Goal: Task Accomplishment & Management: Manage account settings

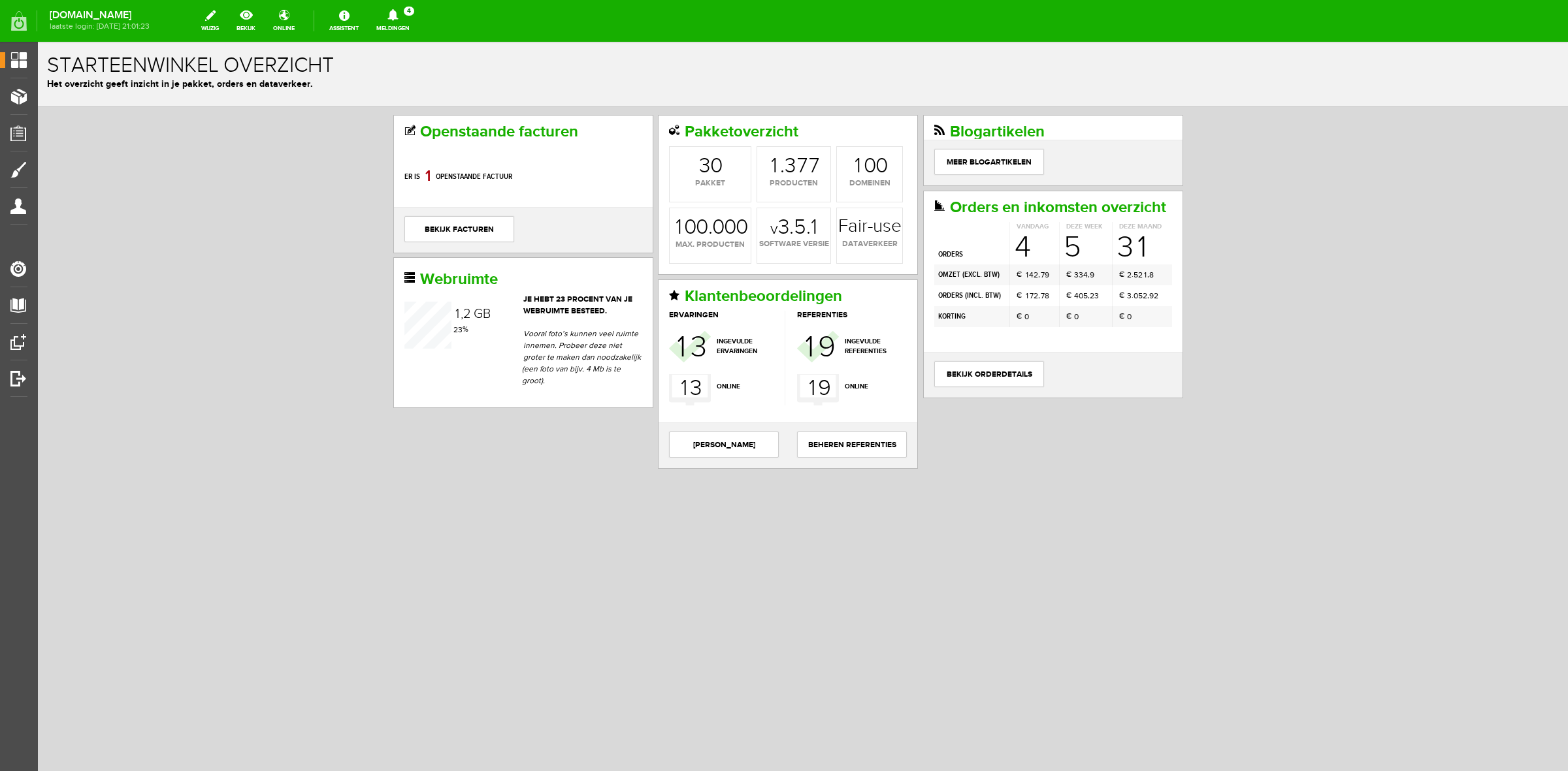
click at [396, 25] on link "Meldingen 4 Nieuwe orders Er is een nieuwe order( #6505 ) geplaatst door [PERSO…" at bounding box center [393, 21] width 49 height 29
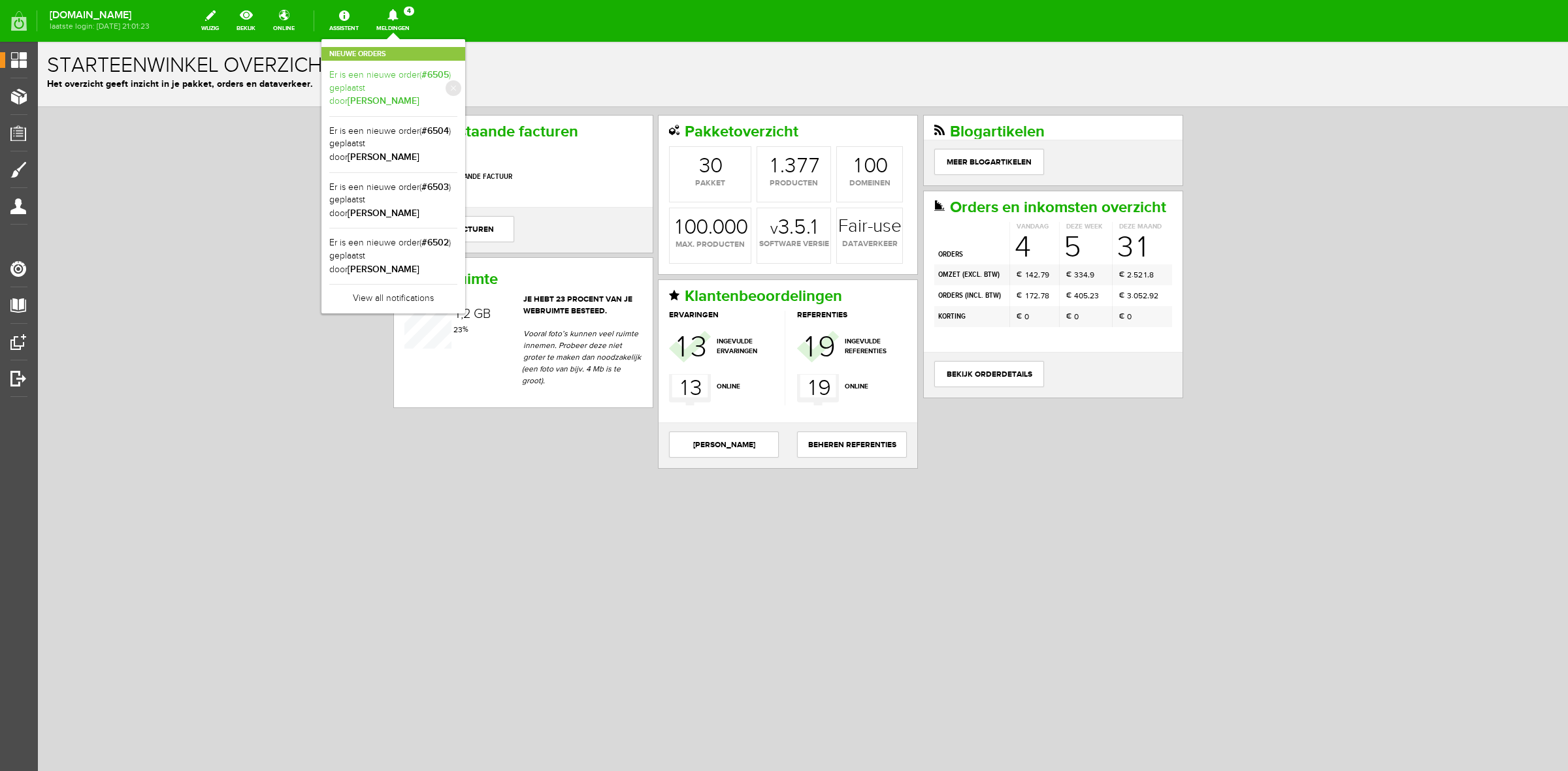
click at [423, 77] on link "Er is een nieuwe order( #6505 ) geplaatst door [PERSON_NAME]" at bounding box center [393, 89] width 128 height 40
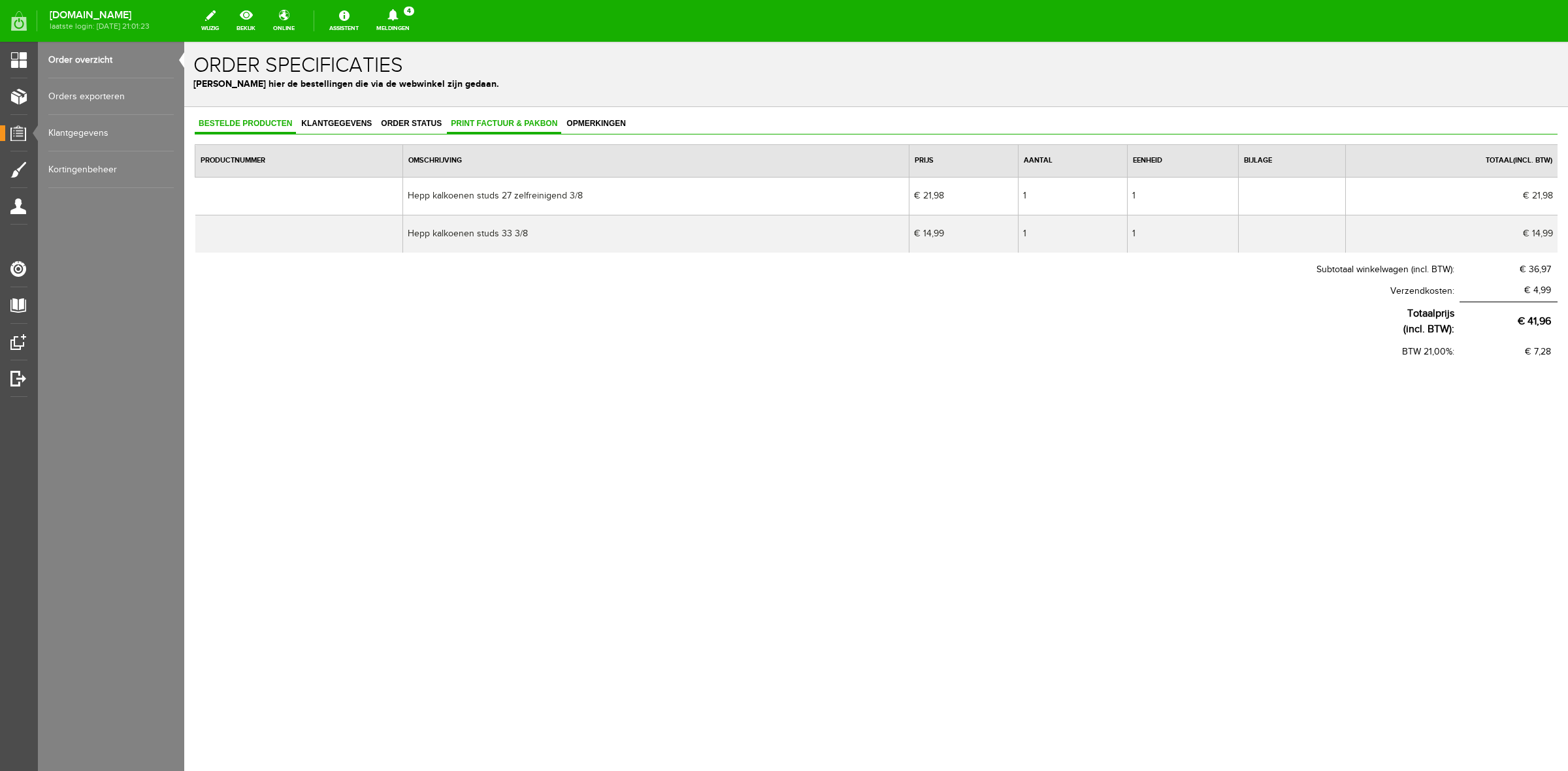
click at [494, 118] on link "Print factuur & pakbon" at bounding box center [504, 124] width 114 height 19
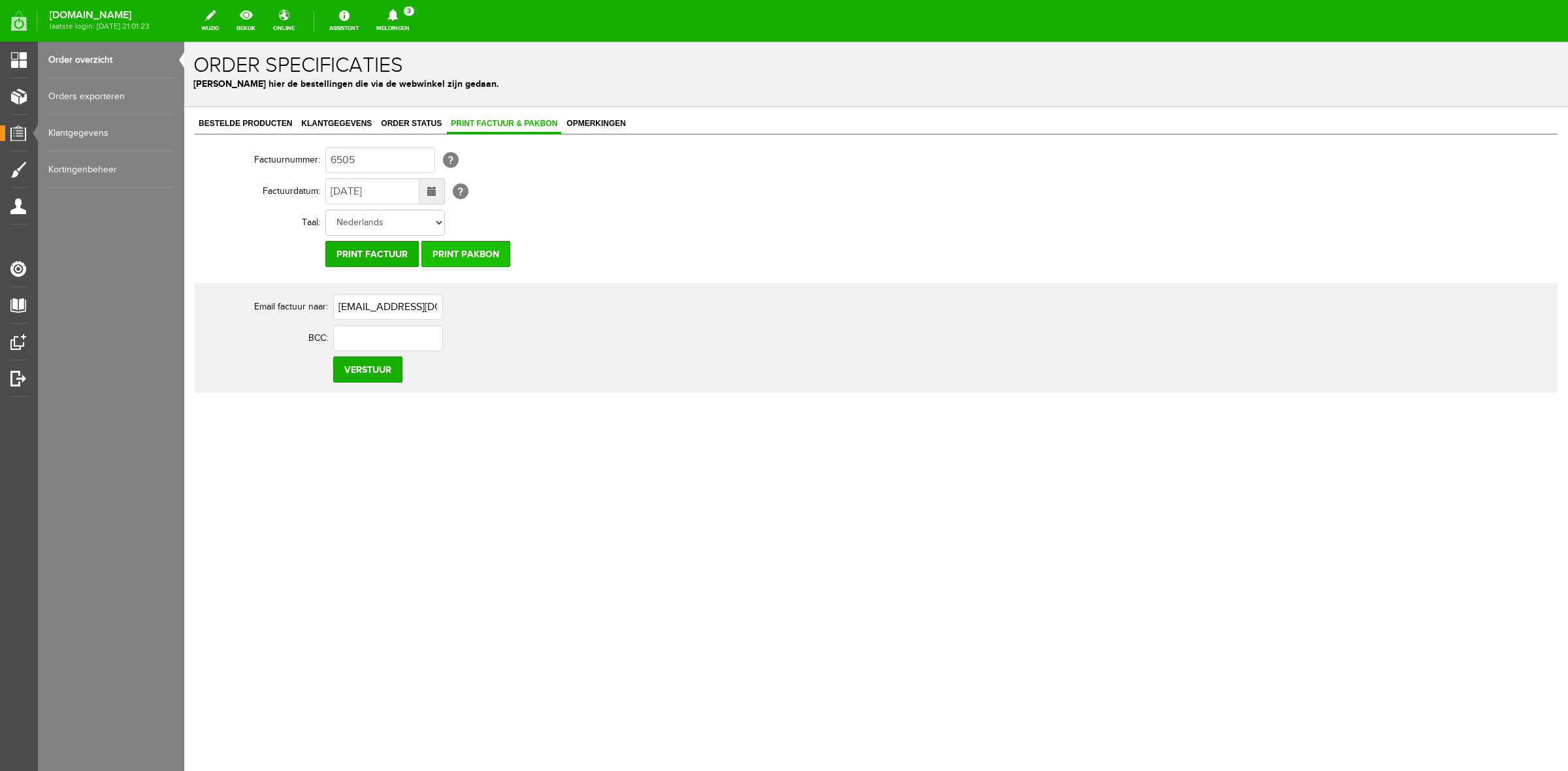
click at [495, 250] on input "Print pakbon" at bounding box center [466, 253] width 89 height 26
click at [345, 125] on span "Klantgegevens" at bounding box center [336, 123] width 79 height 9
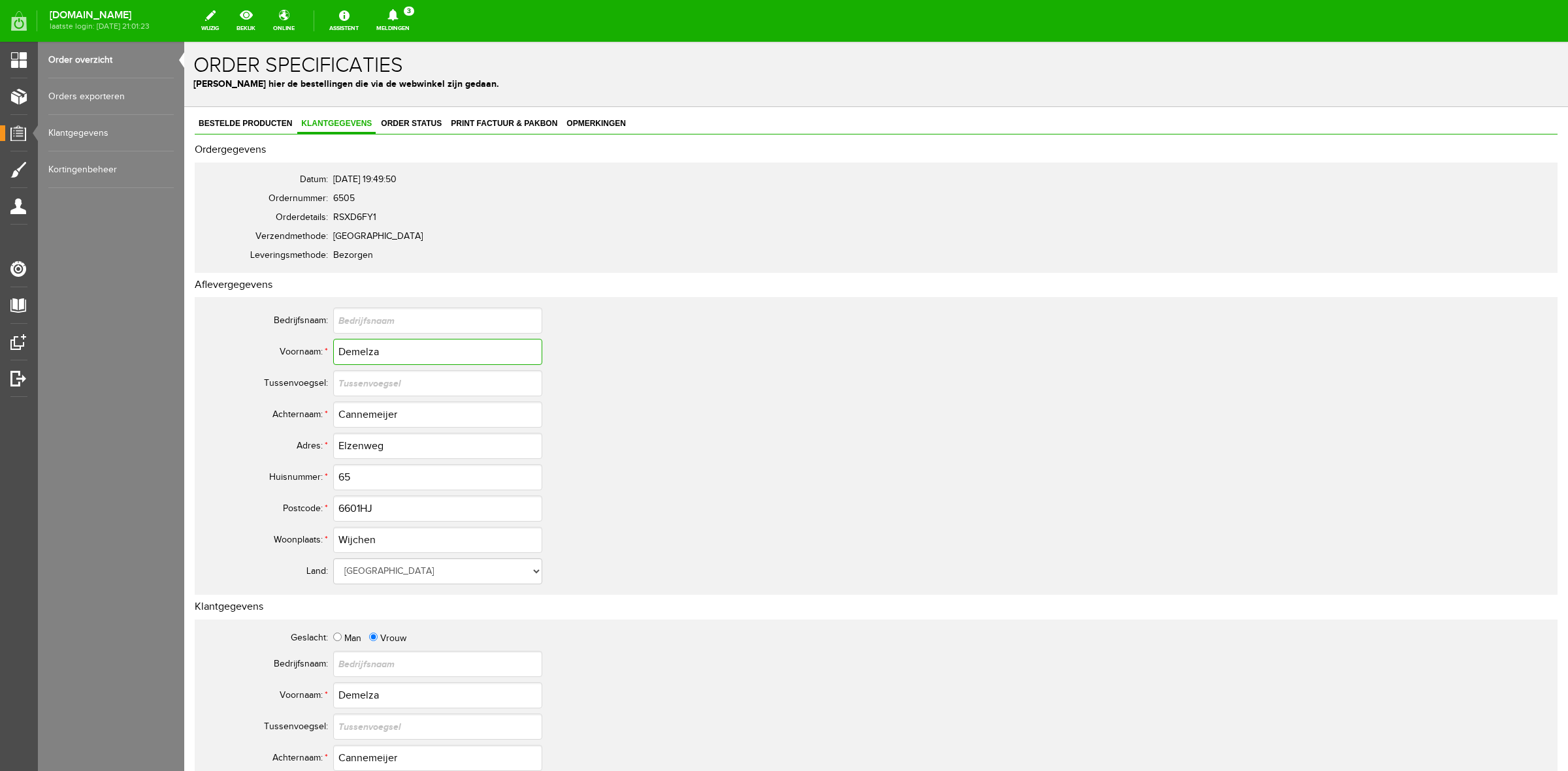
click at [363, 350] on input "Demelza" at bounding box center [438, 352] width 209 height 26
click at [396, 415] on input "Cannemeijer" at bounding box center [438, 414] width 209 height 26
click at [370, 415] on input "Cannemeijer" at bounding box center [438, 414] width 209 height 26
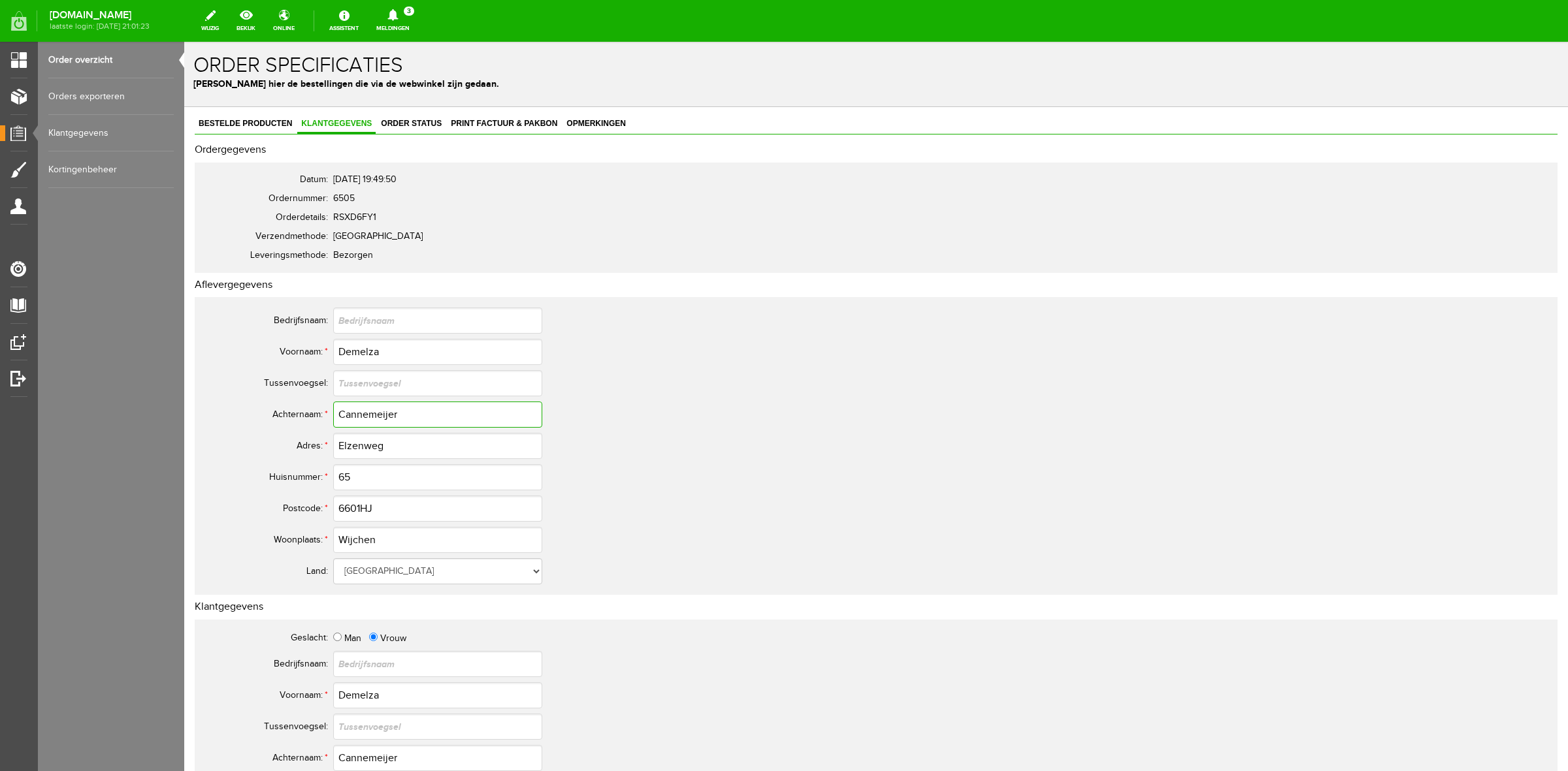
click at [370, 415] on input "Cannemeijer" at bounding box center [438, 414] width 209 height 26
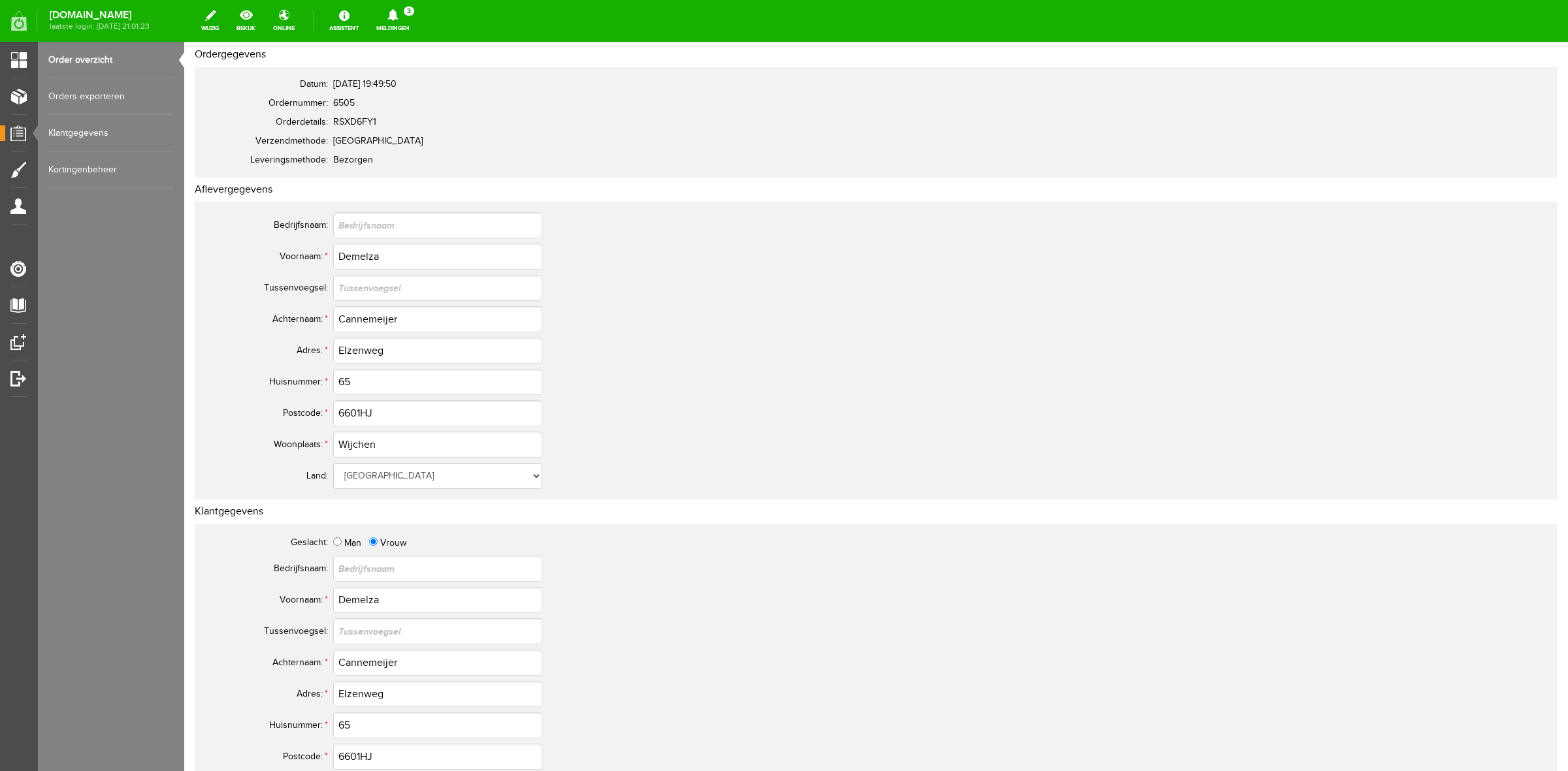
scroll to position [163, 0]
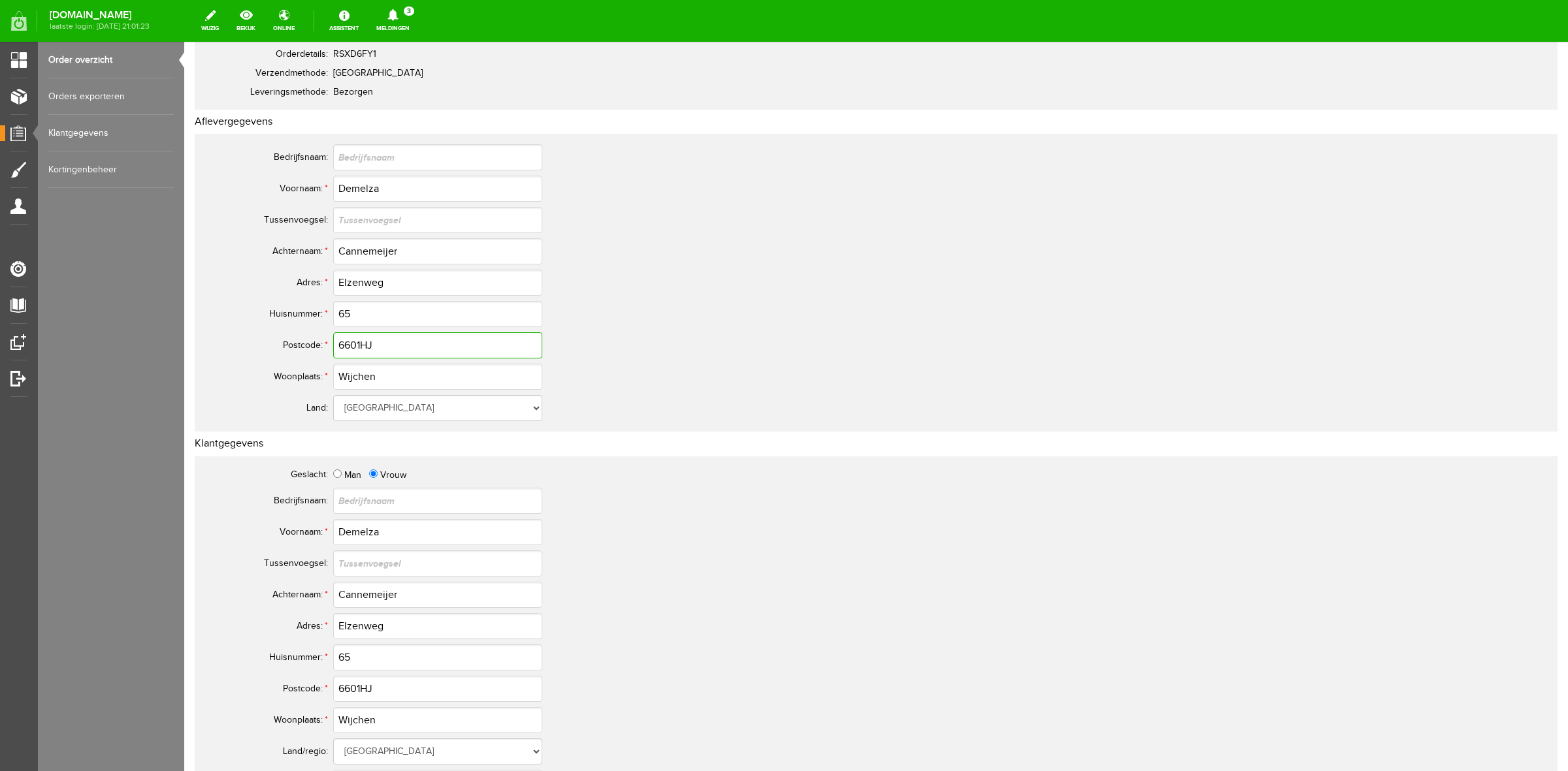
click at [355, 353] on input "6601HJ" at bounding box center [438, 345] width 209 height 26
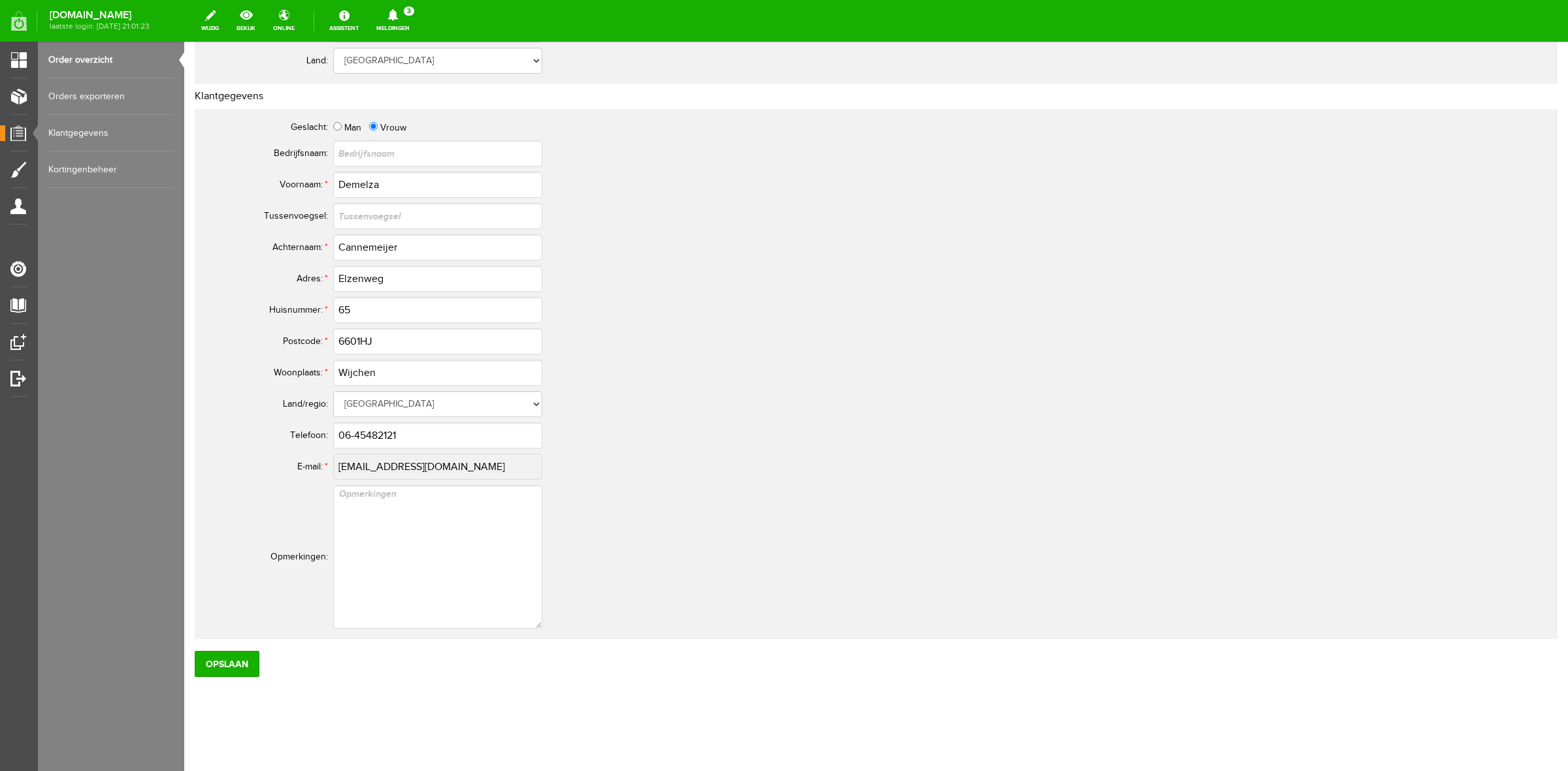
scroll to position [513, 0]
click at [379, 426] on input "06-45482121" at bounding box center [438, 433] width 209 height 26
click at [379, 427] on input "06-45482121" at bounding box center [438, 433] width 209 height 26
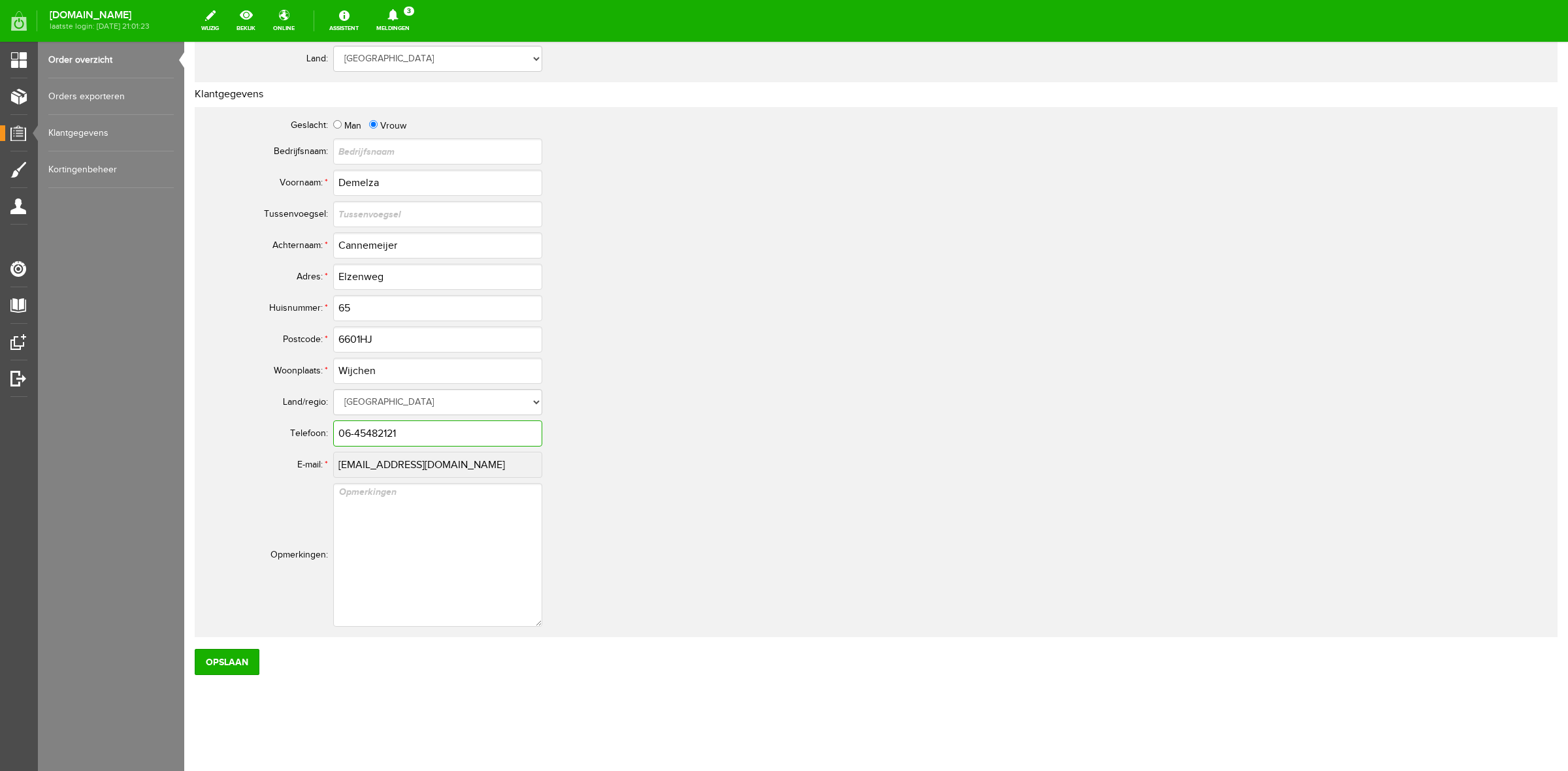
click at [380, 428] on input "06-45482121" at bounding box center [438, 433] width 209 height 26
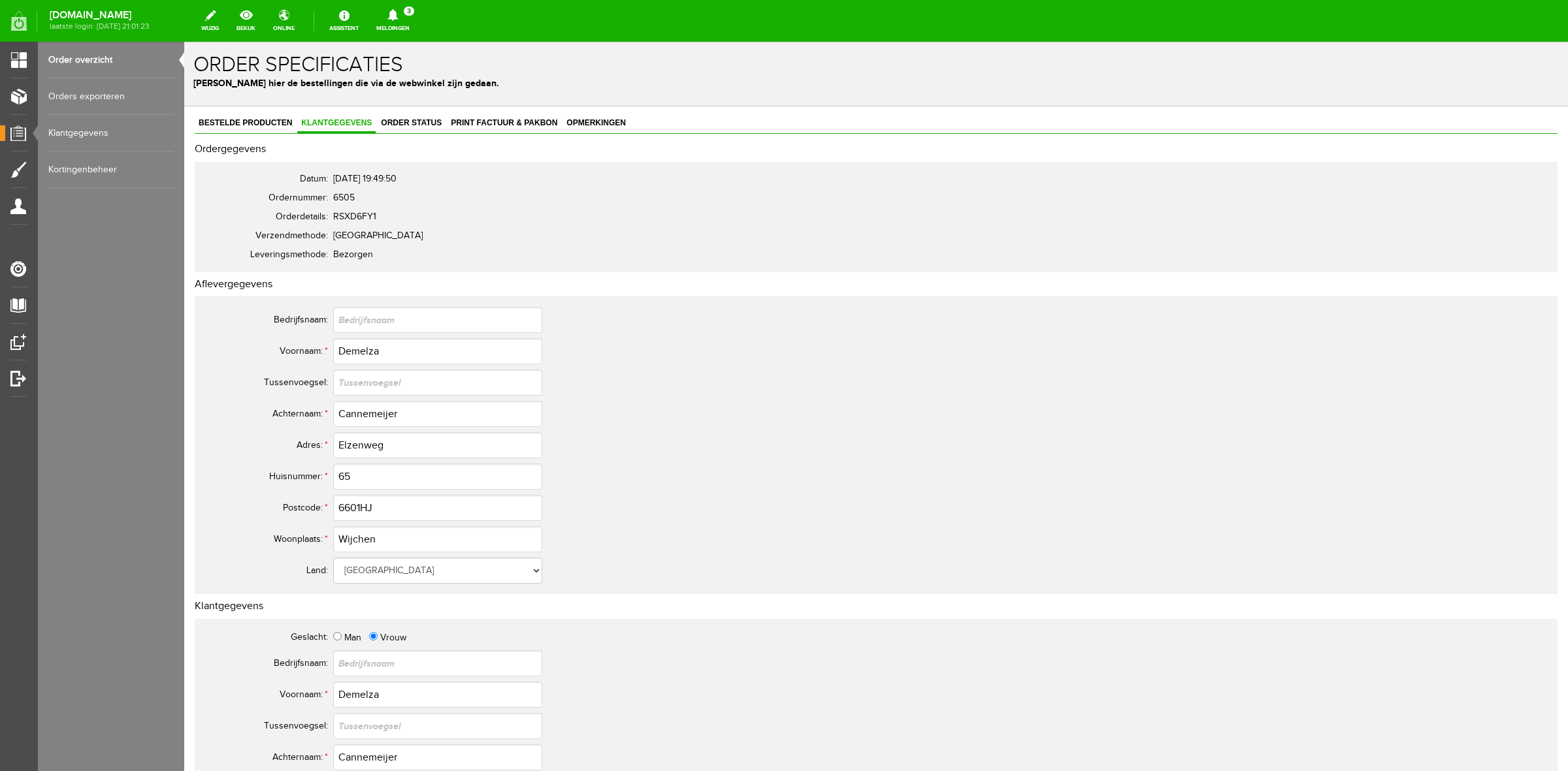
scroll to position [0, 0]
click at [399, 116] on link "Order status" at bounding box center [411, 124] width 69 height 19
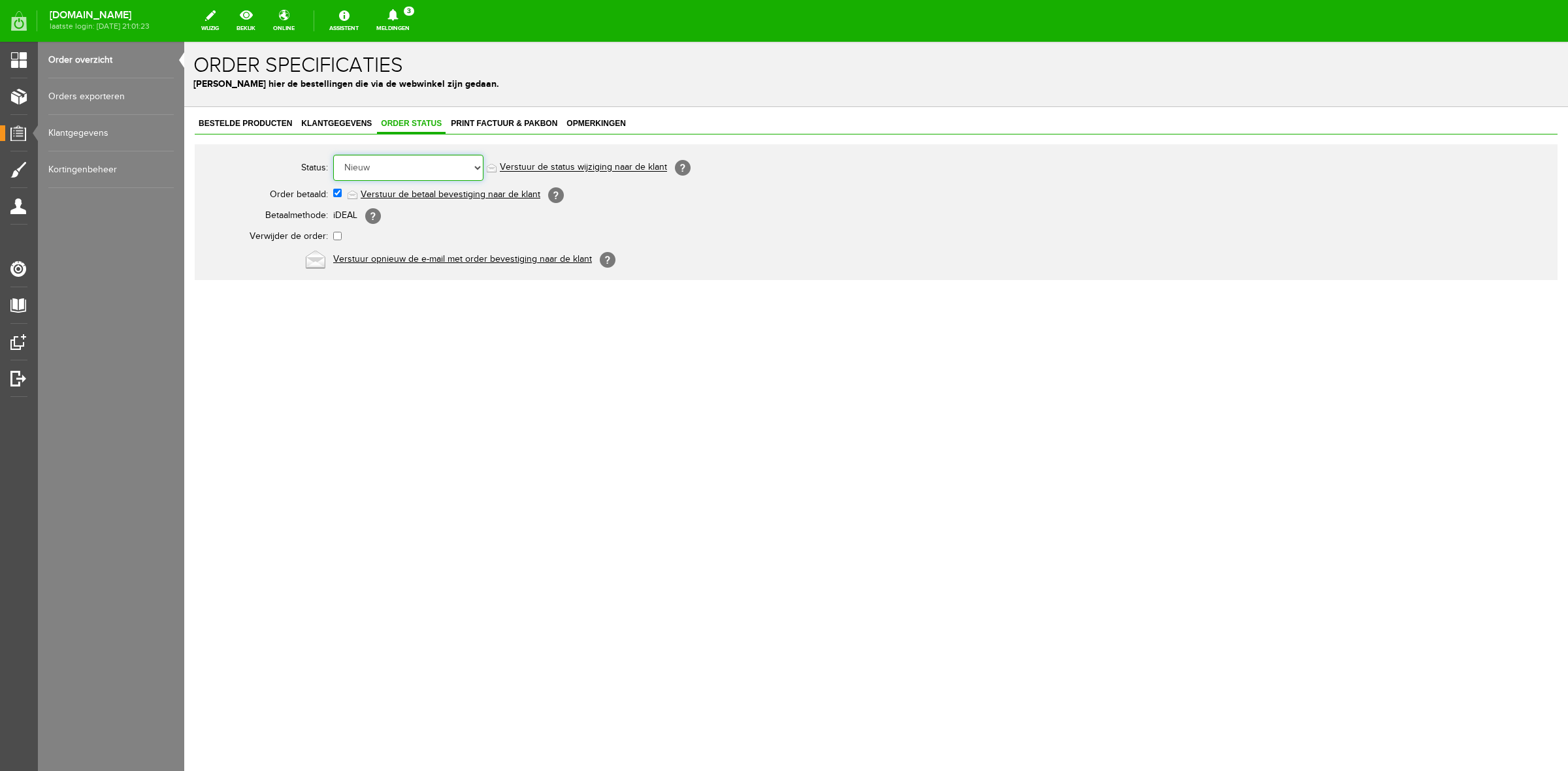
click at [439, 174] on select "Order niet afgerond Nieuw Order in behandeling Wacht op leverancier Wacht op be…" at bounding box center [408, 167] width 150 height 26
select select "5"
click at [333, 155] on select "Order niet afgerond Nieuw Order in behandeling Wacht op leverancier Wacht op be…" at bounding box center [408, 167] width 150 height 26
click at [554, 165] on link "Verstuur de status wijziging naar de klant" at bounding box center [584, 168] width 167 height 10
click at [82, 53] on link "Order overzicht" at bounding box center [110, 59] width 125 height 36
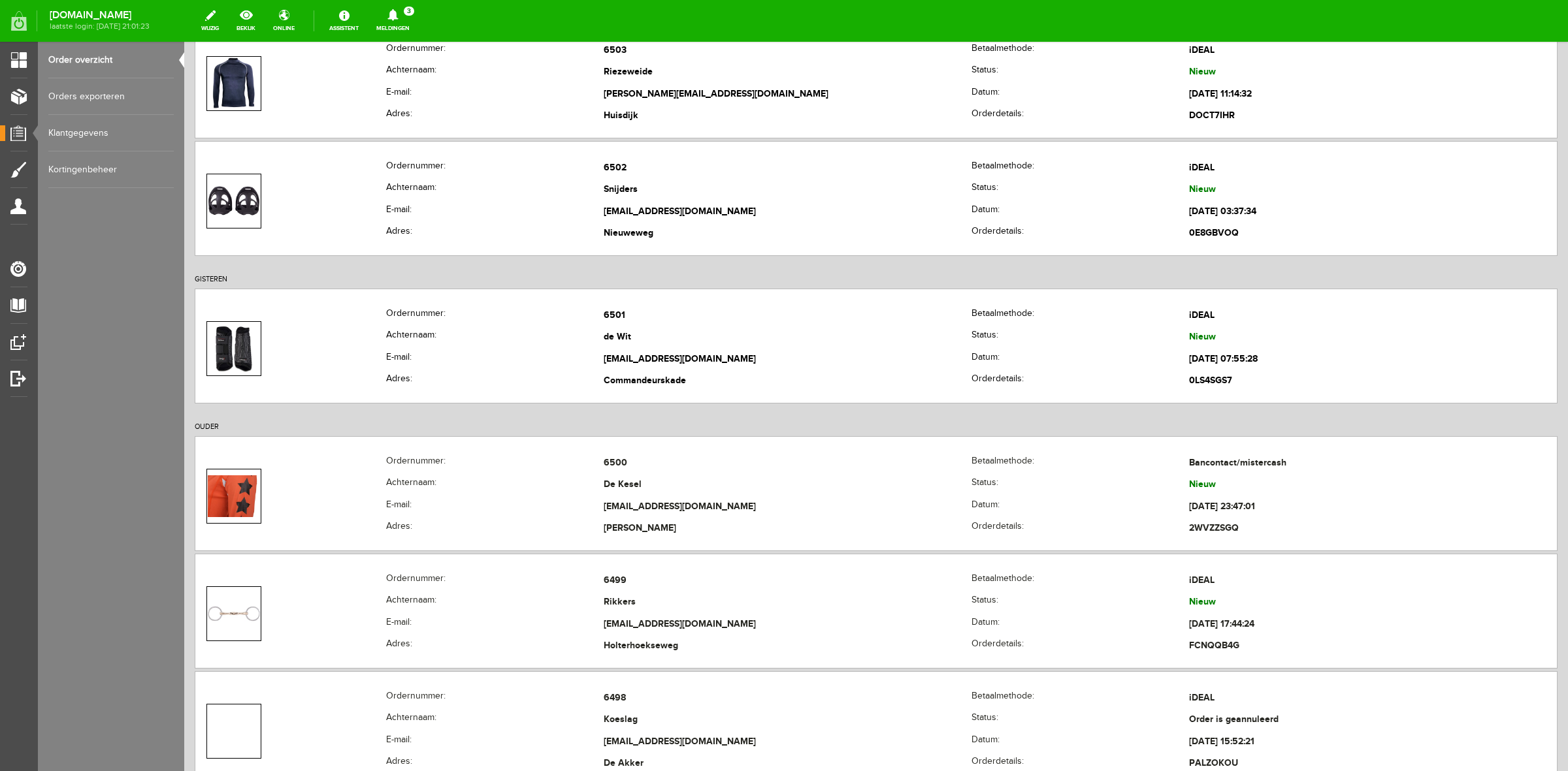
scroll to position [490, 0]
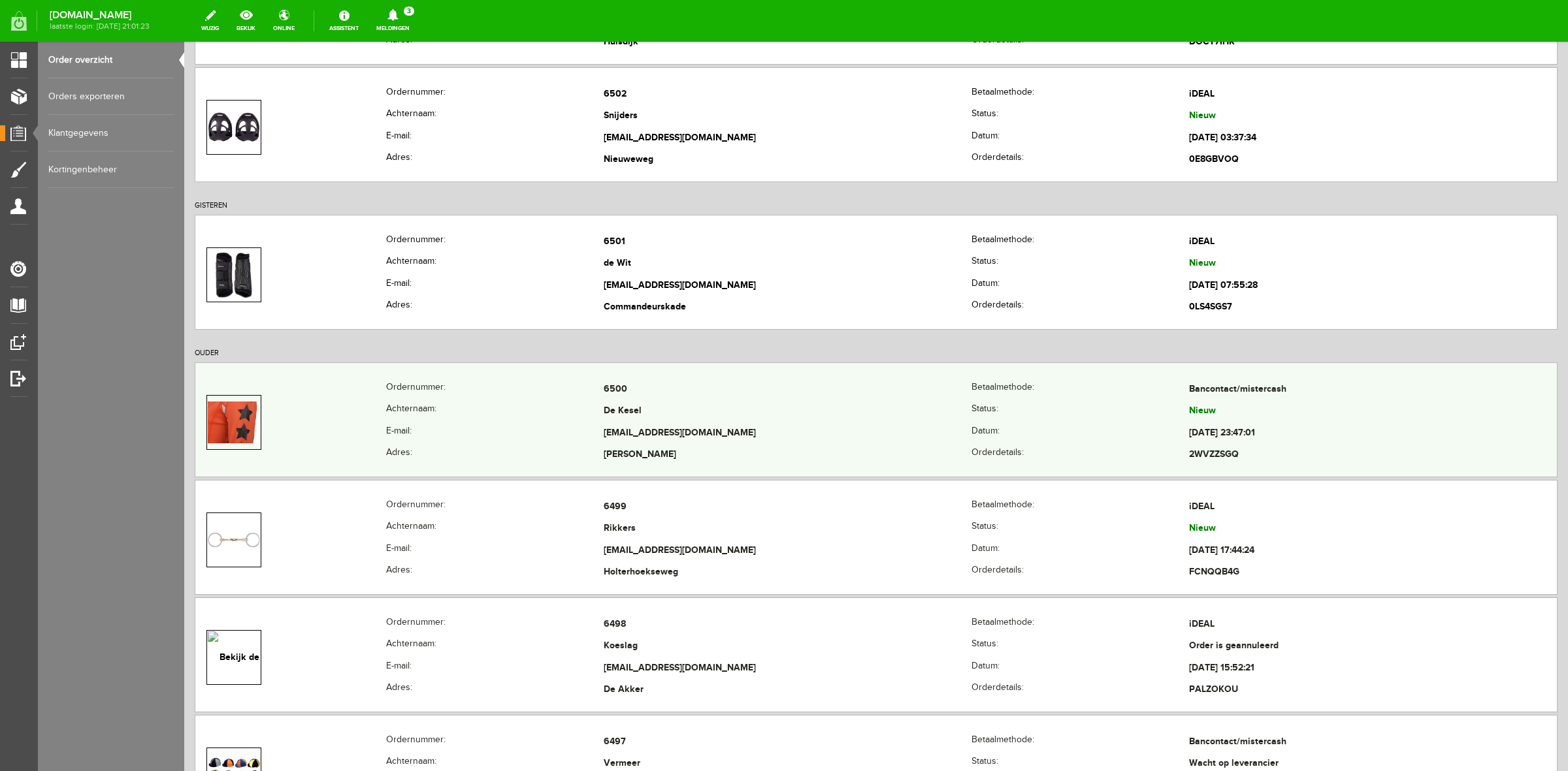
click at [448, 425] on th "E-mail:" at bounding box center [495, 434] width 218 height 22
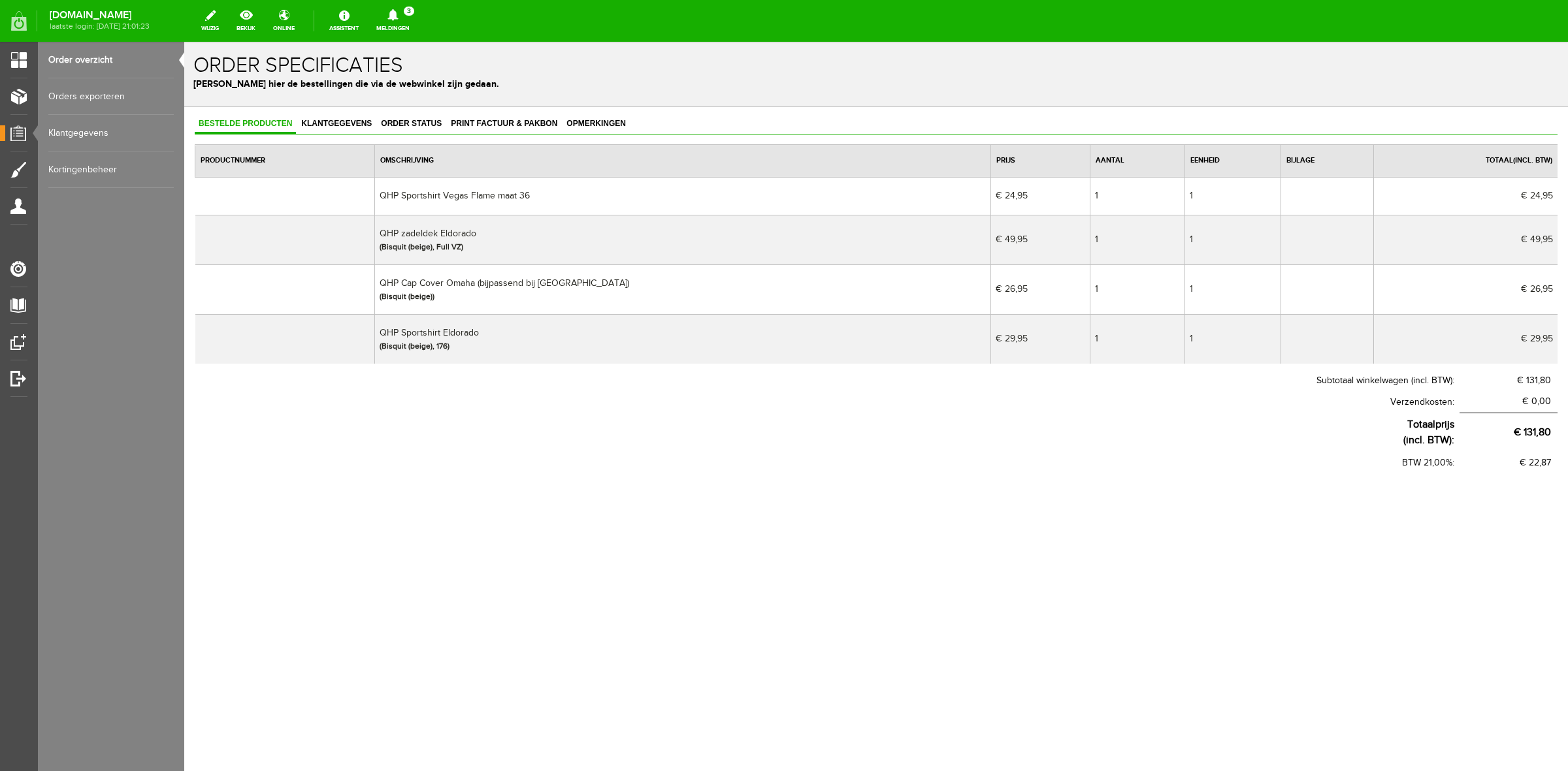
click at [103, 59] on link "Order overzicht" at bounding box center [110, 59] width 125 height 36
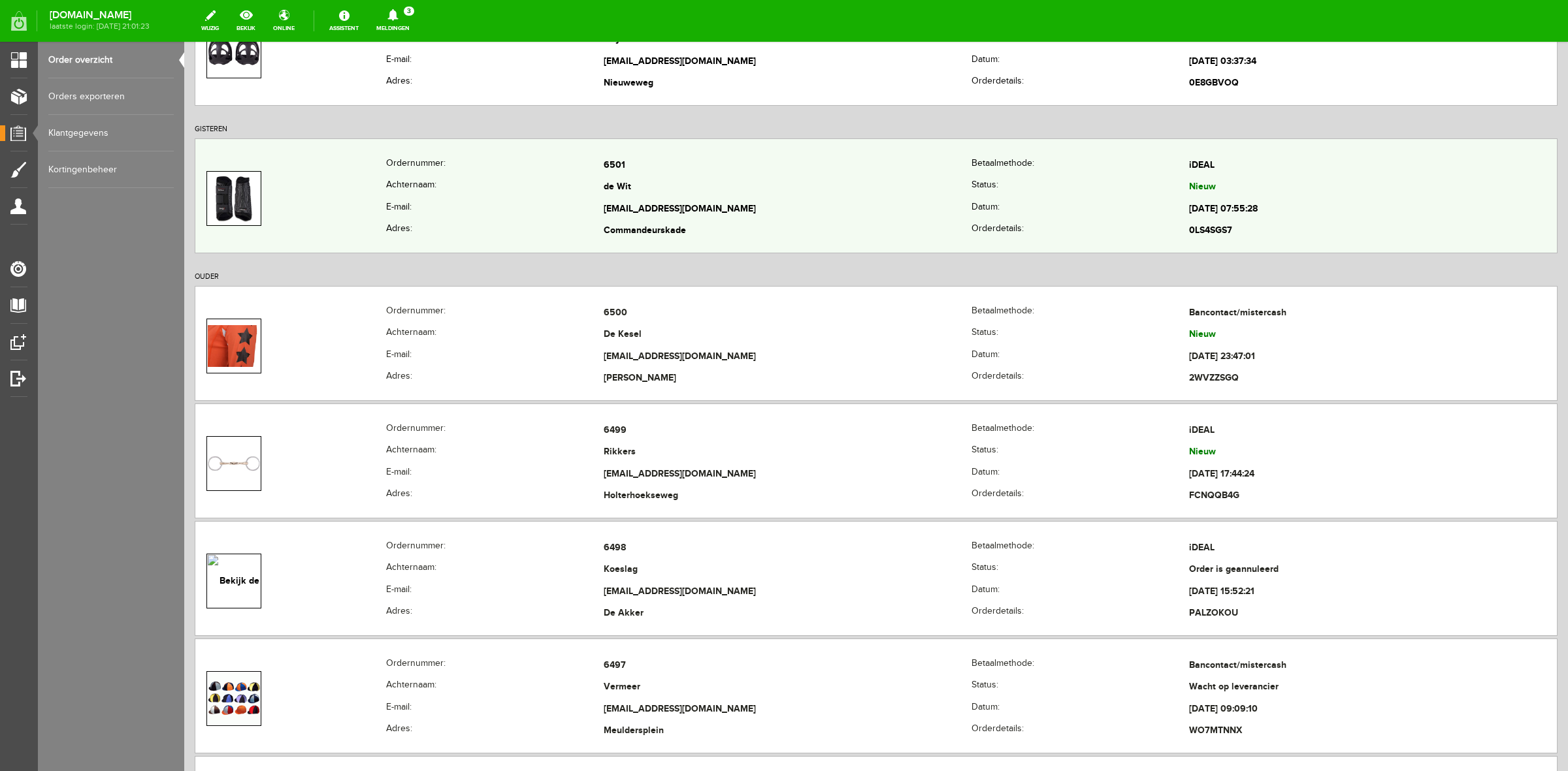
scroll to position [572, 0]
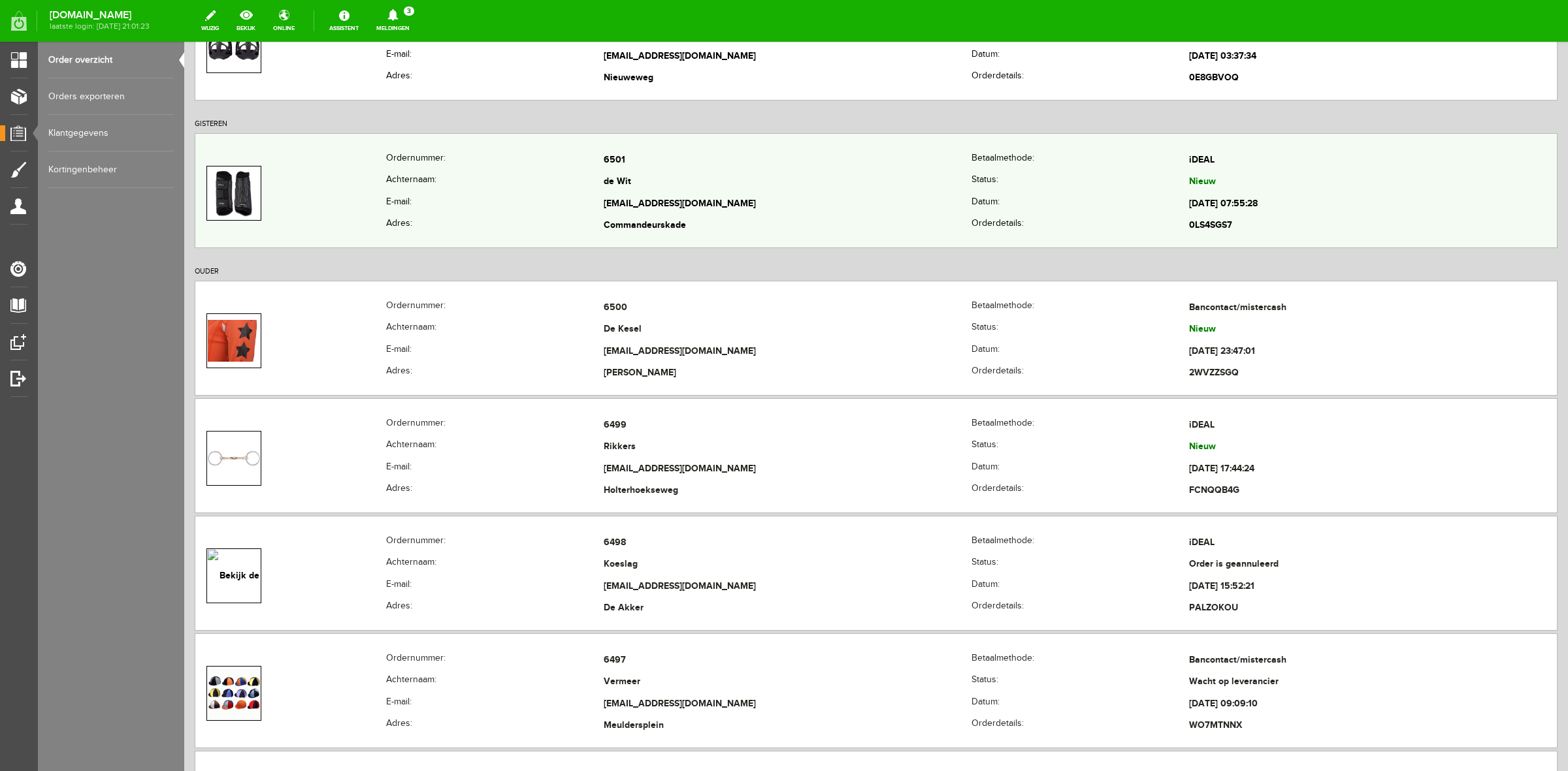
click at [448, 213] on th "E-mail:" at bounding box center [495, 204] width 218 height 22
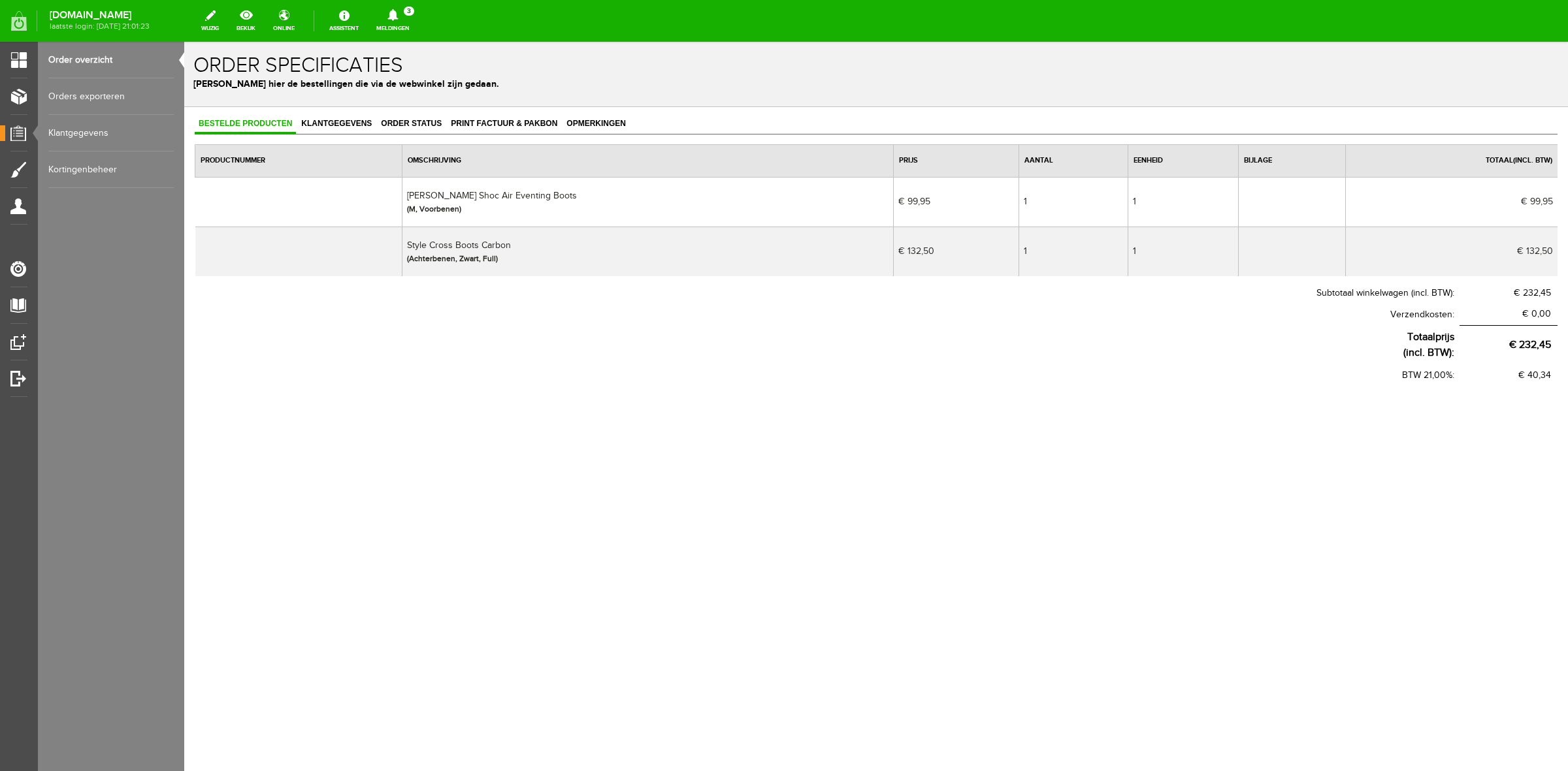
click at [76, 67] on link "Order overzicht" at bounding box center [110, 59] width 125 height 36
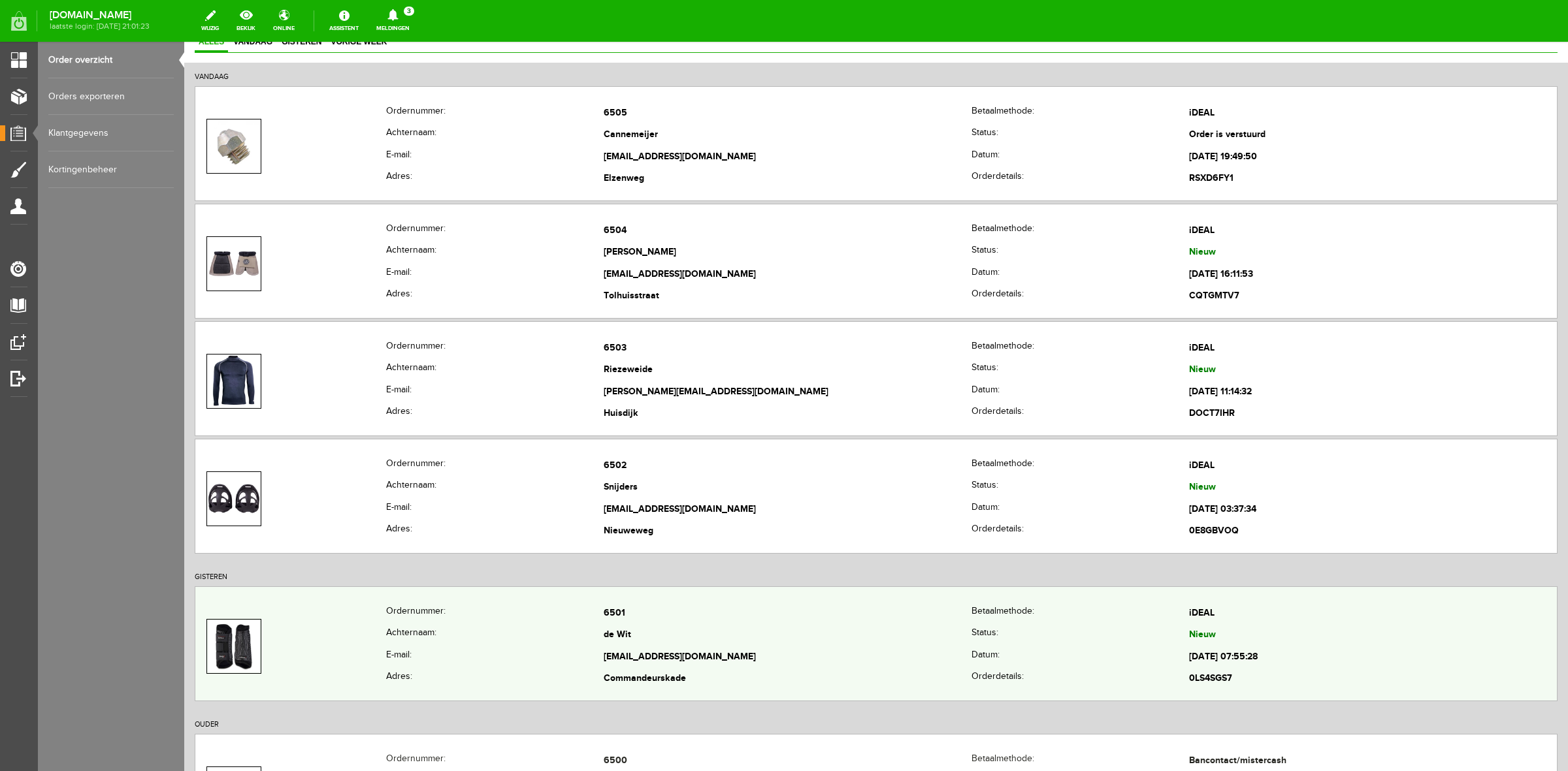
scroll to position [163, 0]
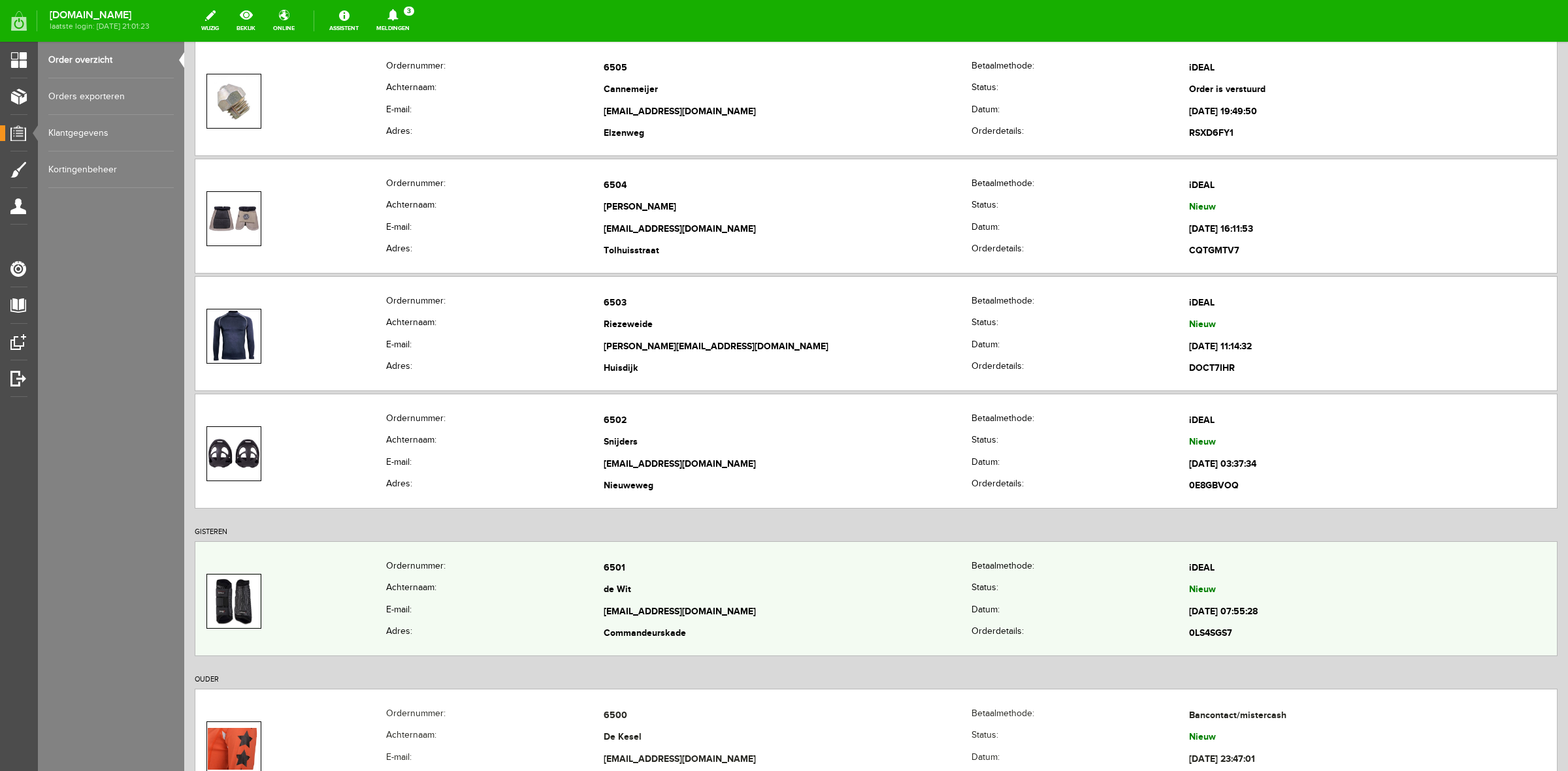
click at [367, 579] on td at bounding box center [290, 601] width 190 height 87
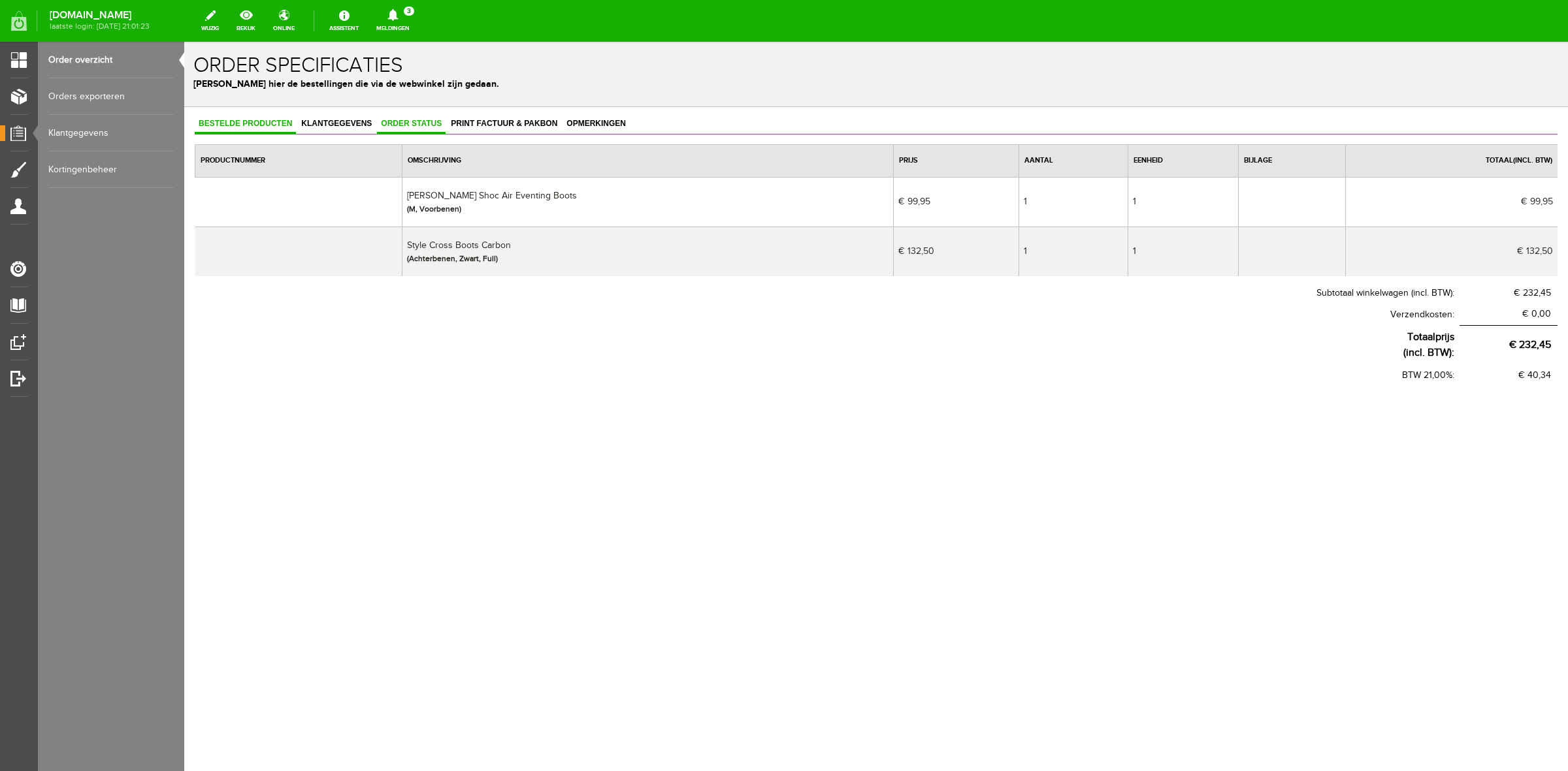
click at [428, 129] on link "Order status" at bounding box center [411, 124] width 69 height 19
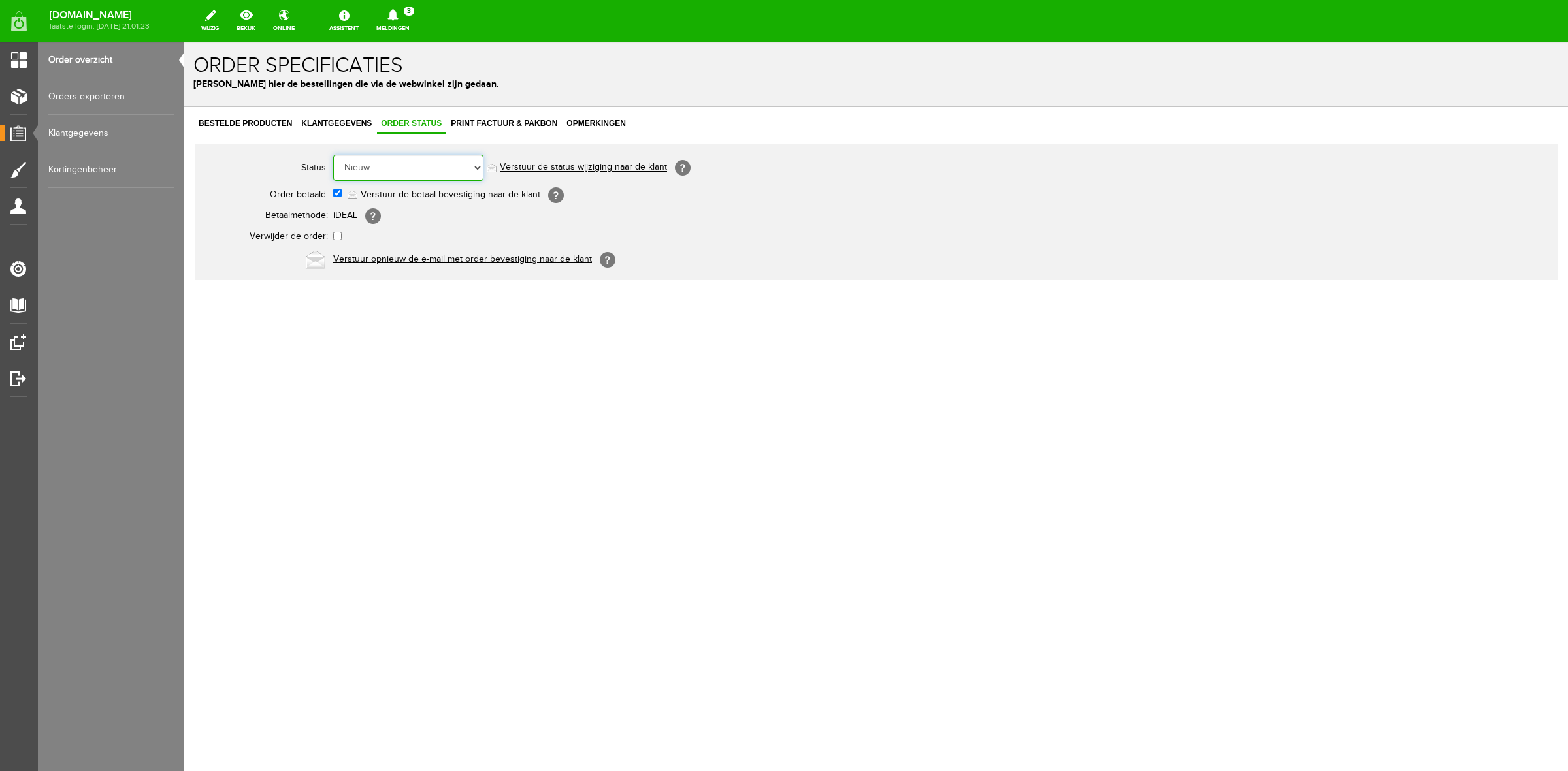
click at [433, 177] on select "Order niet afgerond Nieuw Order in behandeling Wacht op leverancier Wacht op be…" at bounding box center [408, 167] width 150 height 26
click at [333, 155] on select "Order niet afgerond Nieuw Order in behandeling Wacht op leverancier Wacht op be…" at bounding box center [408, 167] width 150 height 26
click at [119, 56] on link "Order overzicht" at bounding box center [110, 59] width 125 height 36
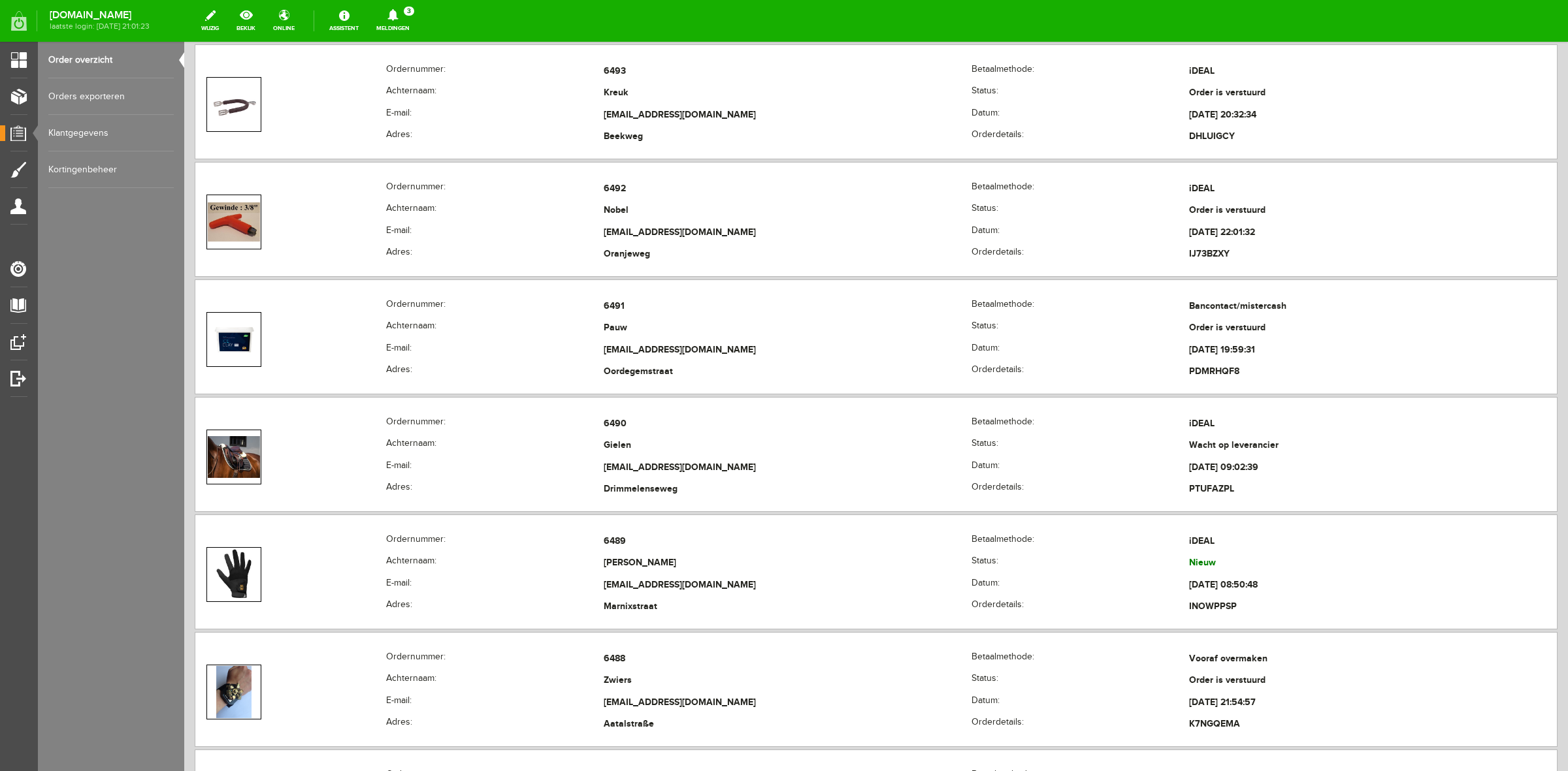
scroll to position [1633, 0]
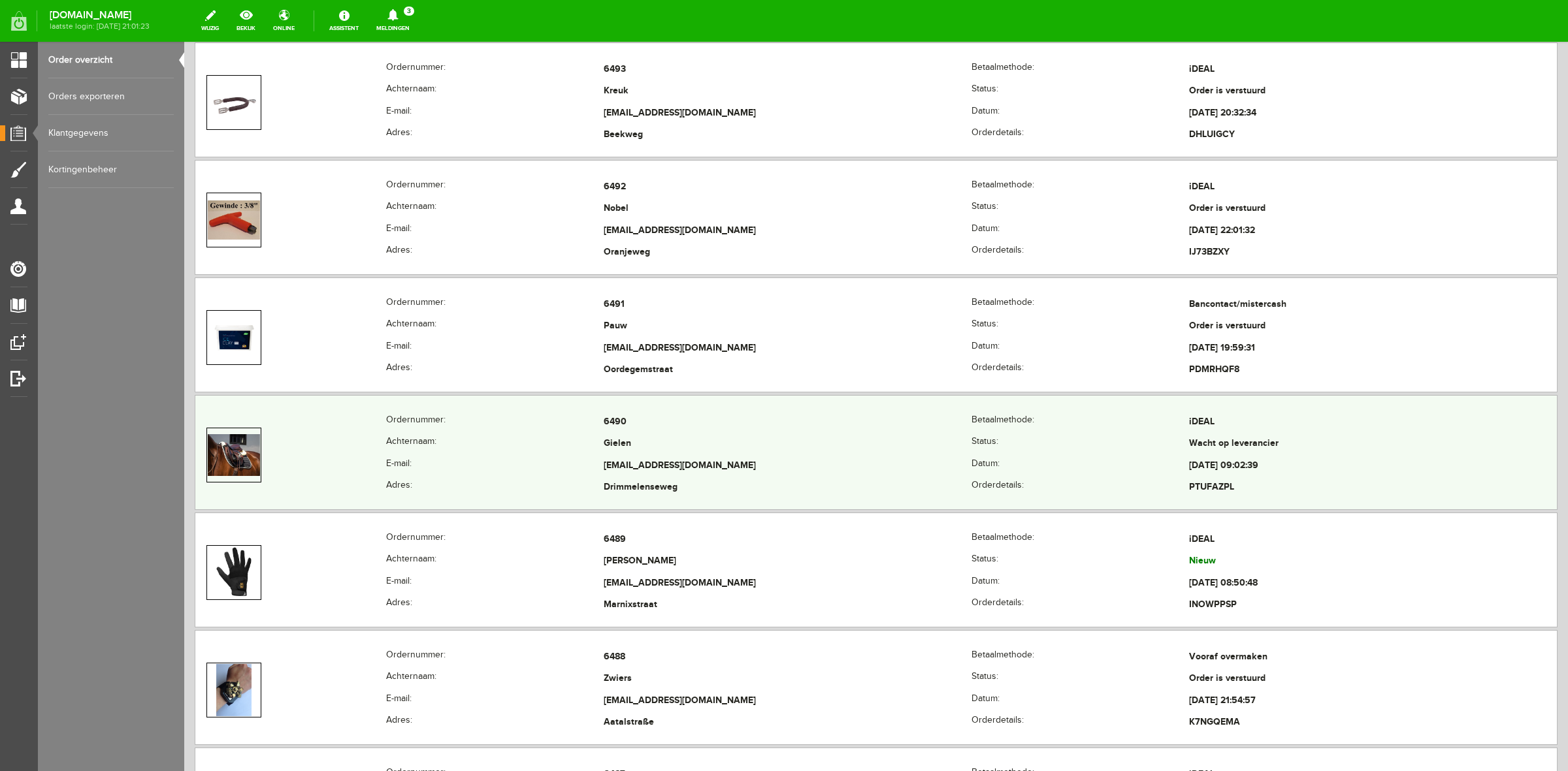
click at [396, 451] on th "Achternaam:" at bounding box center [495, 445] width 218 height 22
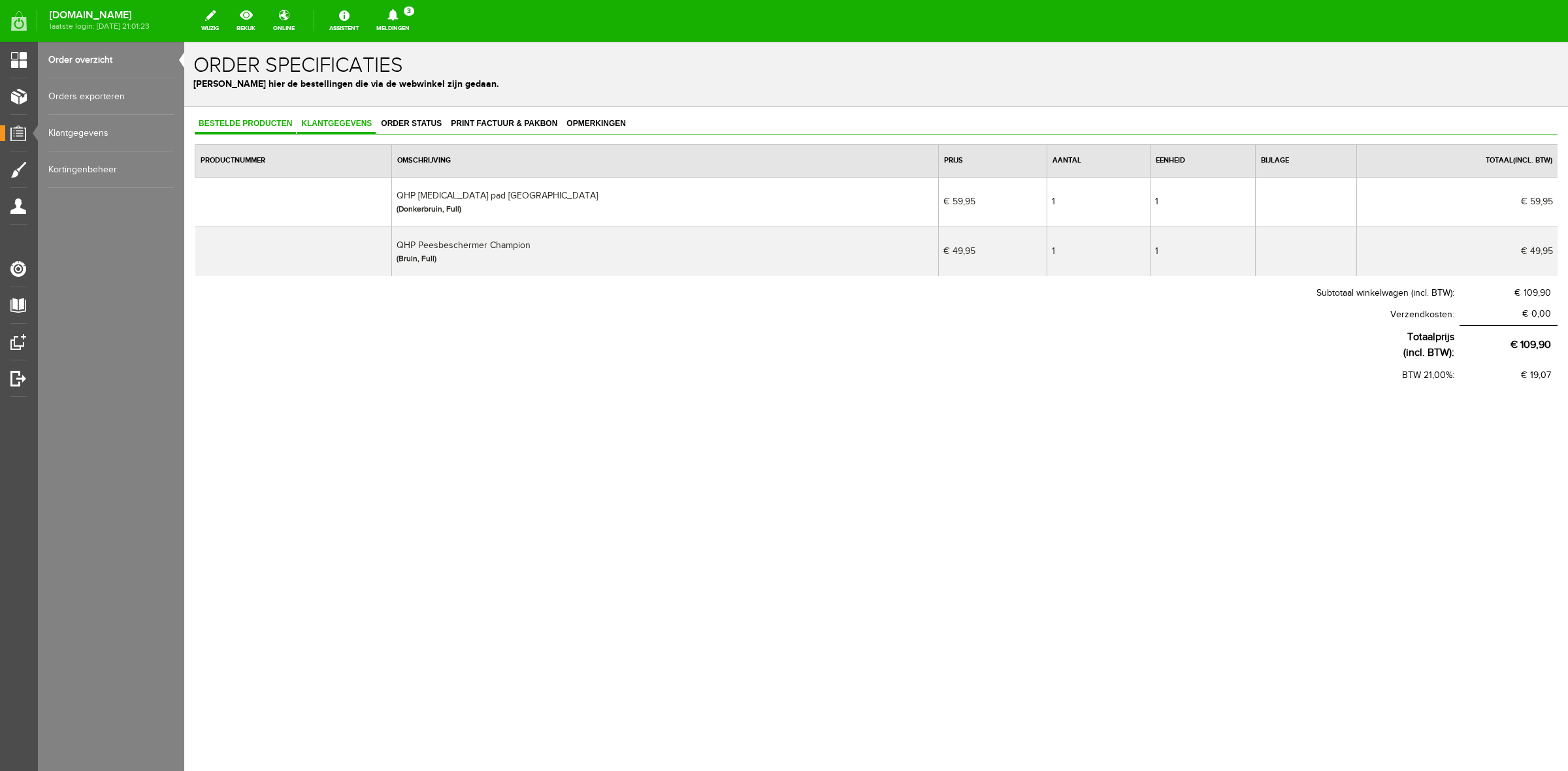
click at [321, 126] on span "Klantgegevens" at bounding box center [336, 123] width 79 height 9
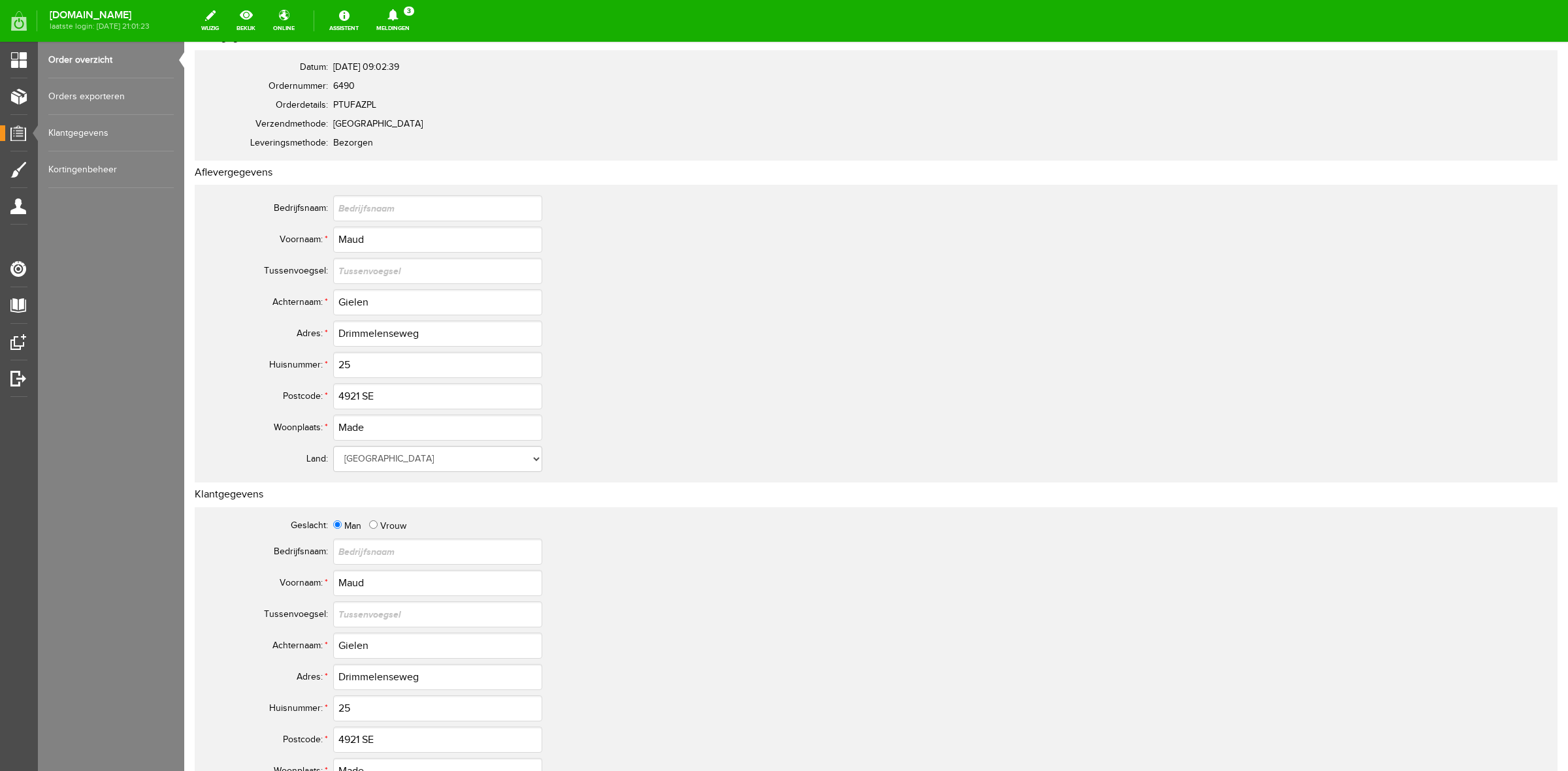
scroll to position [104, 0]
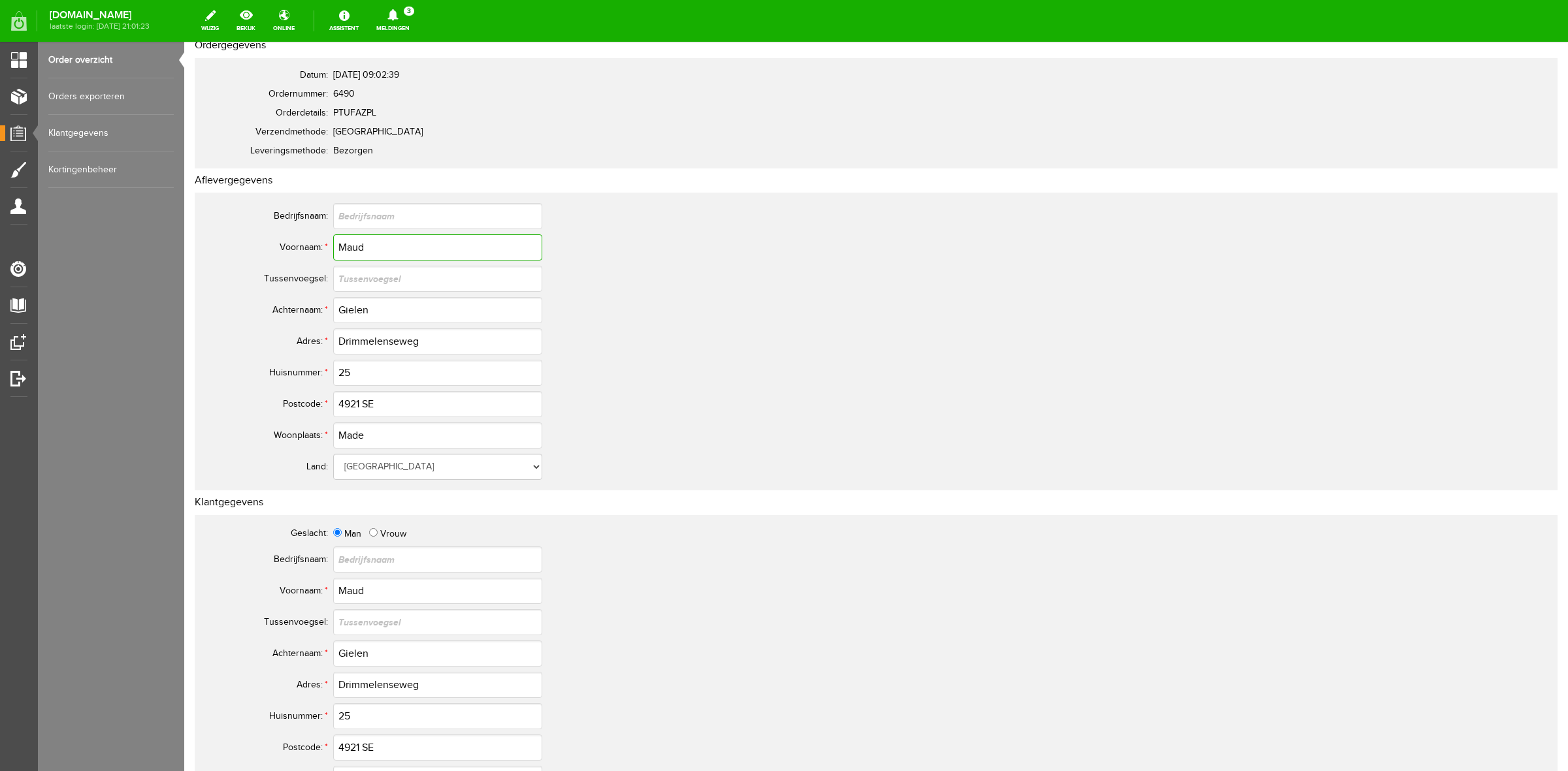
click at [362, 247] on input "Maud" at bounding box center [438, 247] width 209 height 26
click at [354, 301] on input "Gielen" at bounding box center [438, 310] width 209 height 26
click at [356, 301] on input "Gielen" at bounding box center [438, 310] width 209 height 26
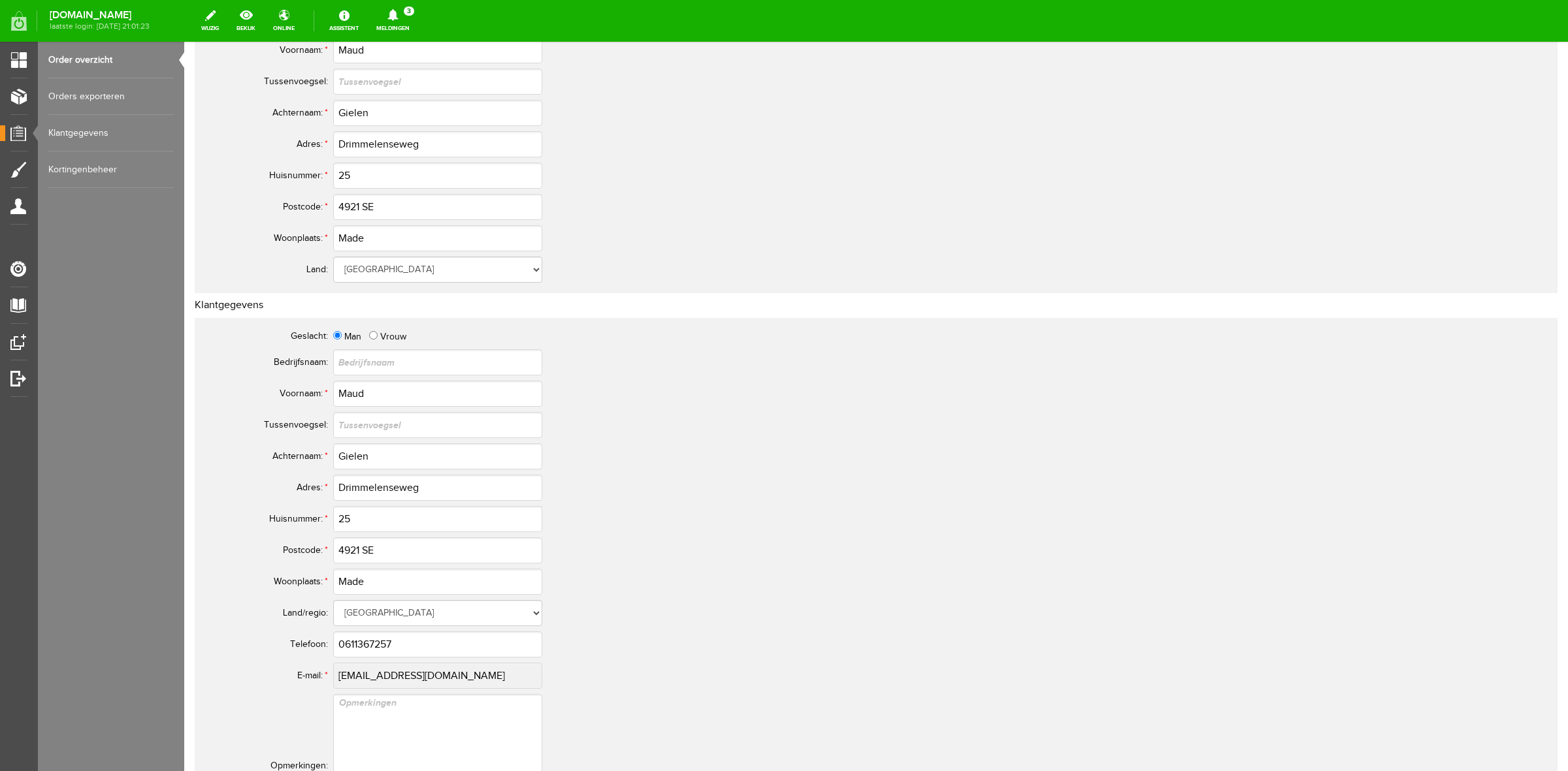
scroll to position [350, 0]
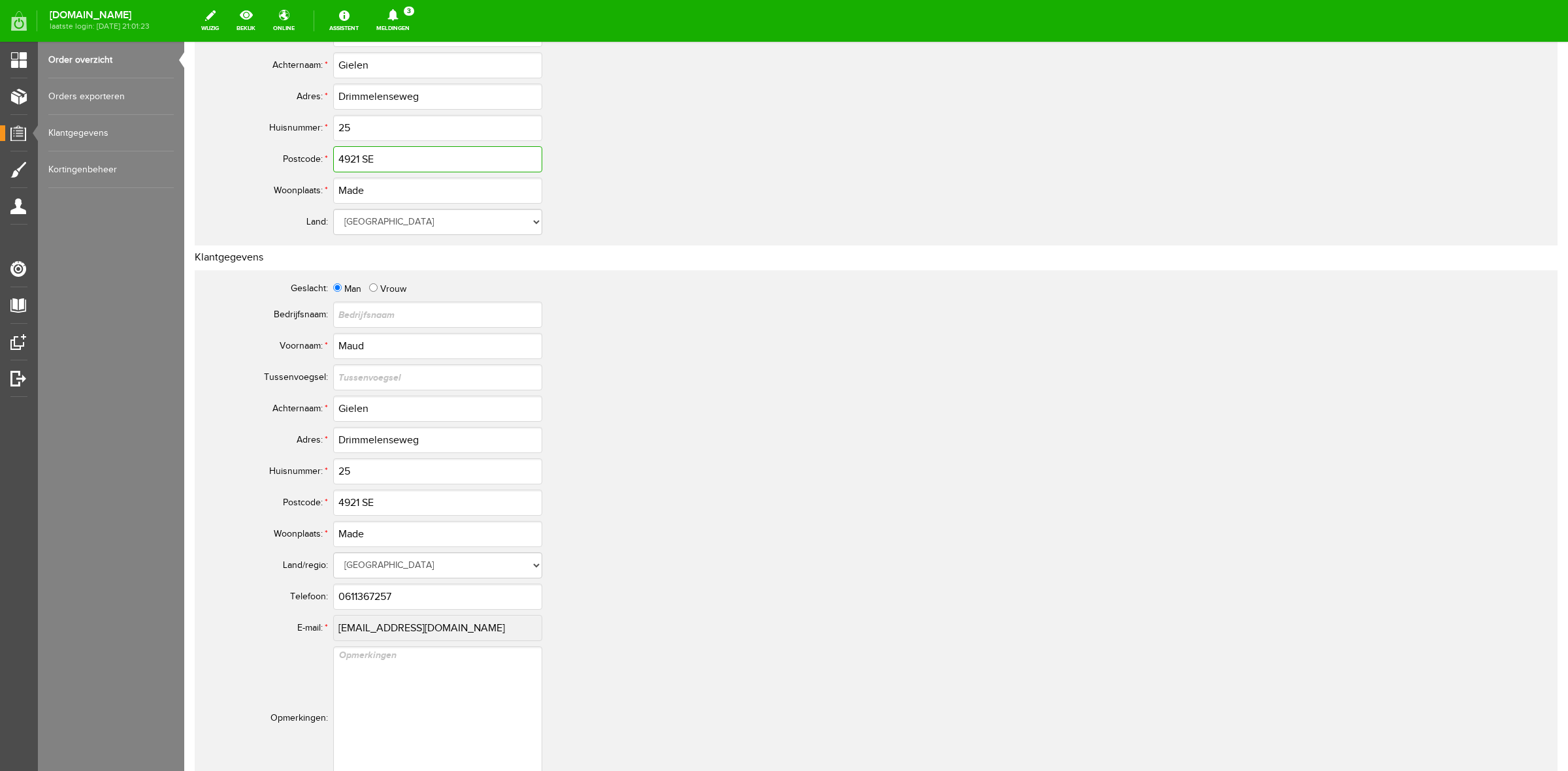
click at [345, 153] on input "4921 SE" at bounding box center [438, 159] width 209 height 26
click at [353, 599] on input "0611367257" at bounding box center [438, 596] width 209 height 26
click at [353, 599] on input "0611367257" at bounding box center [438, 596] width 209 height 26
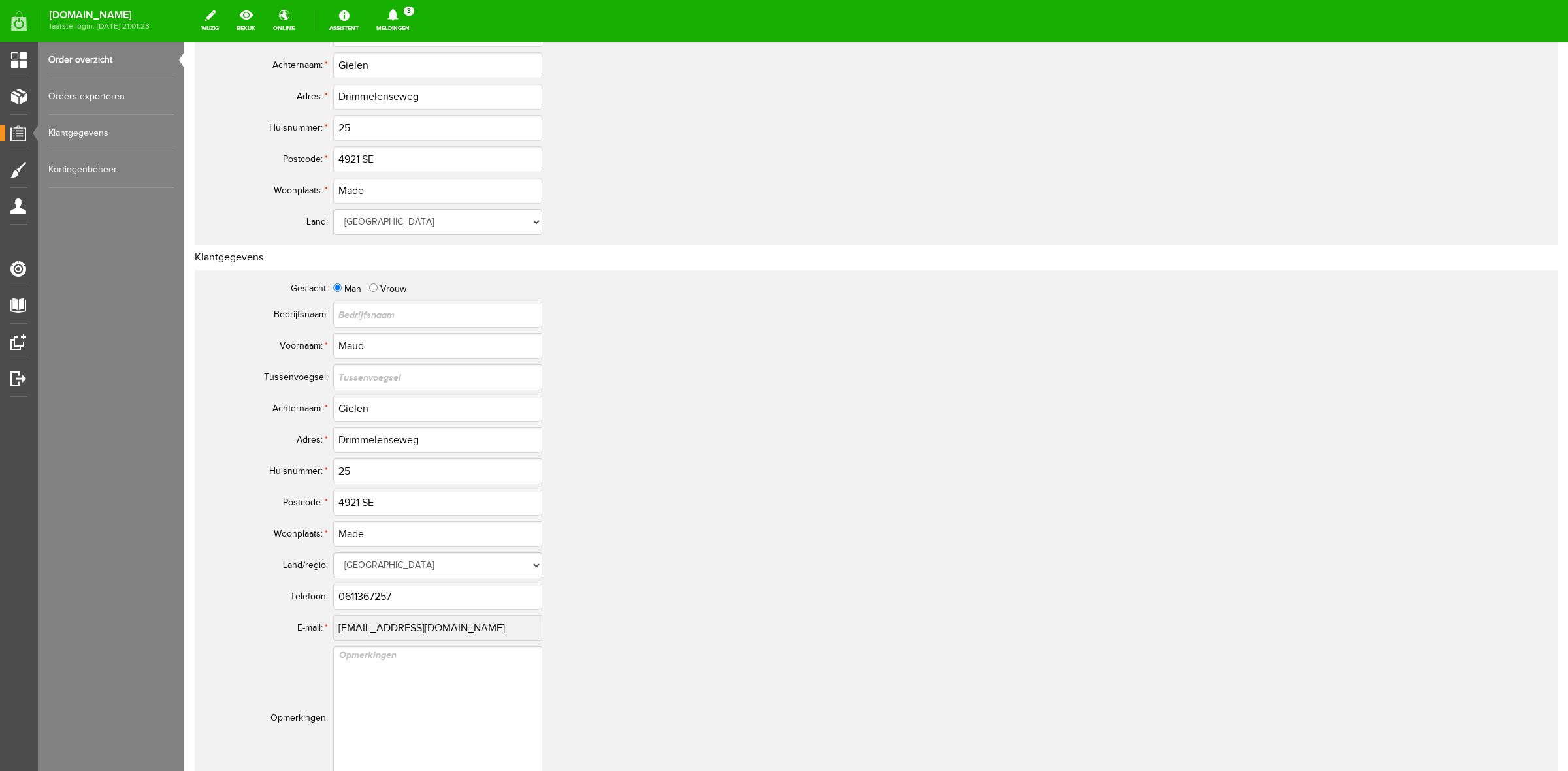
scroll to position [0, 0]
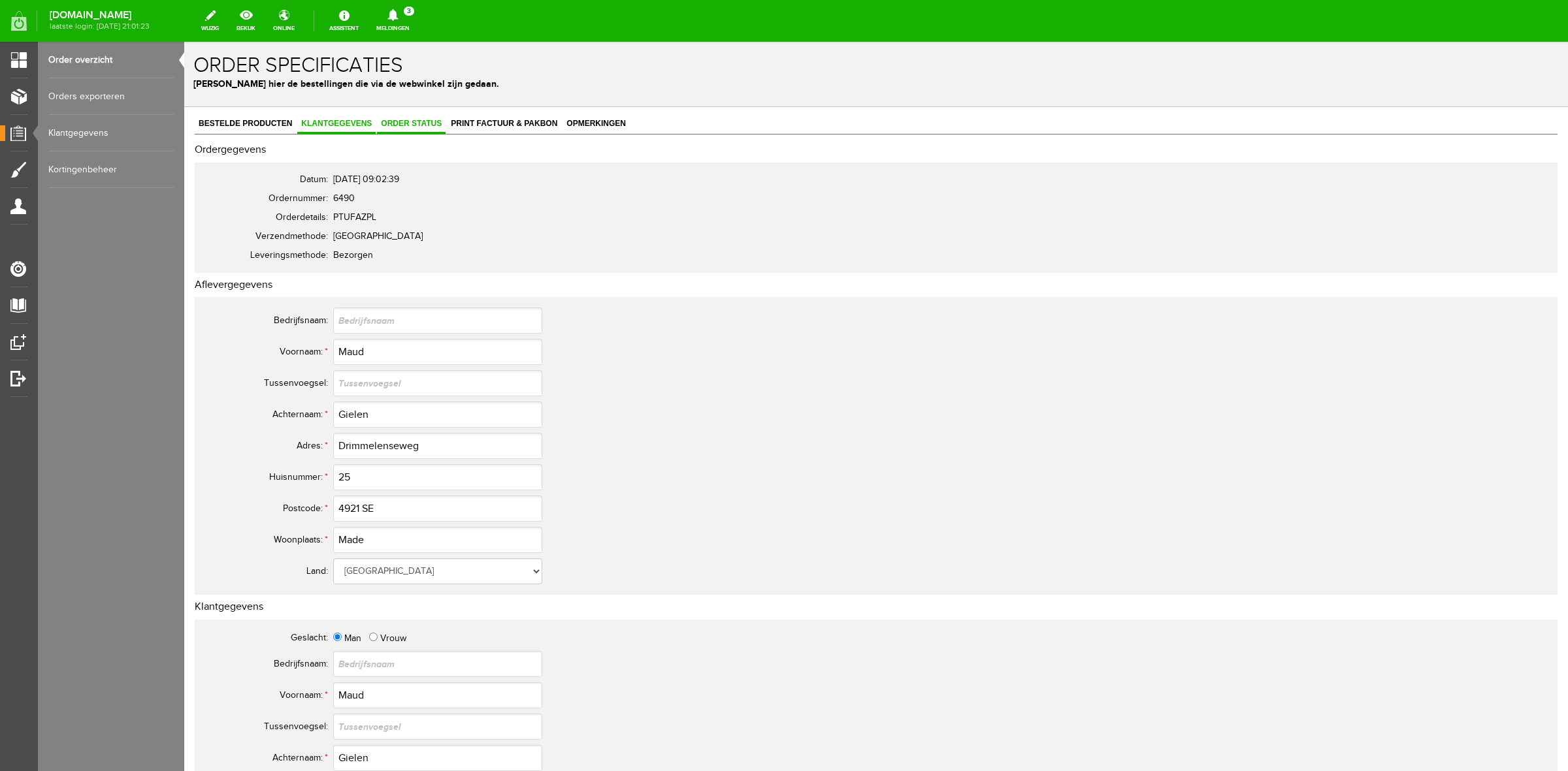
click at [422, 125] on span "Order status" at bounding box center [411, 123] width 69 height 9
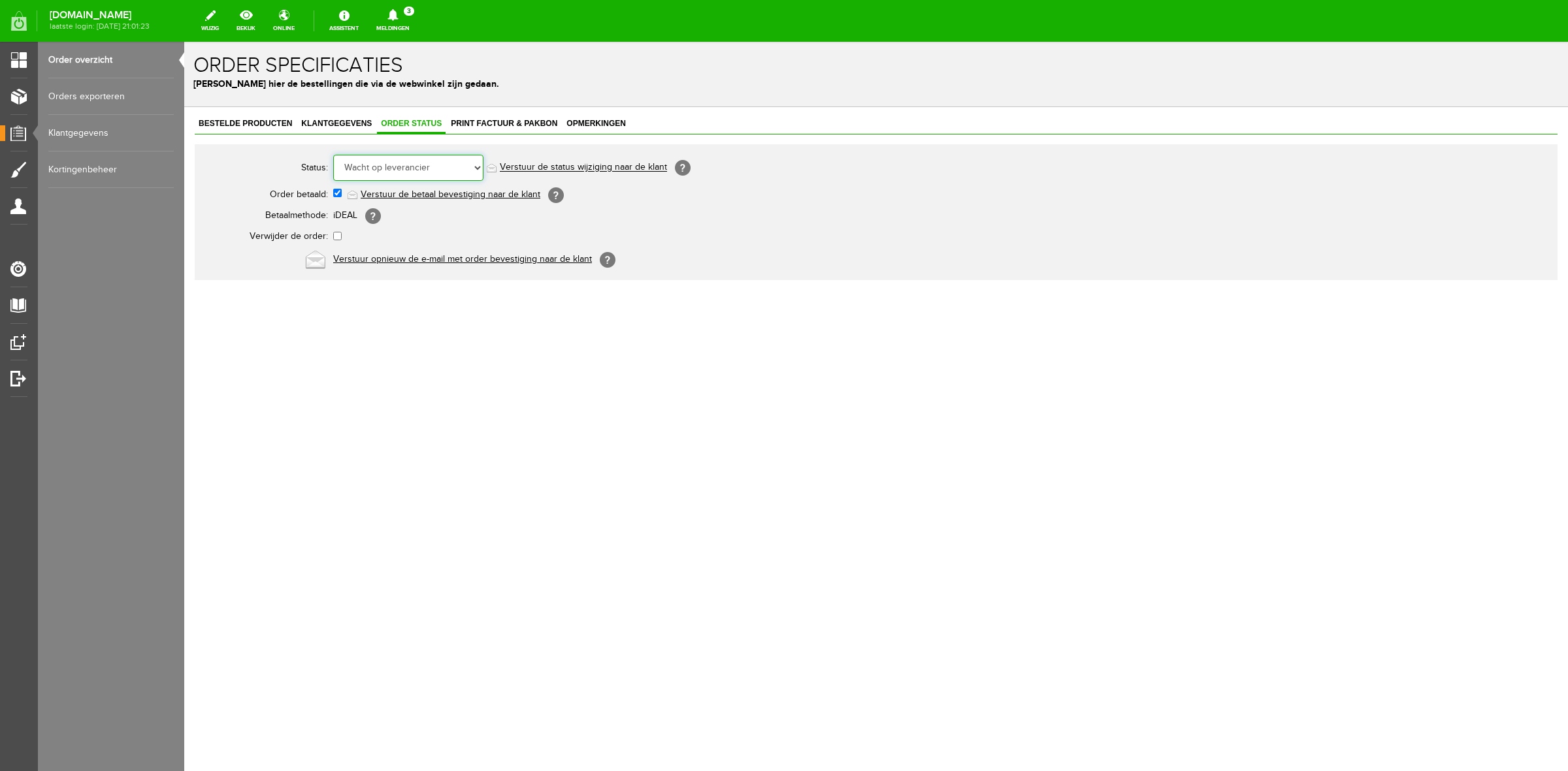
click at [428, 157] on select "Order niet afgerond Nieuw Order in behandeling Wacht op leverancier Wacht op be…" at bounding box center [408, 167] width 150 height 26
select select "5"
click at [333, 155] on select "Order niet afgerond Nieuw Order in behandeling Wacht op leverancier Wacht op be…" at bounding box center [408, 167] width 150 height 26
click at [551, 164] on link "Verstuur de status wijziging naar de klant" at bounding box center [584, 168] width 167 height 10
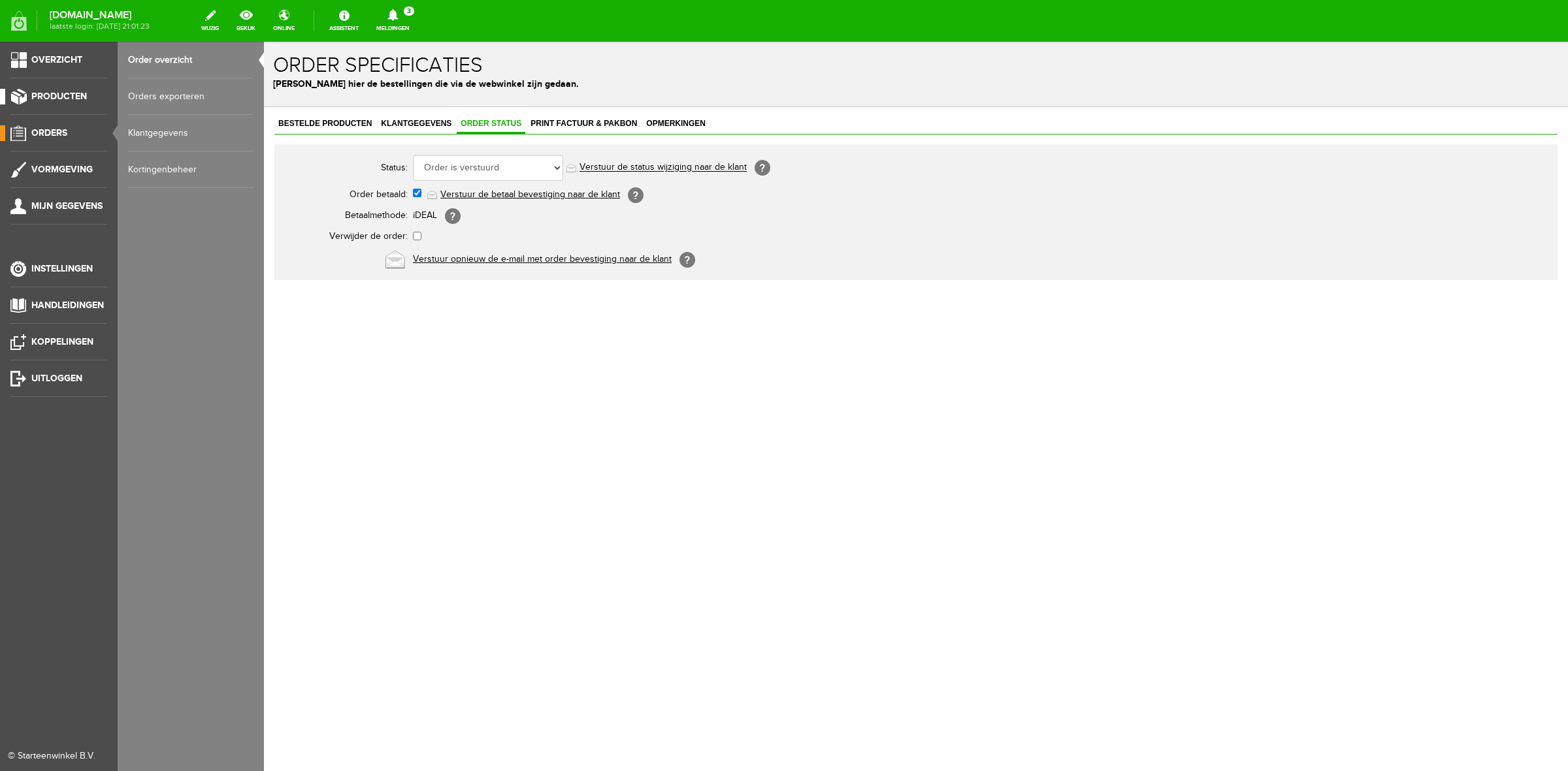
click at [77, 98] on span "Producten" at bounding box center [59, 96] width 56 height 11
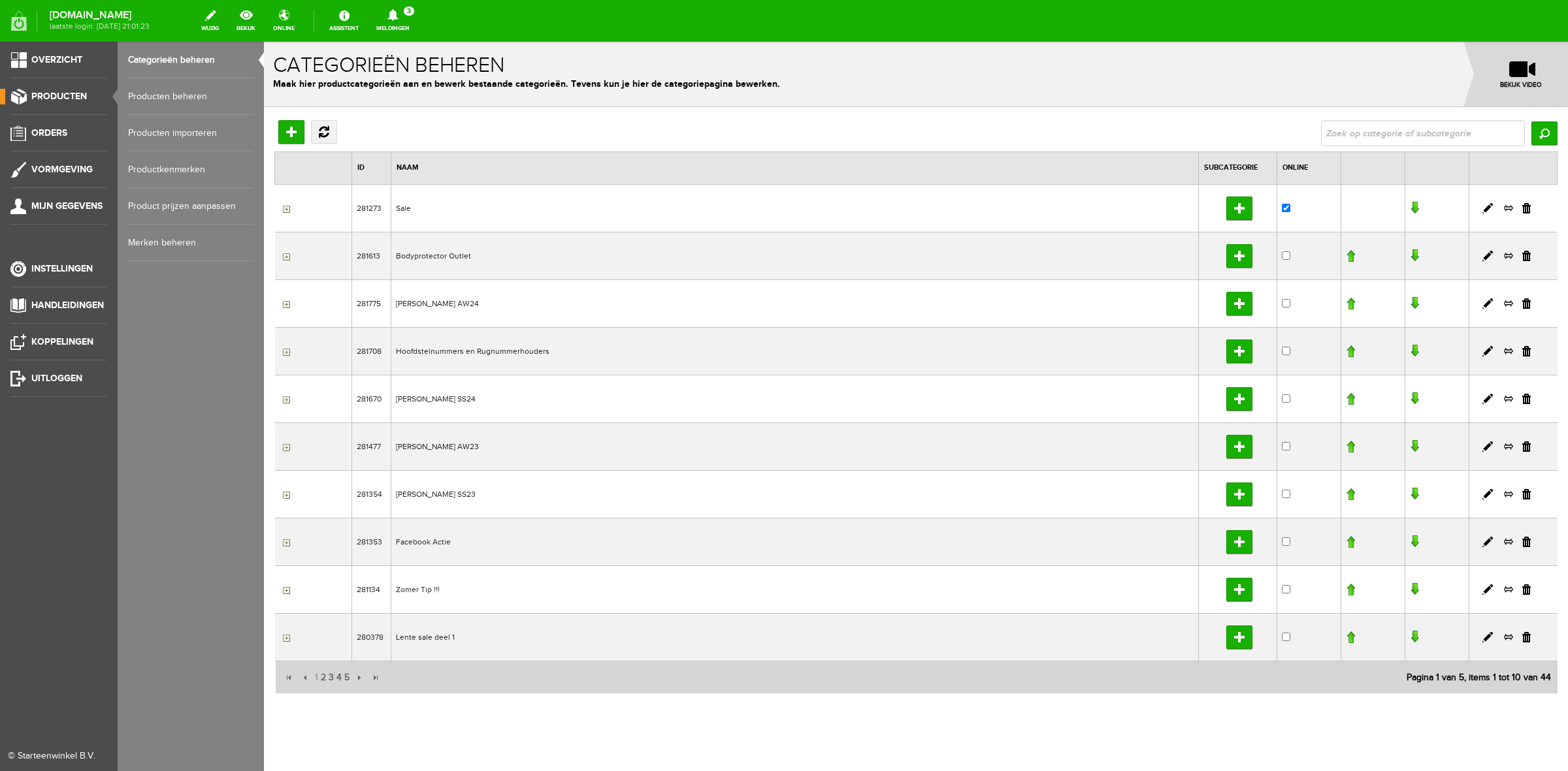
click at [142, 93] on link "Producten beheren" at bounding box center [190, 96] width 125 height 36
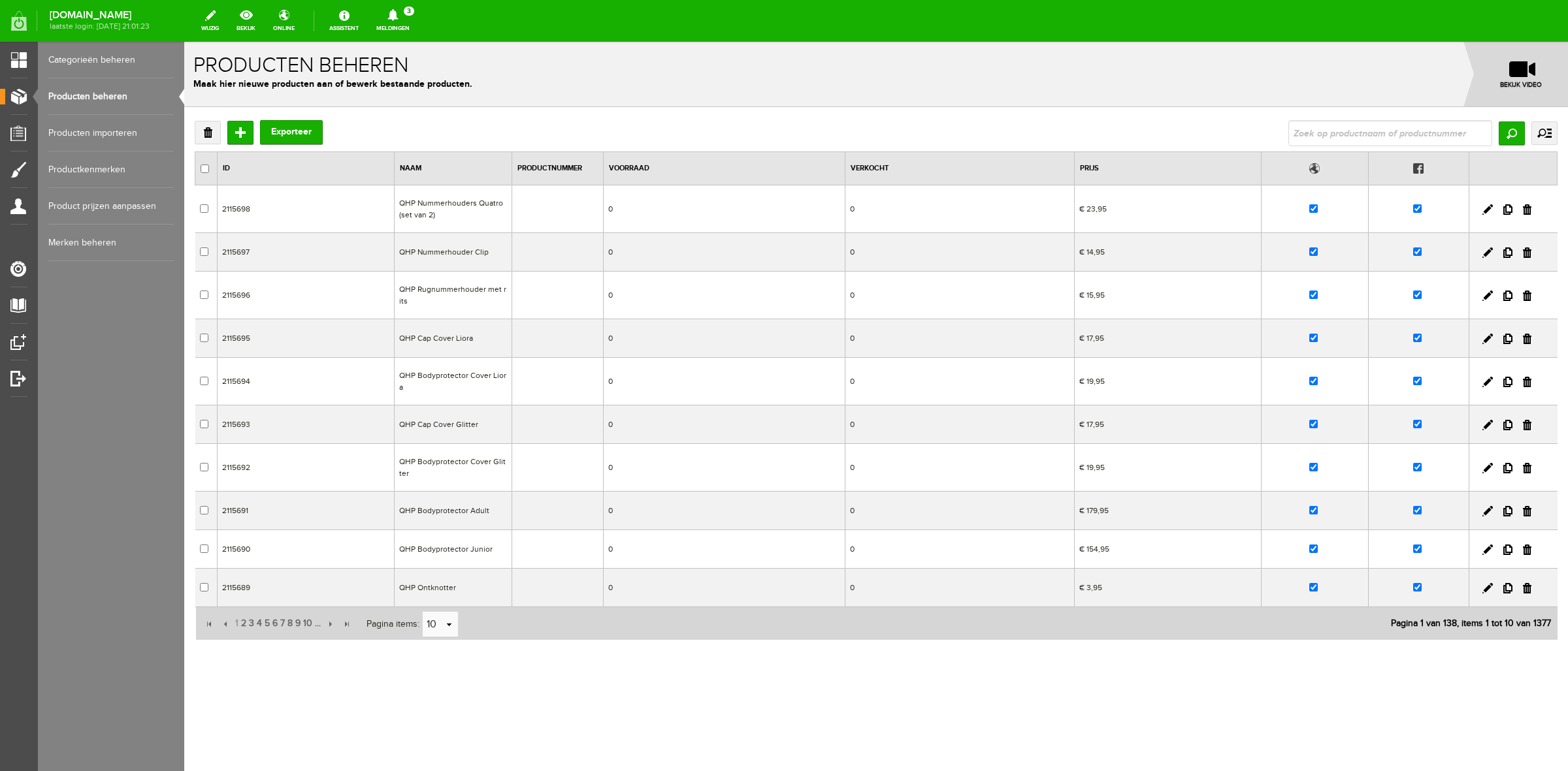
click at [1332, 121] on input "text" at bounding box center [1390, 133] width 204 height 26
type input "bianc"
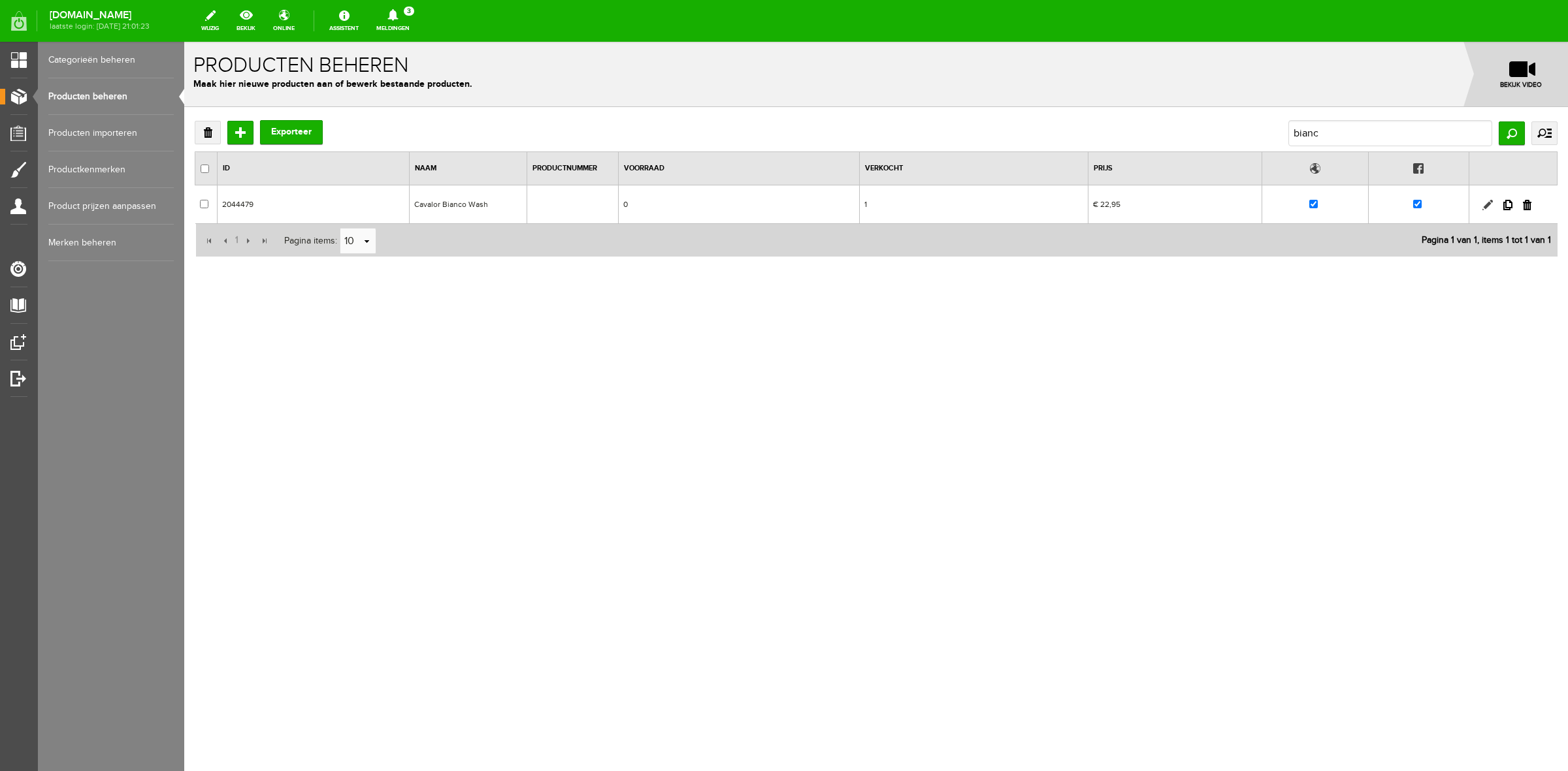
click at [1490, 204] on link at bounding box center [1488, 205] width 10 height 10
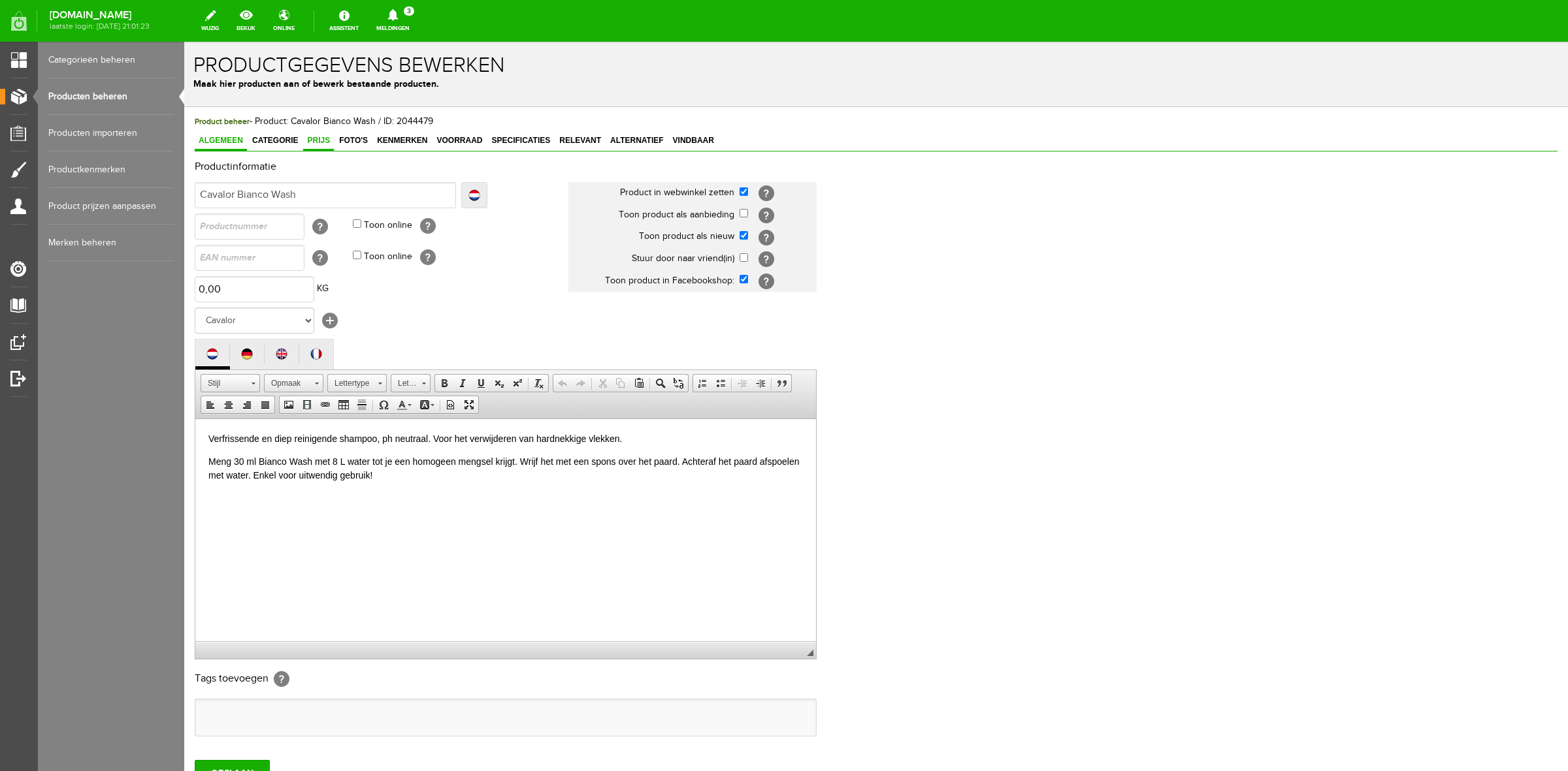
click at [333, 141] on span "Prijs" at bounding box center [318, 140] width 30 height 9
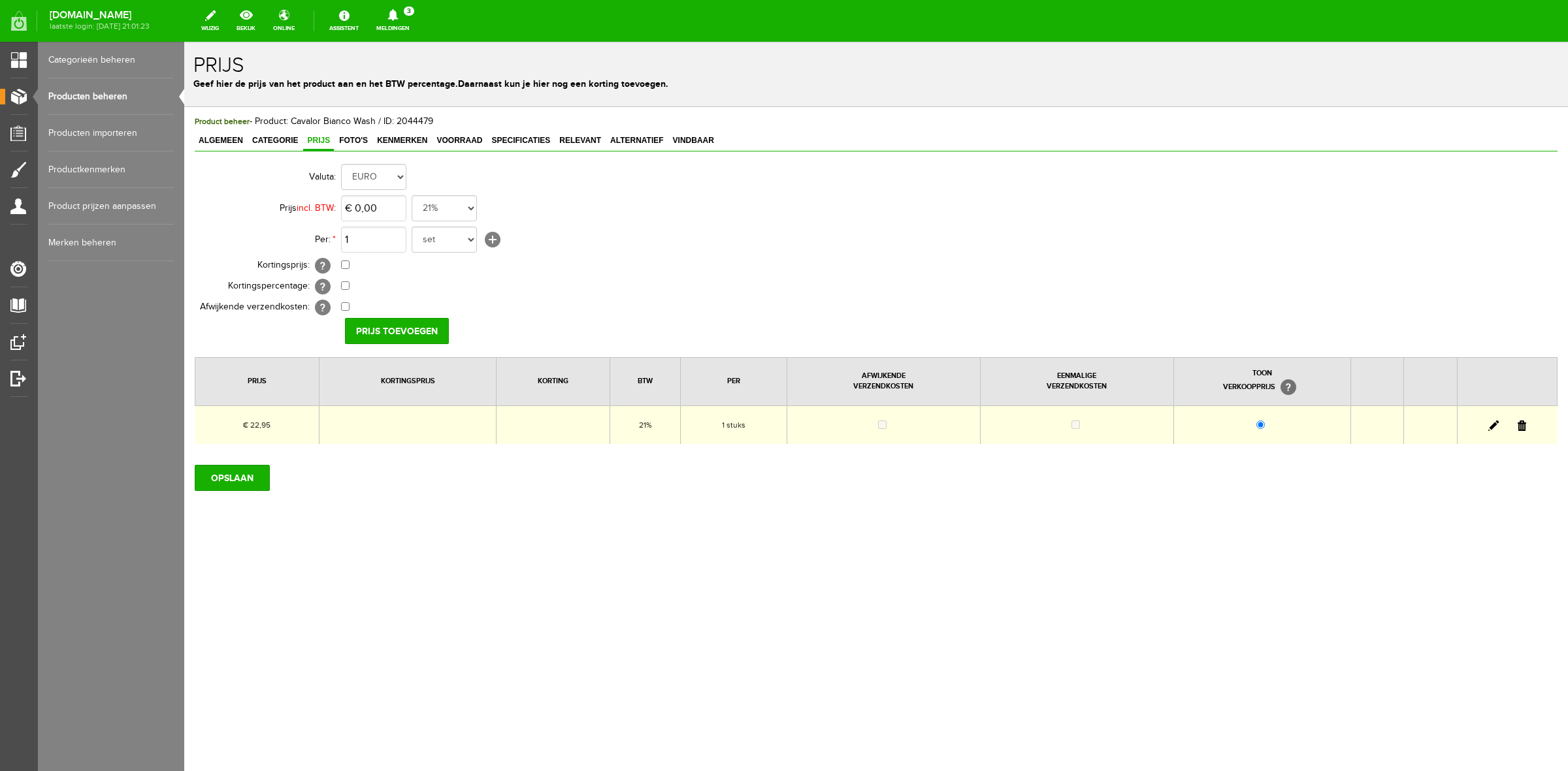
click at [1500, 425] on td at bounding box center [1506, 425] width 100 height 39
click at [1490, 428] on link at bounding box center [1494, 426] width 10 height 10
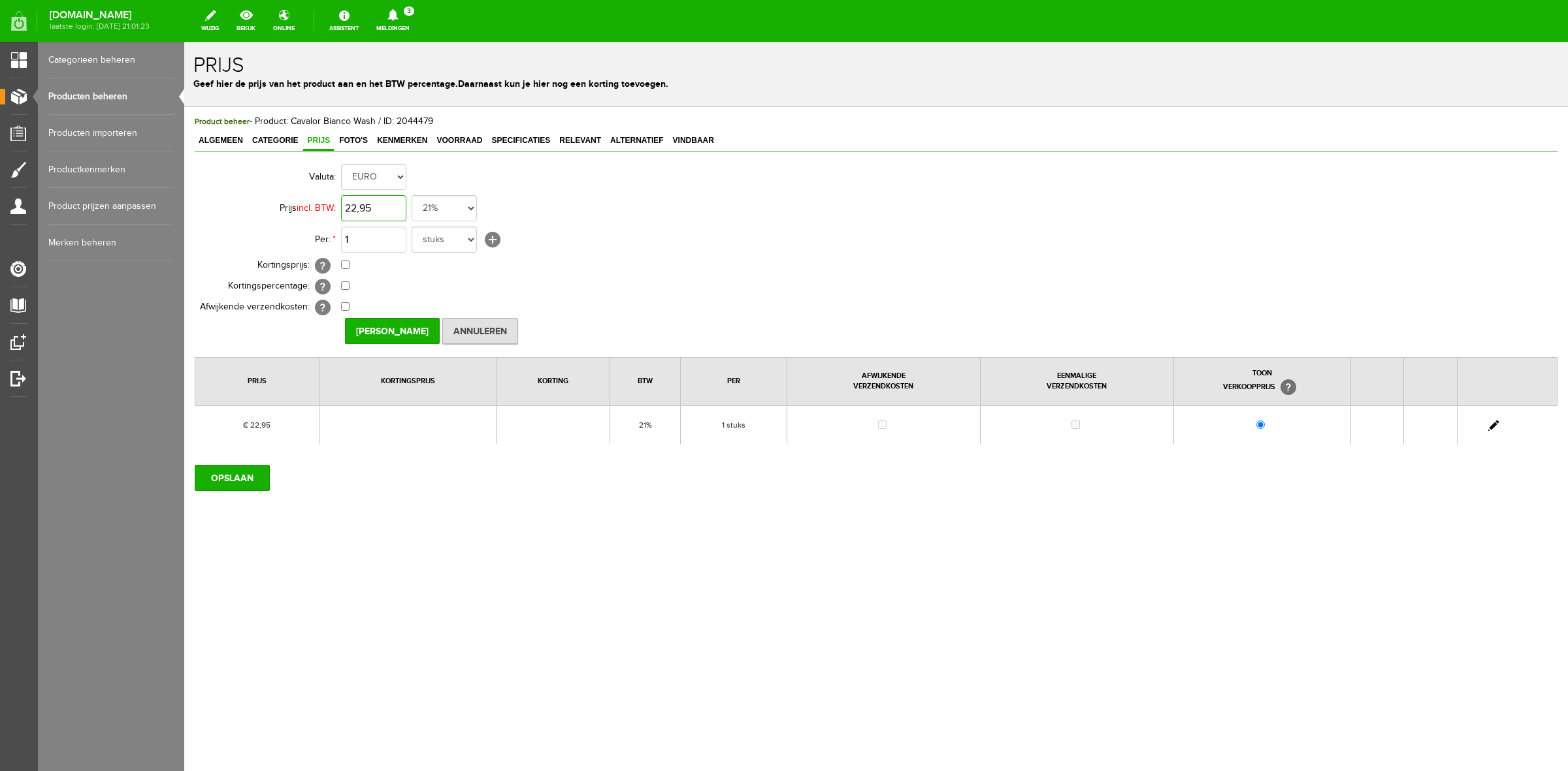
click at [367, 210] on input "22,95" at bounding box center [373, 208] width 65 height 26
type input "€ 25,95"
click at [431, 327] on input "[PERSON_NAME]" at bounding box center [393, 330] width 95 height 26
click at [239, 475] on input "OPSLAAN" at bounding box center [232, 478] width 75 height 26
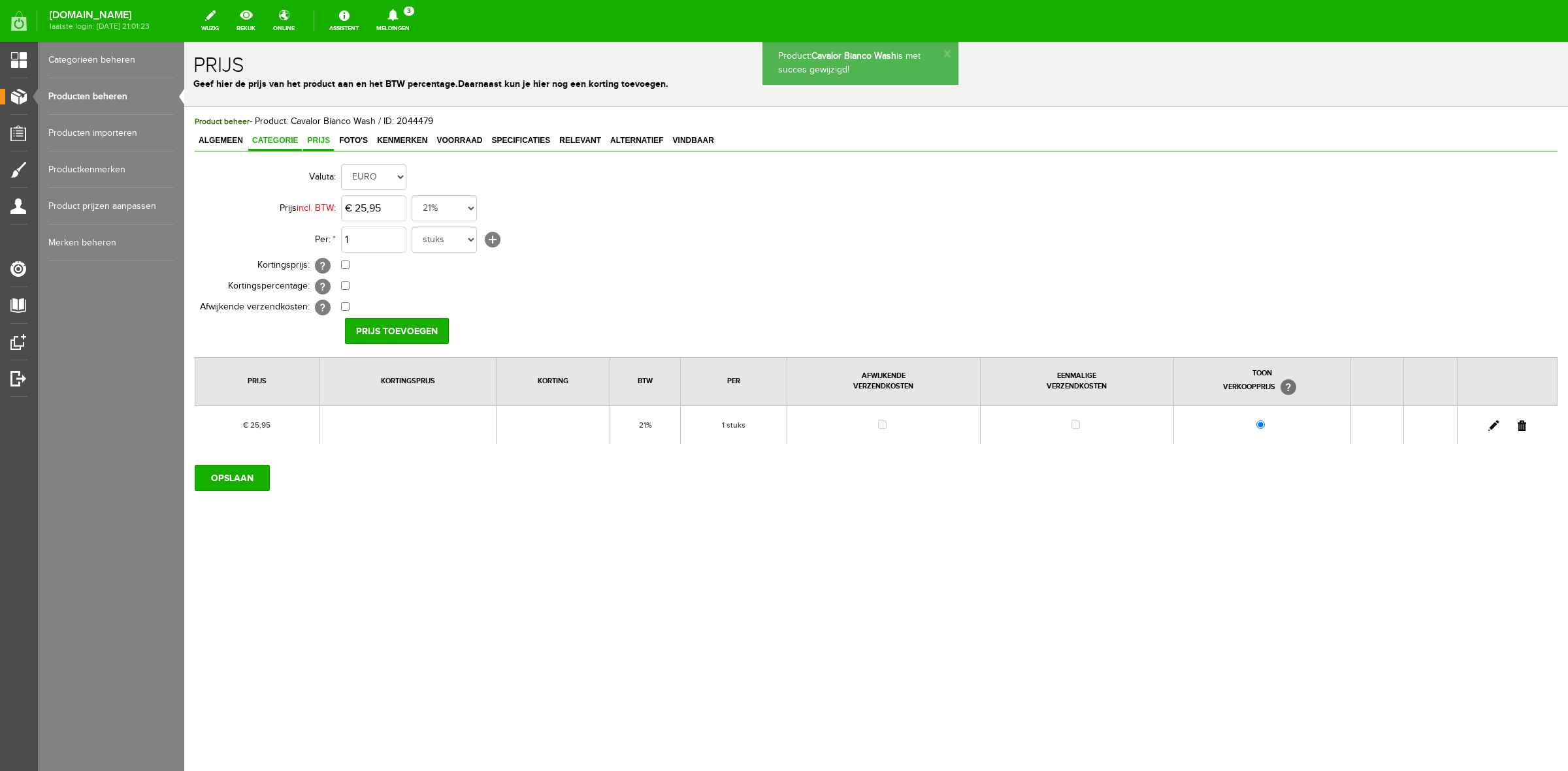
click at [268, 142] on span "Categorie" at bounding box center [275, 140] width 53 height 9
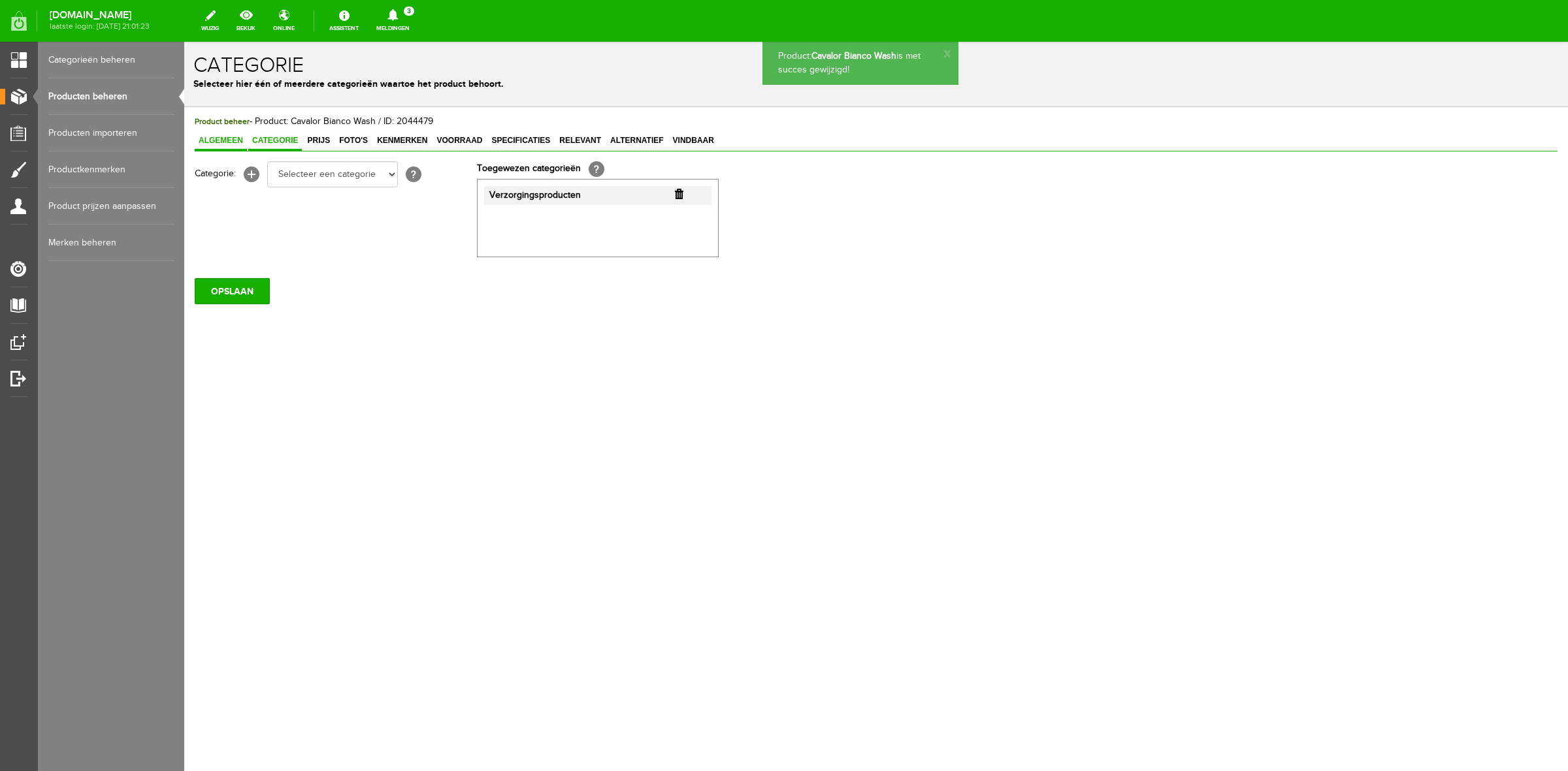
click at [230, 144] on span "Algemeen" at bounding box center [221, 140] width 53 height 9
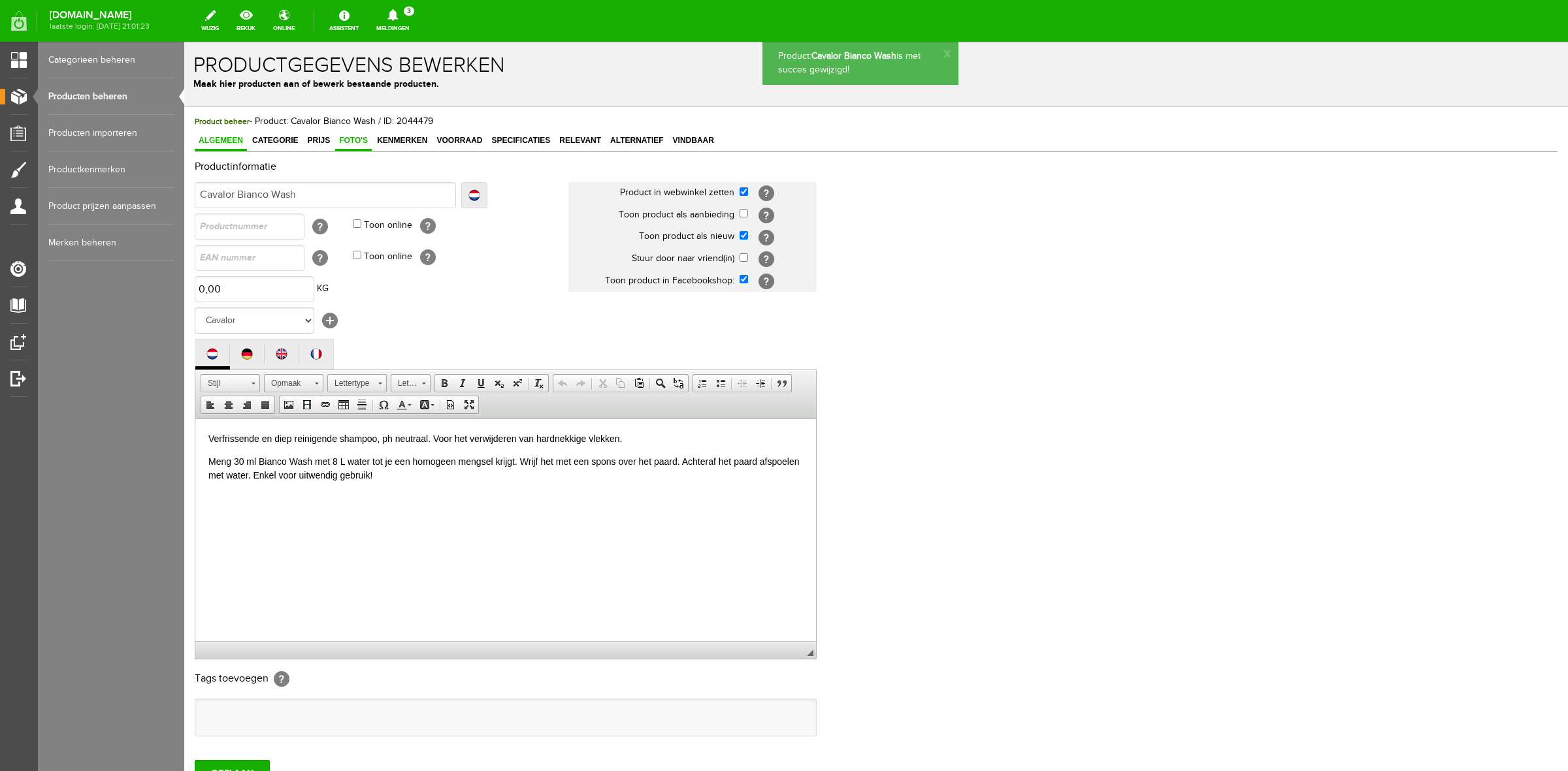
click at [366, 141] on span "Foto's" at bounding box center [353, 140] width 36 height 9
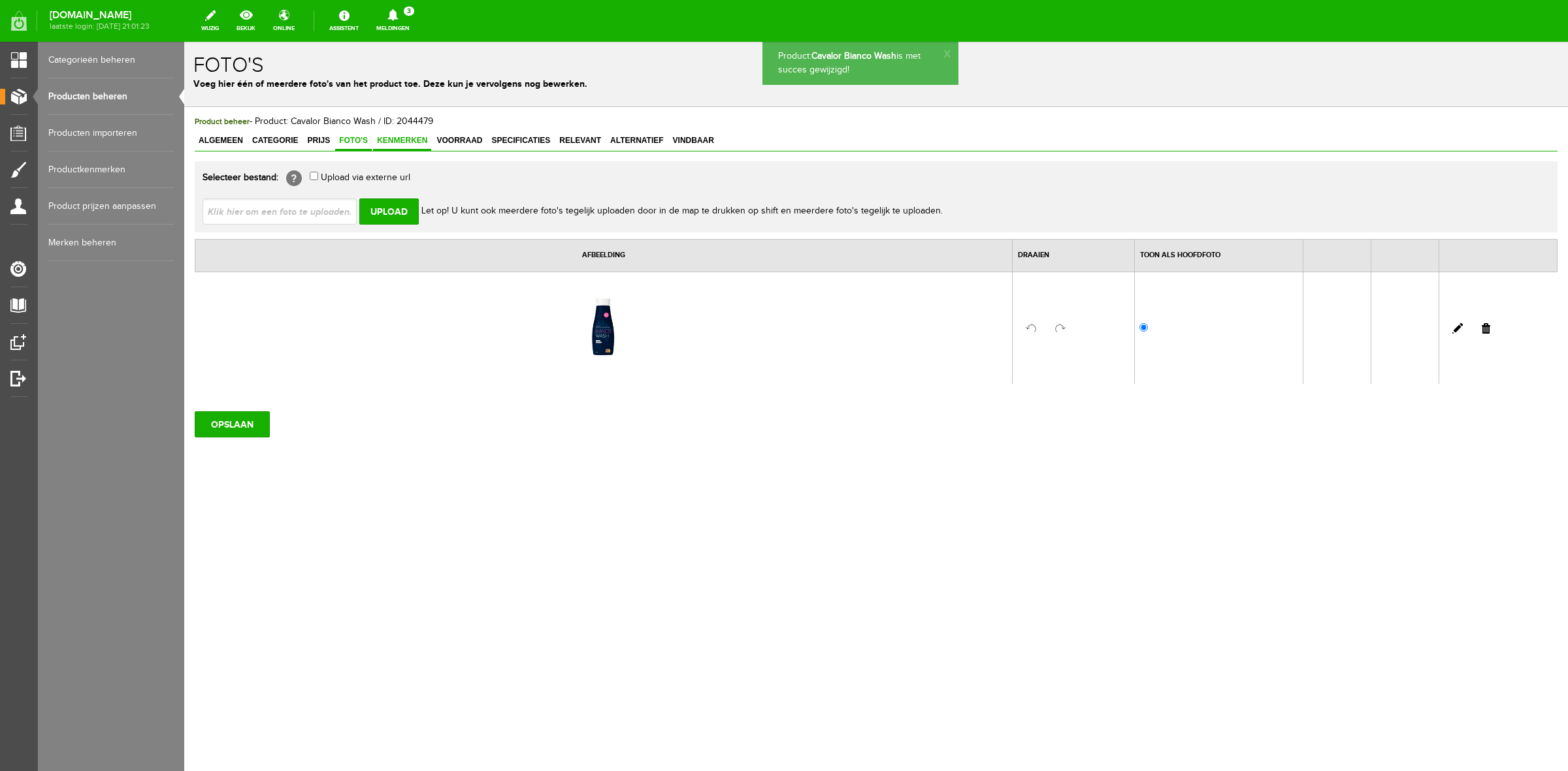
click at [396, 141] on span "Kenmerken" at bounding box center [402, 140] width 58 height 9
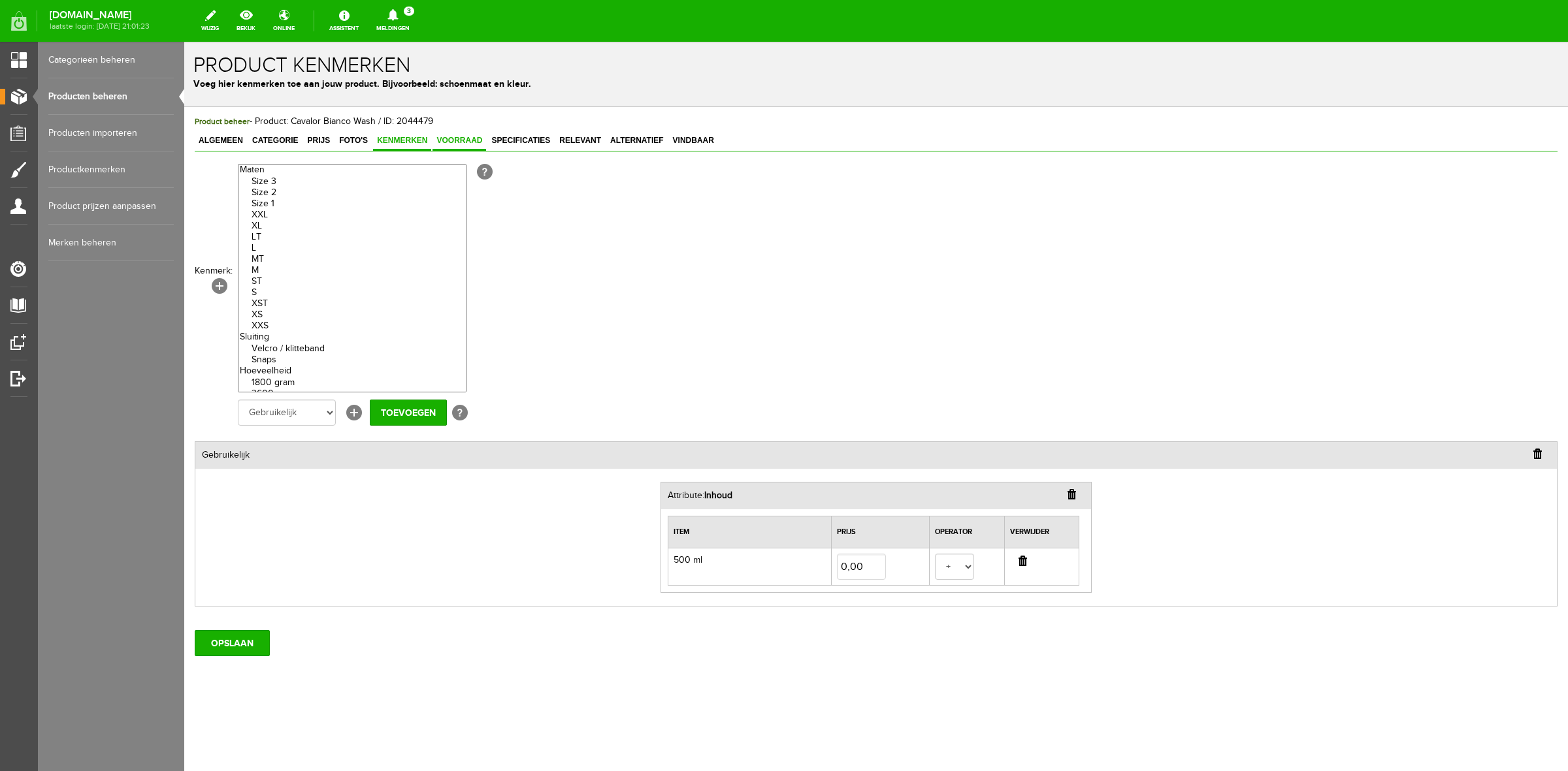
click at [453, 145] on link "Voorraad" at bounding box center [459, 141] width 53 height 19
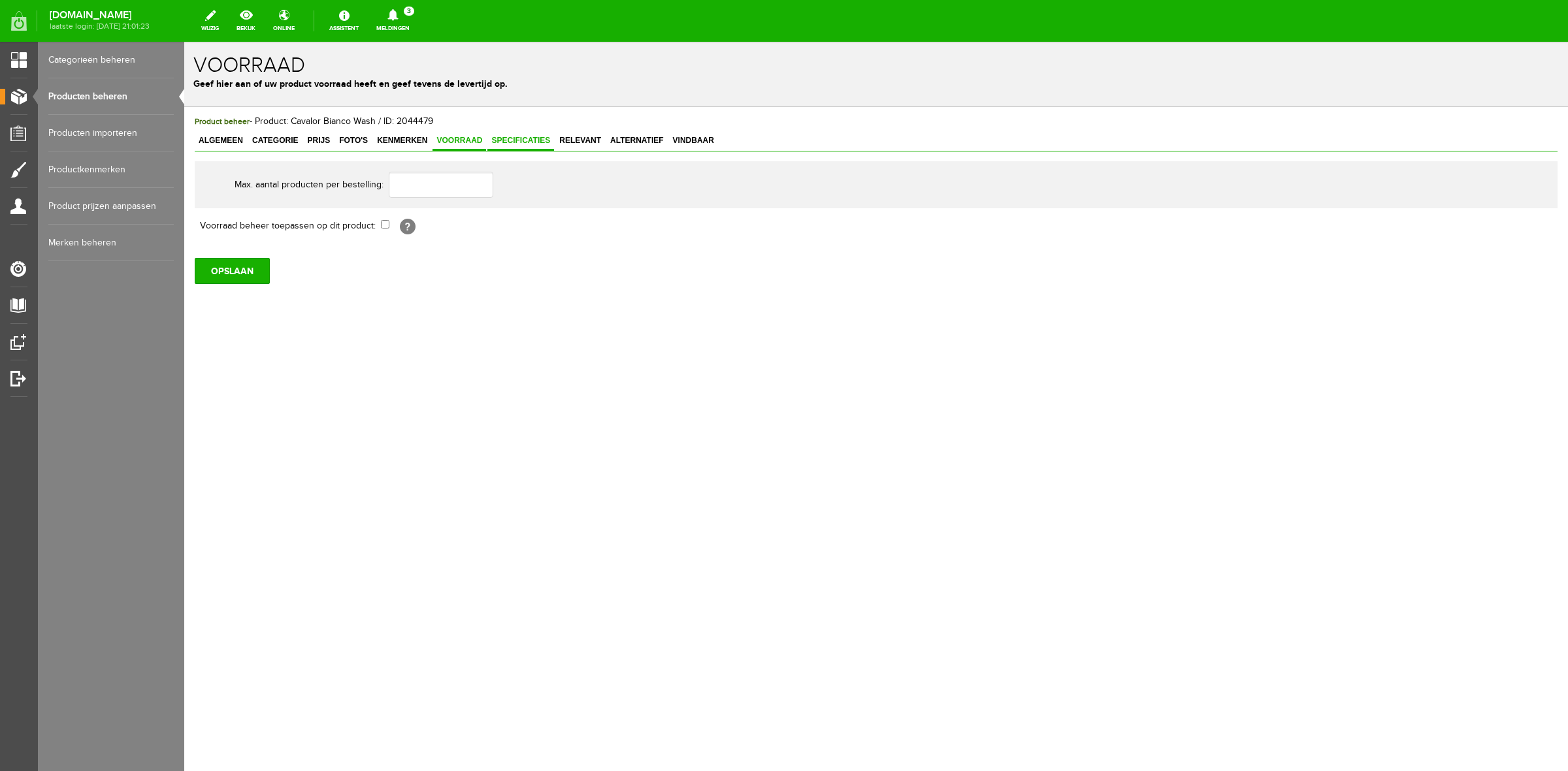
click at [505, 141] on span "Specificaties" at bounding box center [521, 140] width 67 height 9
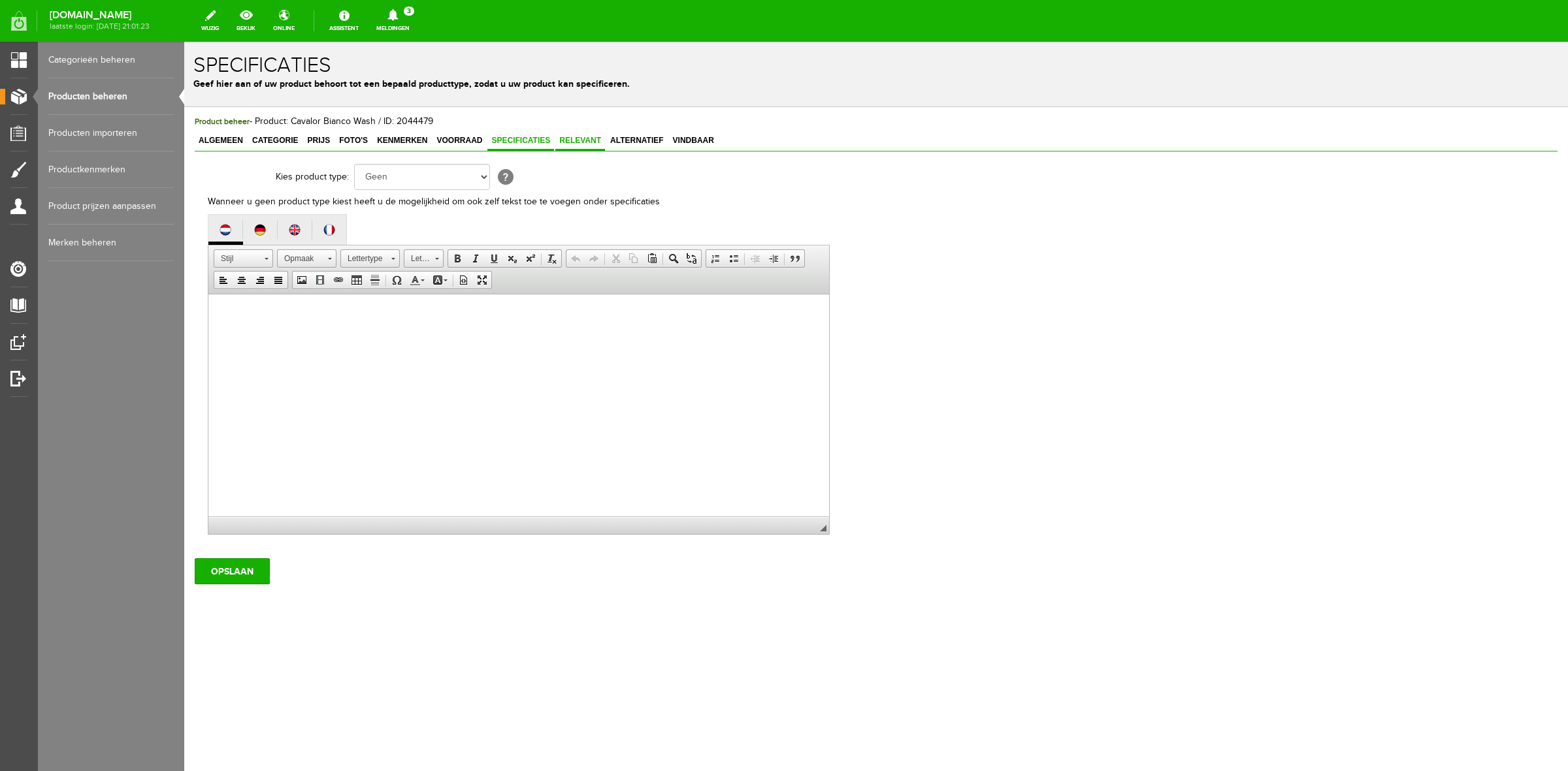
click at [577, 141] on span "Relevant" at bounding box center [580, 140] width 50 height 9
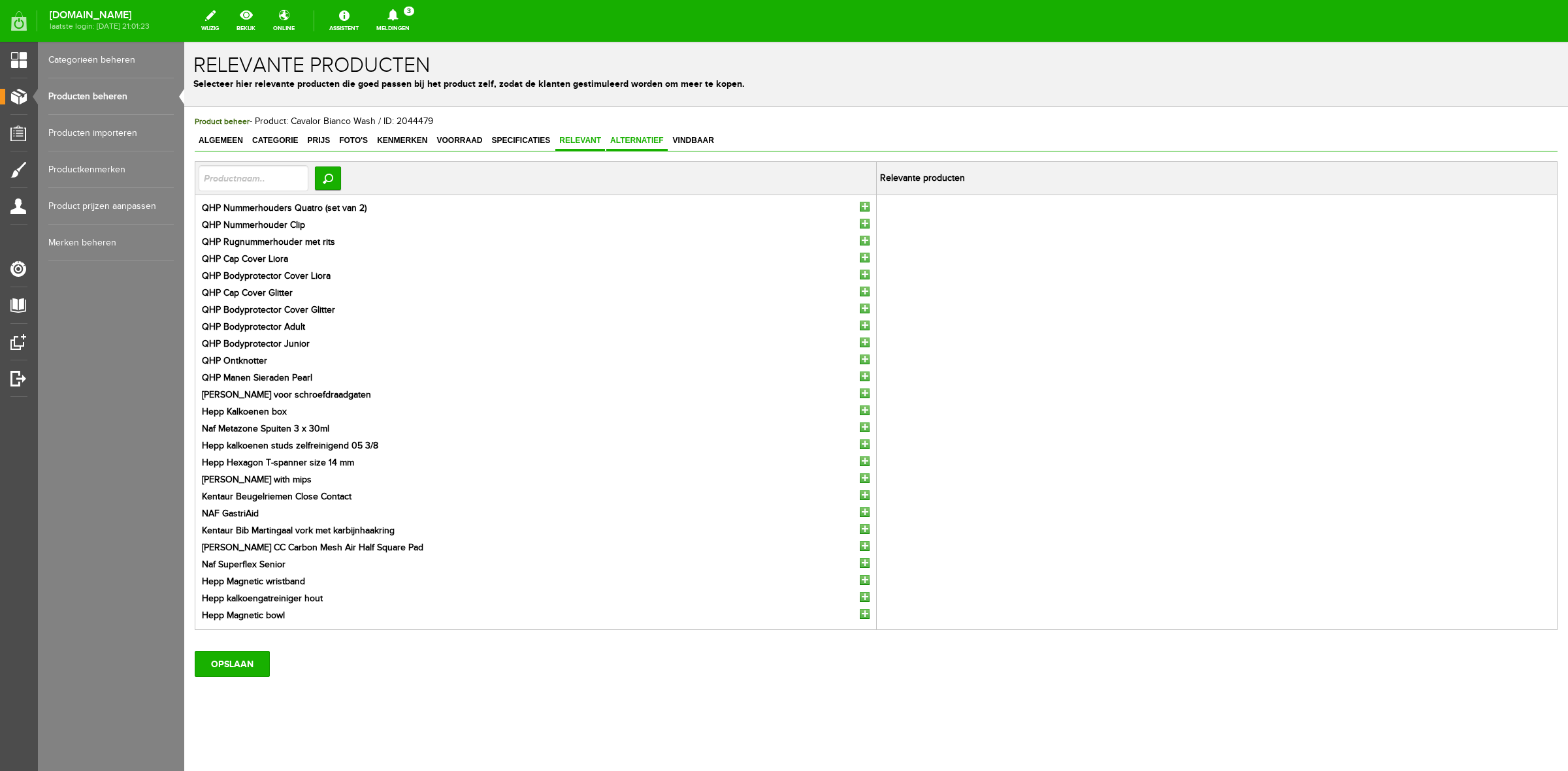
click at [641, 141] on span "Alternatief" at bounding box center [637, 140] width 62 height 9
click at [599, 141] on span "Relevant" at bounding box center [580, 140] width 50 height 9
click at [247, 167] on input "text" at bounding box center [253, 178] width 110 height 26
type input "klei"
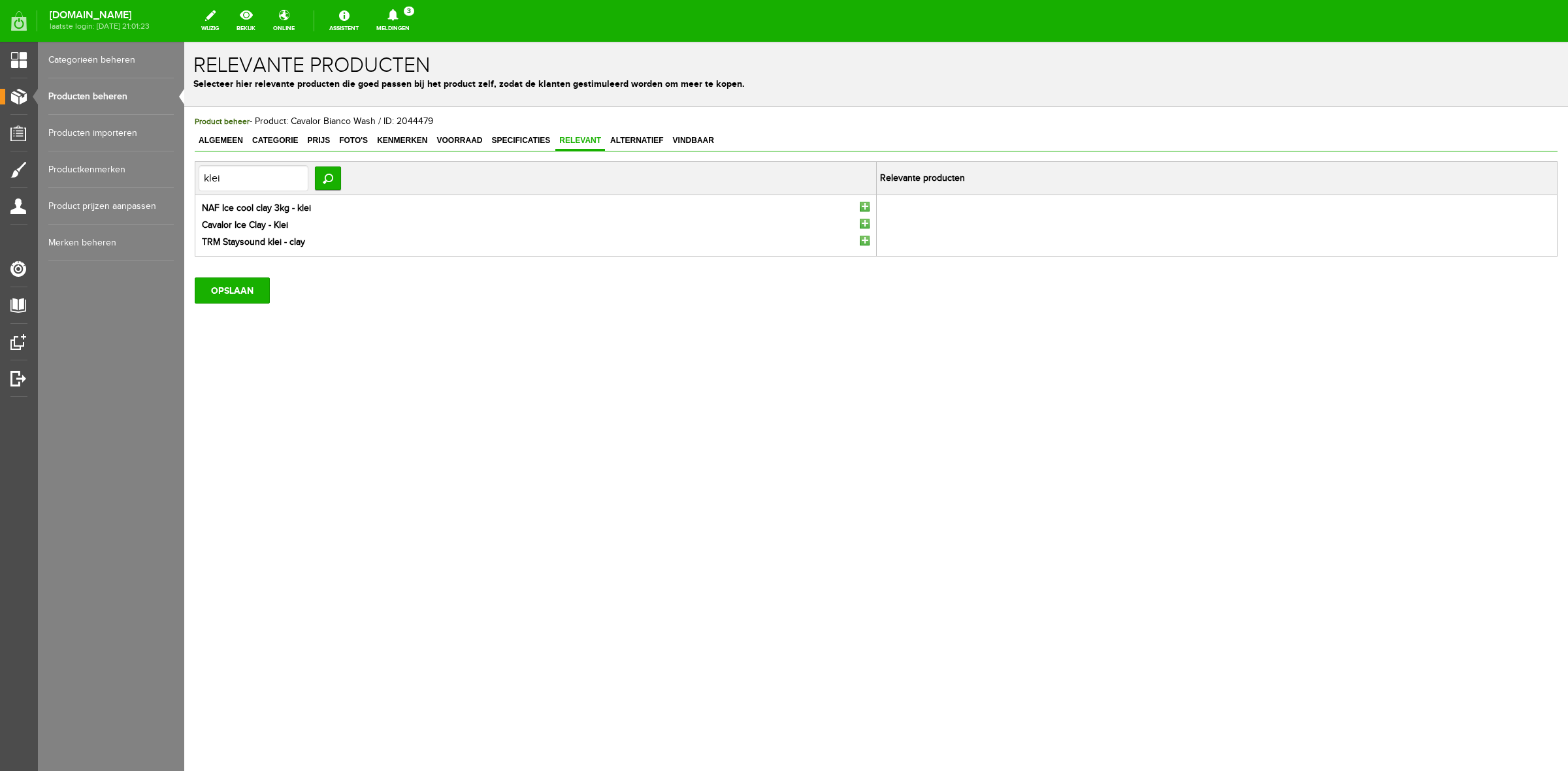
click at [867, 241] on input "button" at bounding box center [864, 240] width 10 height 10
click at [262, 183] on input "klei" at bounding box center [253, 178] width 110 height 26
type input "hepp"
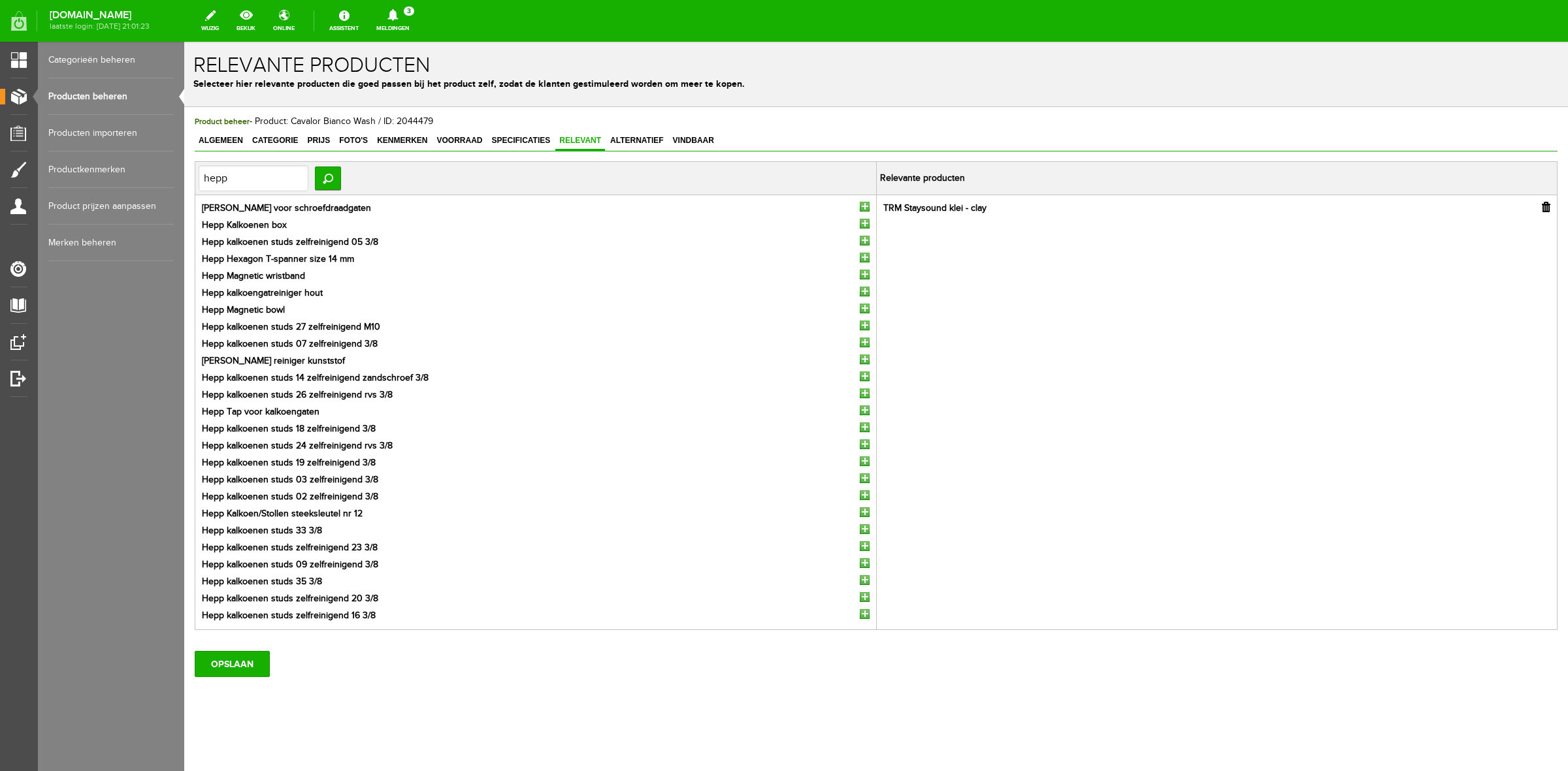
click at [860, 378] on input "button" at bounding box center [864, 376] width 10 height 10
click at [860, 393] on input "button" at bounding box center [864, 393] width 10 height 10
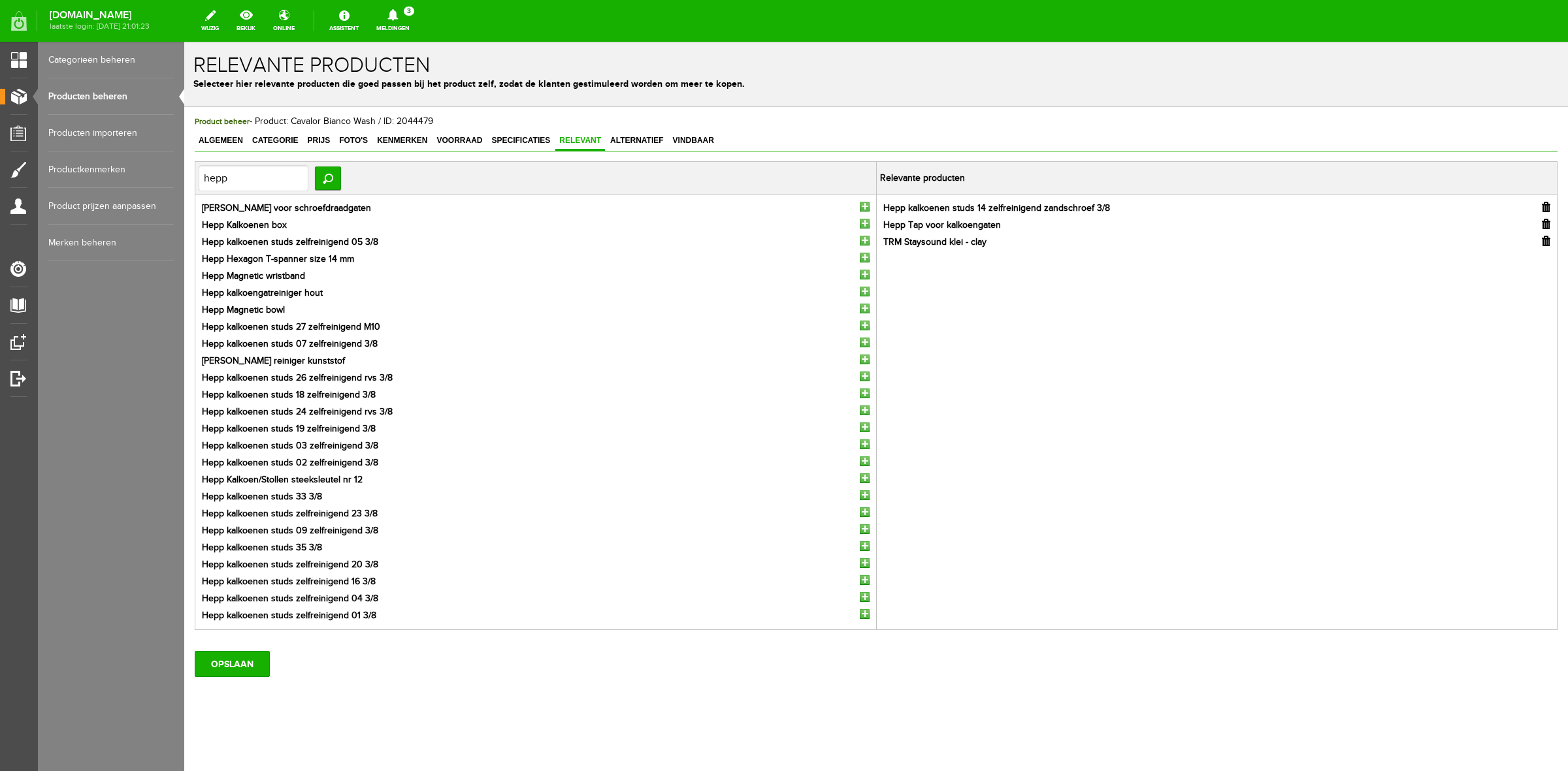
click at [860, 378] on input "button" at bounding box center [864, 376] width 10 height 10
click at [259, 171] on input "hepp" at bounding box center [253, 178] width 110 height 26
click at [256, 171] on input "hepp" at bounding box center [253, 178] width 110 height 26
type input "pro ii"
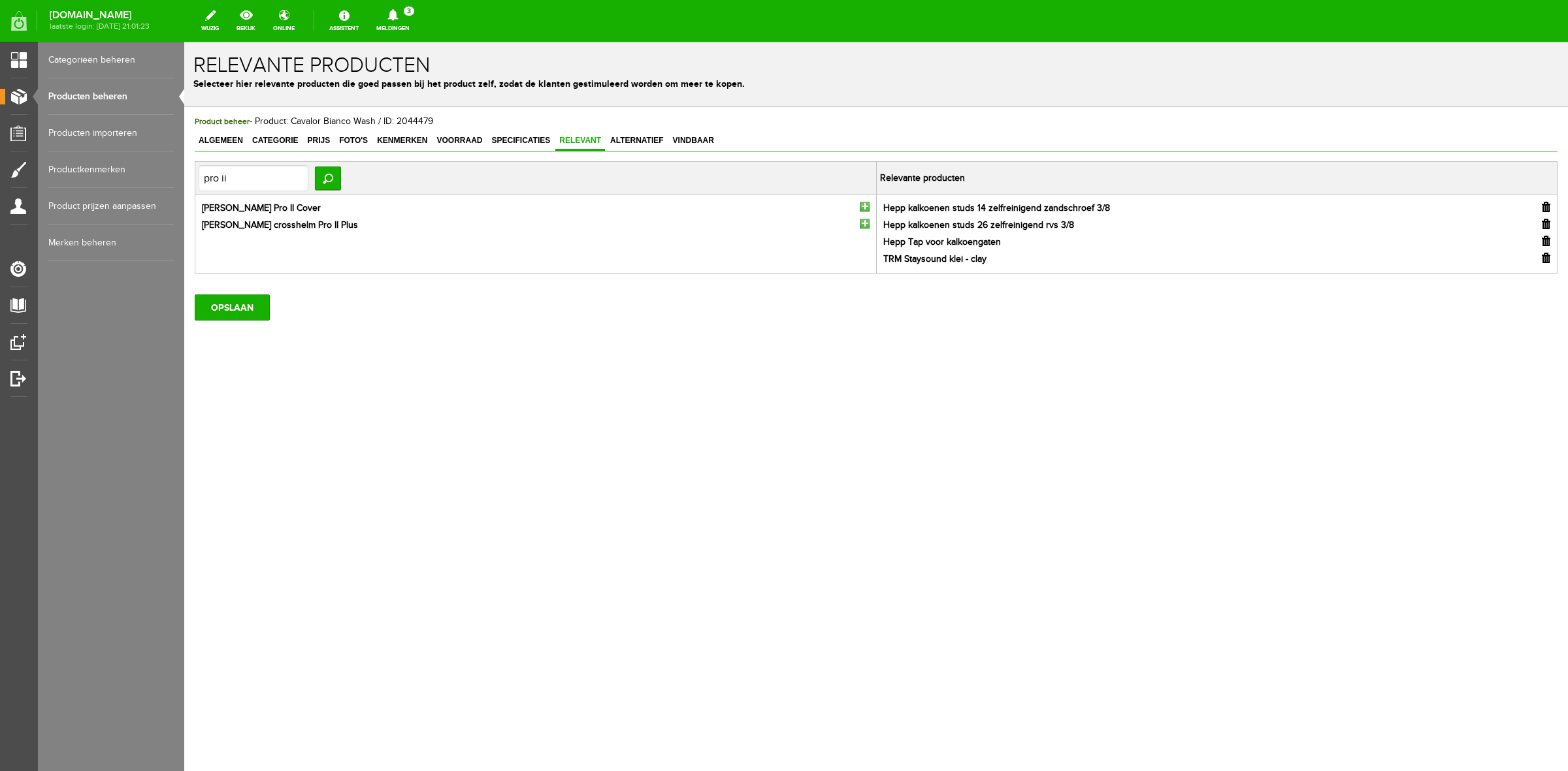
click at [860, 223] on input "button" at bounding box center [864, 223] width 10 height 10
click at [223, 185] on input "pro ii" at bounding box center [253, 178] width 110 height 26
type input "ultima"
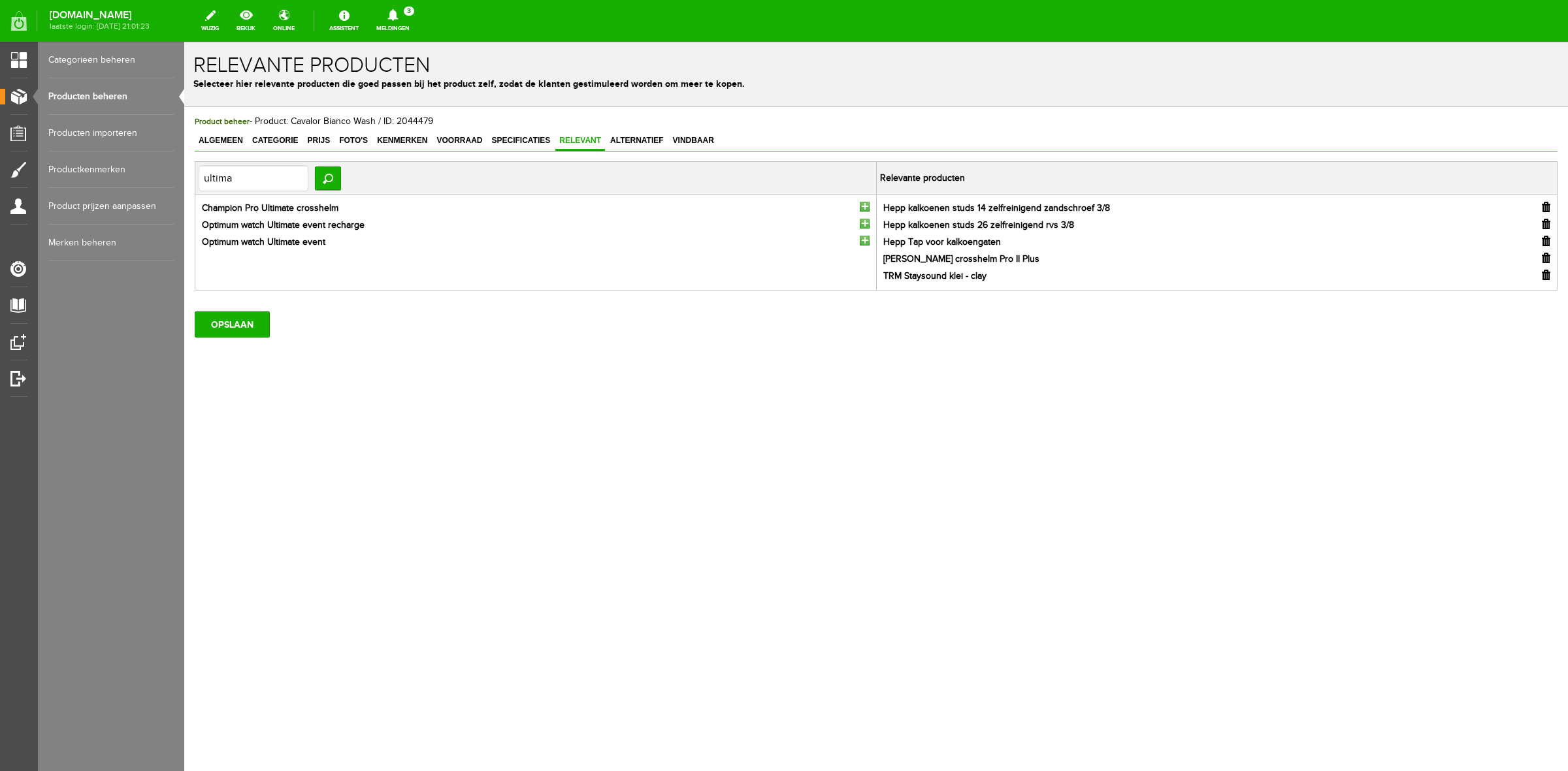
click at [863, 240] on input "button" at bounding box center [864, 240] width 10 height 10
click at [244, 350] on input "OPSLAAN" at bounding box center [232, 341] width 75 height 26
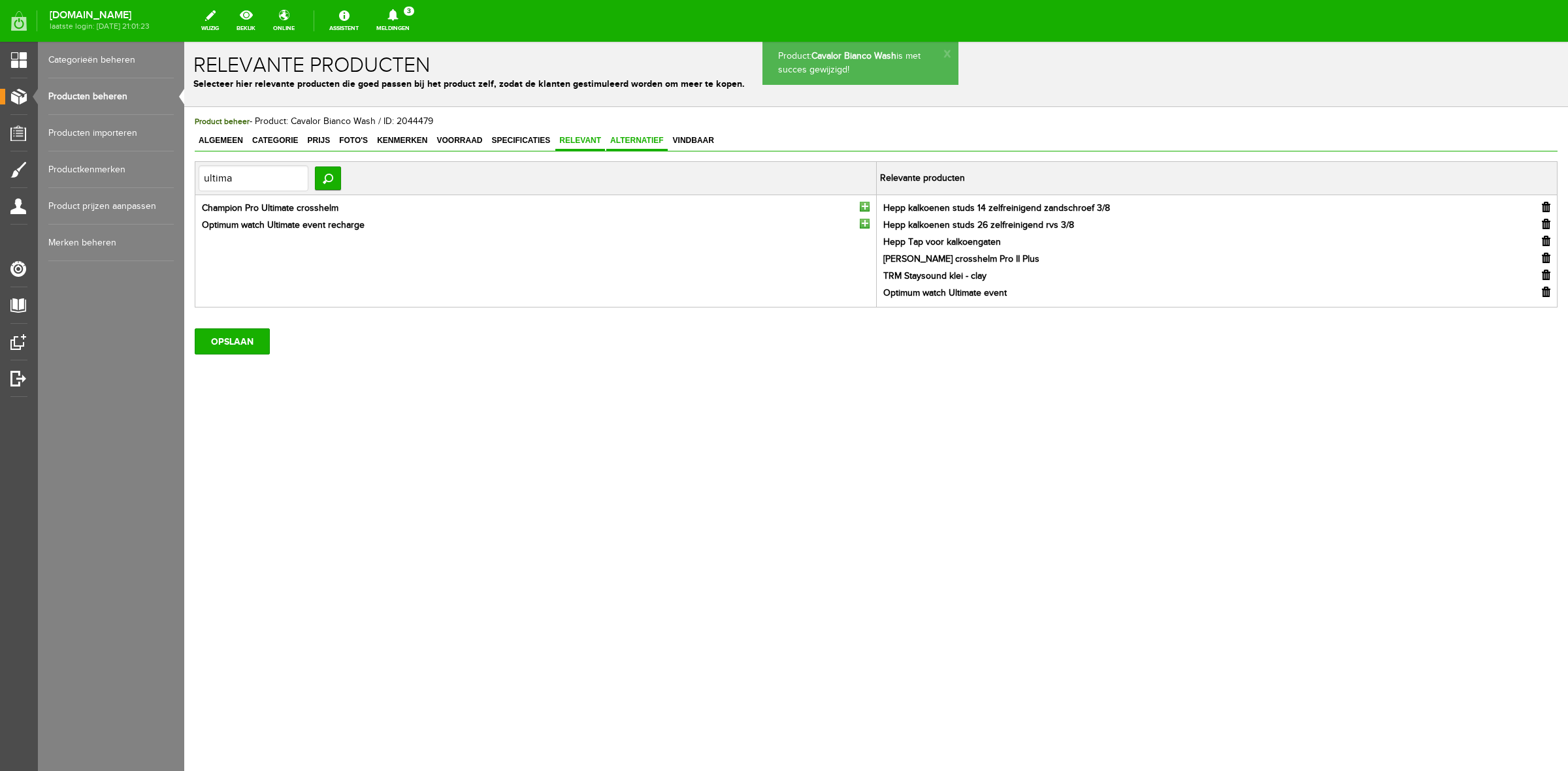
click at [655, 142] on span "Alternatief" at bounding box center [637, 140] width 62 height 9
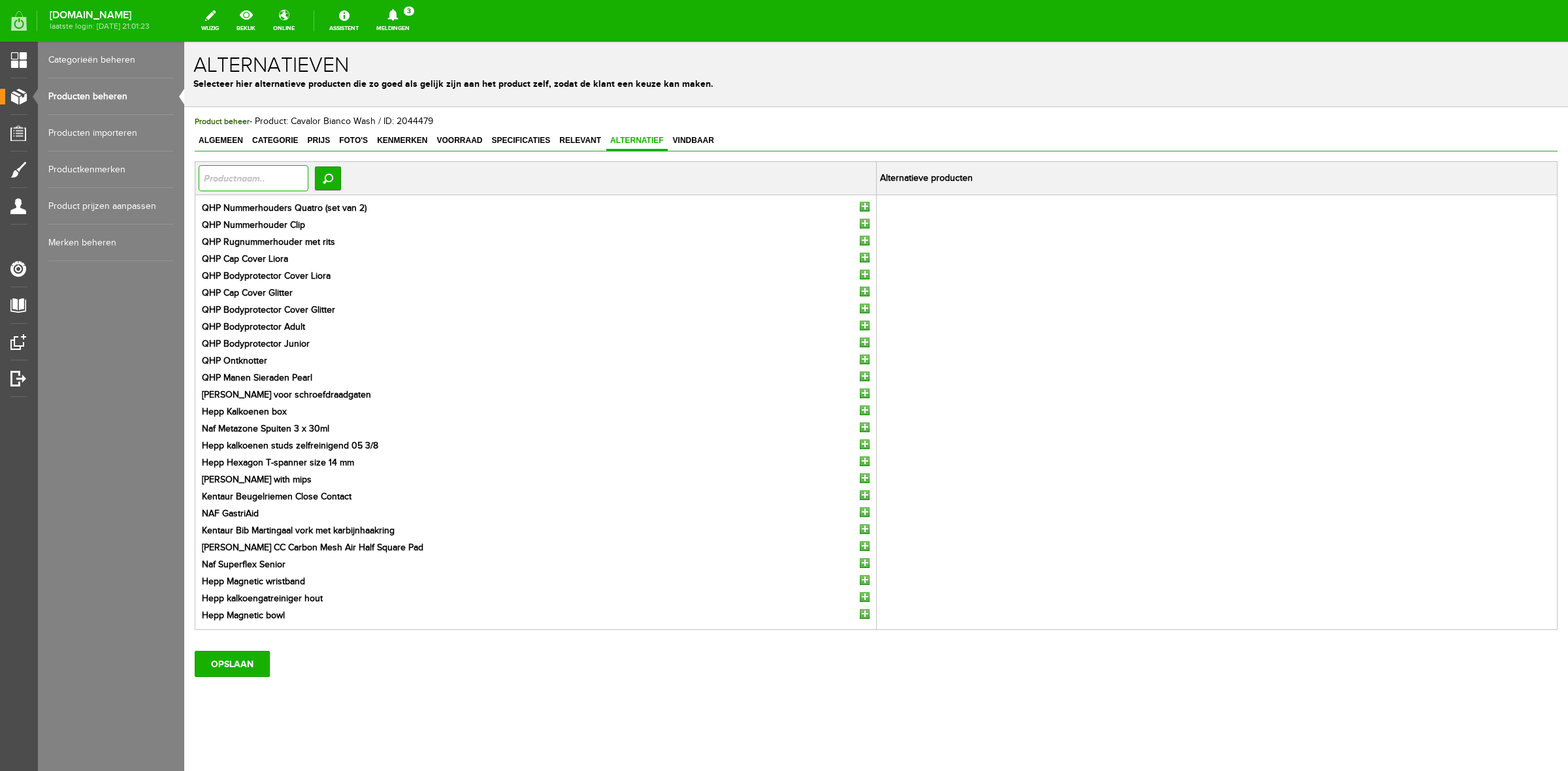
click at [282, 190] on input "text" at bounding box center [253, 178] width 110 height 26
type input "shamp"
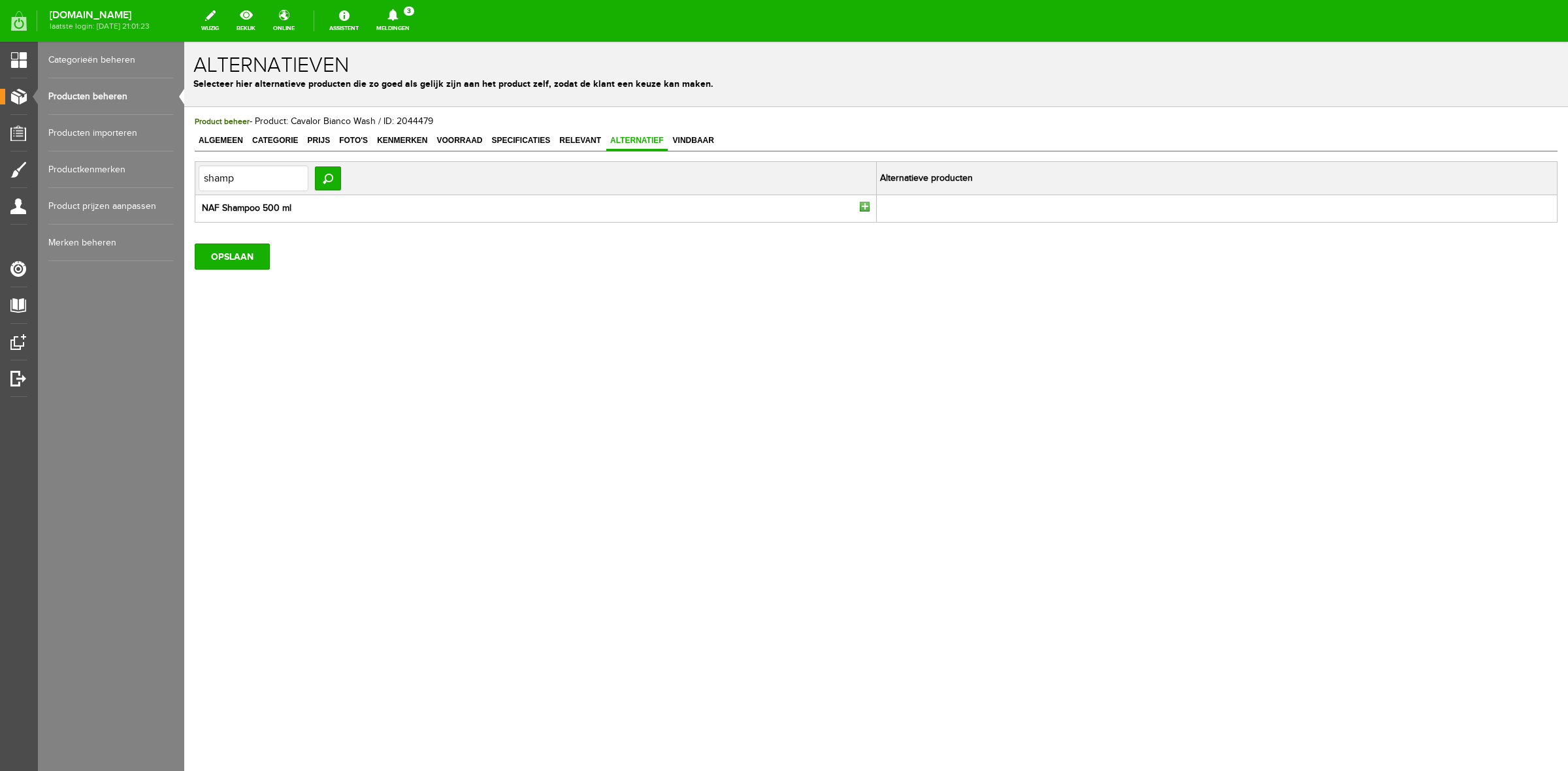
click at [865, 207] on input "button" at bounding box center [864, 206] width 10 height 10
click at [237, 258] on input "OPSLAAN" at bounding box center [232, 256] width 75 height 26
click at [76, 98] on link "Producten beheren" at bounding box center [110, 96] width 125 height 36
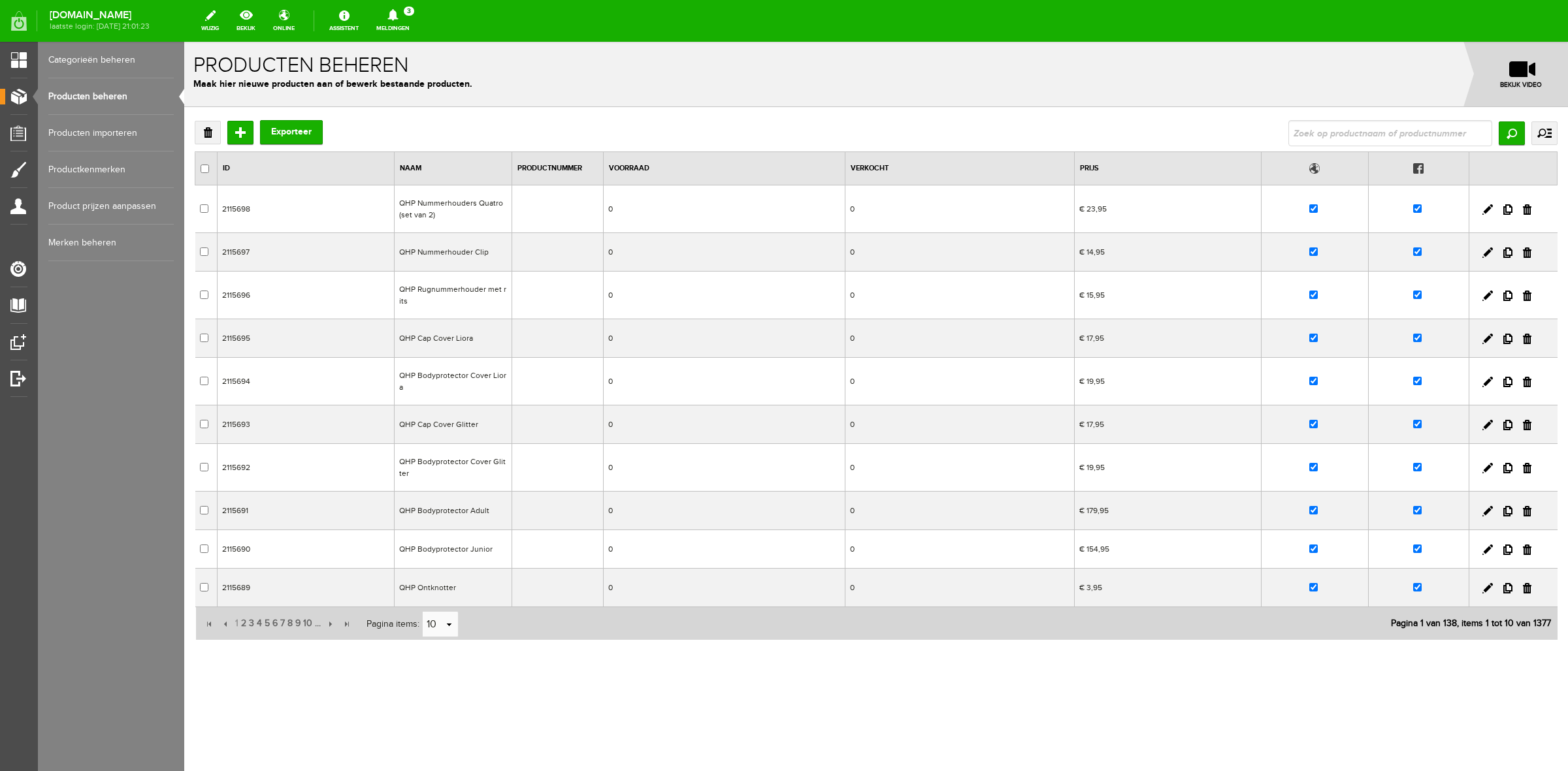
click at [417, 28] on link "Meldingen 3 Nieuwe orders Er is een nieuwe order( #6504 ) geplaatst door [PERSO…" at bounding box center [393, 21] width 49 height 29
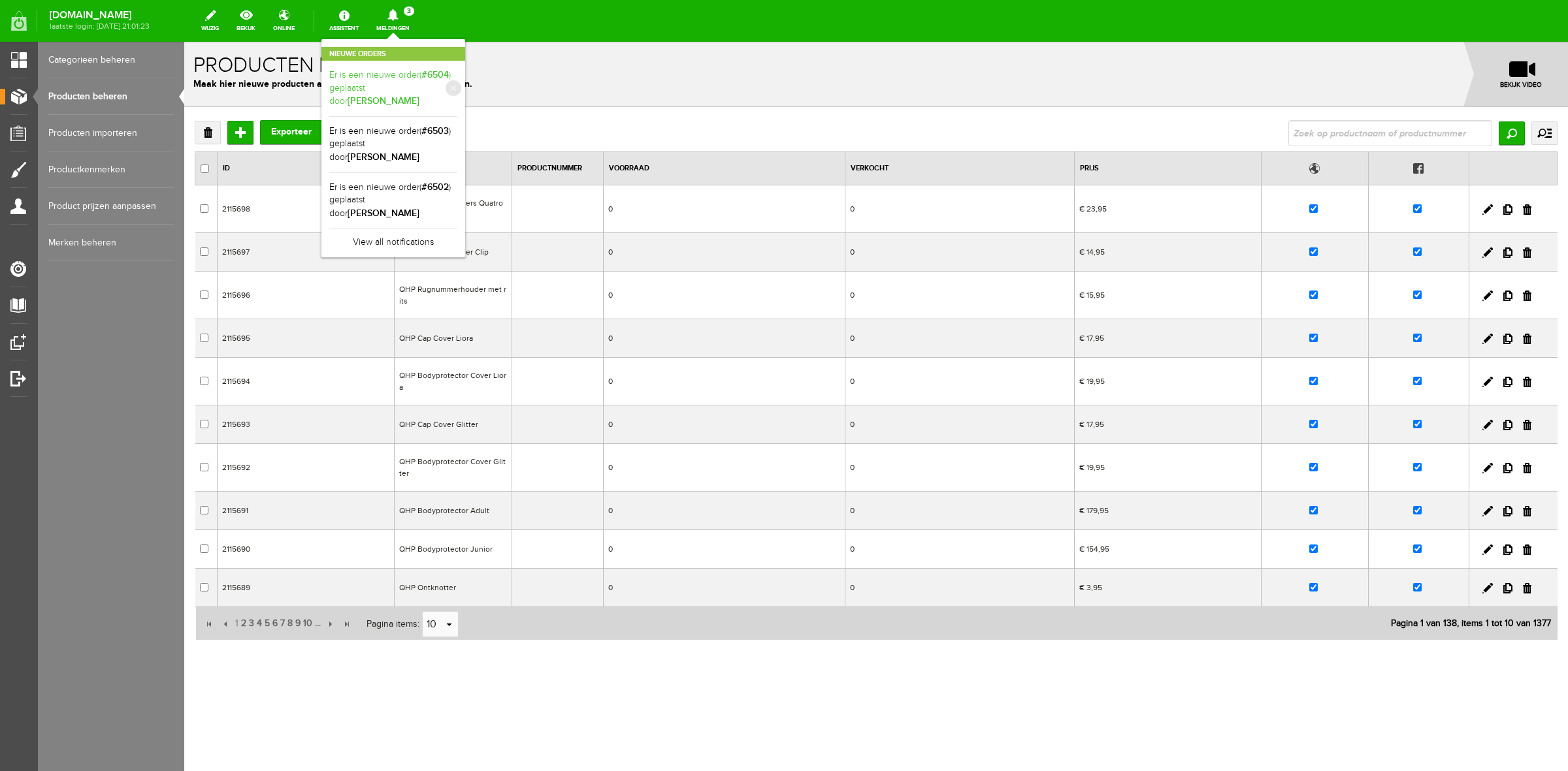
click at [418, 96] on b "[PERSON_NAME]" at bounding box center [383, 101] width 72 height 11
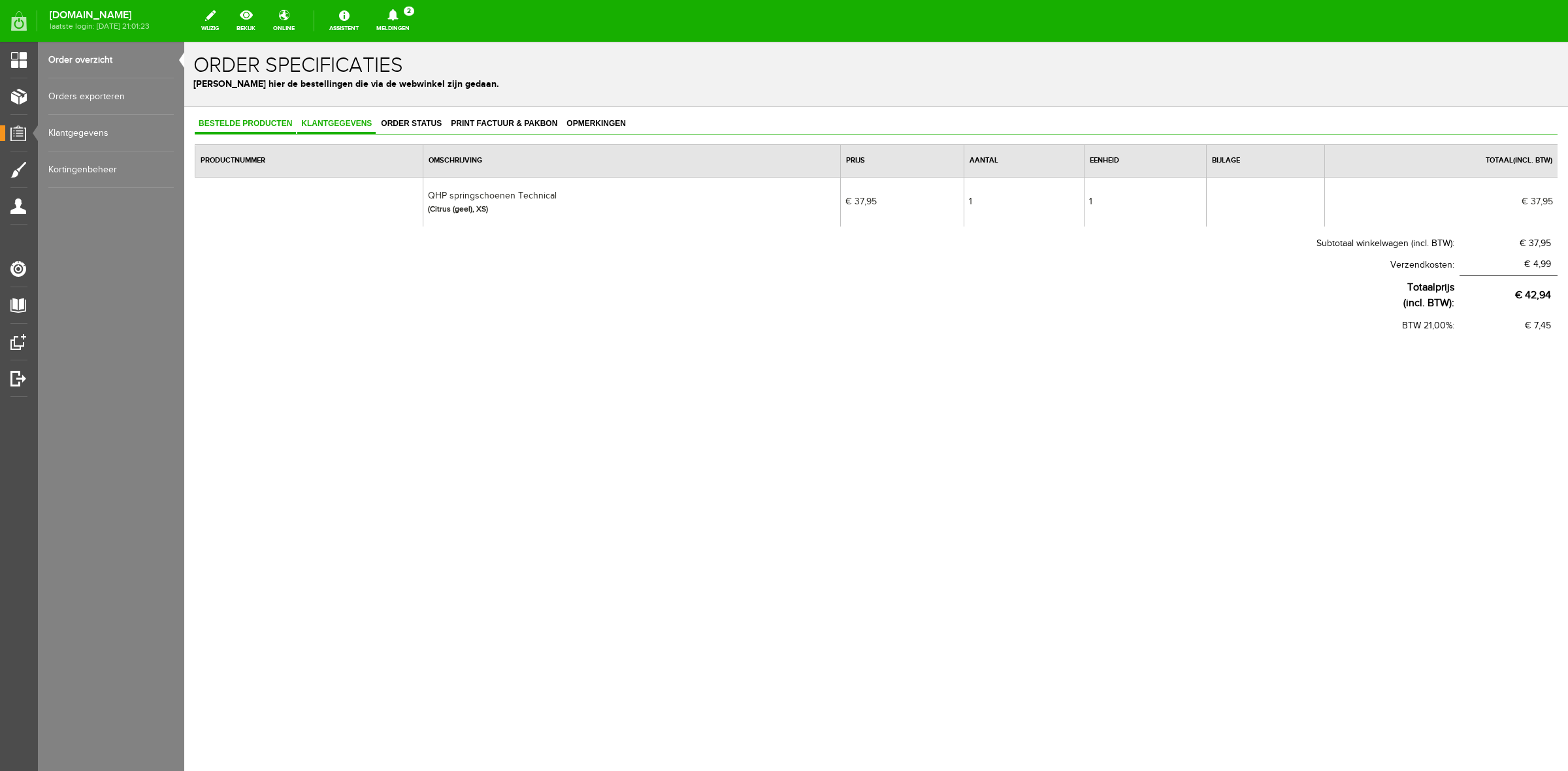
click at [335, 124] on span "Klantgegevens" at bounding box center [336, 123] width 79 height 9
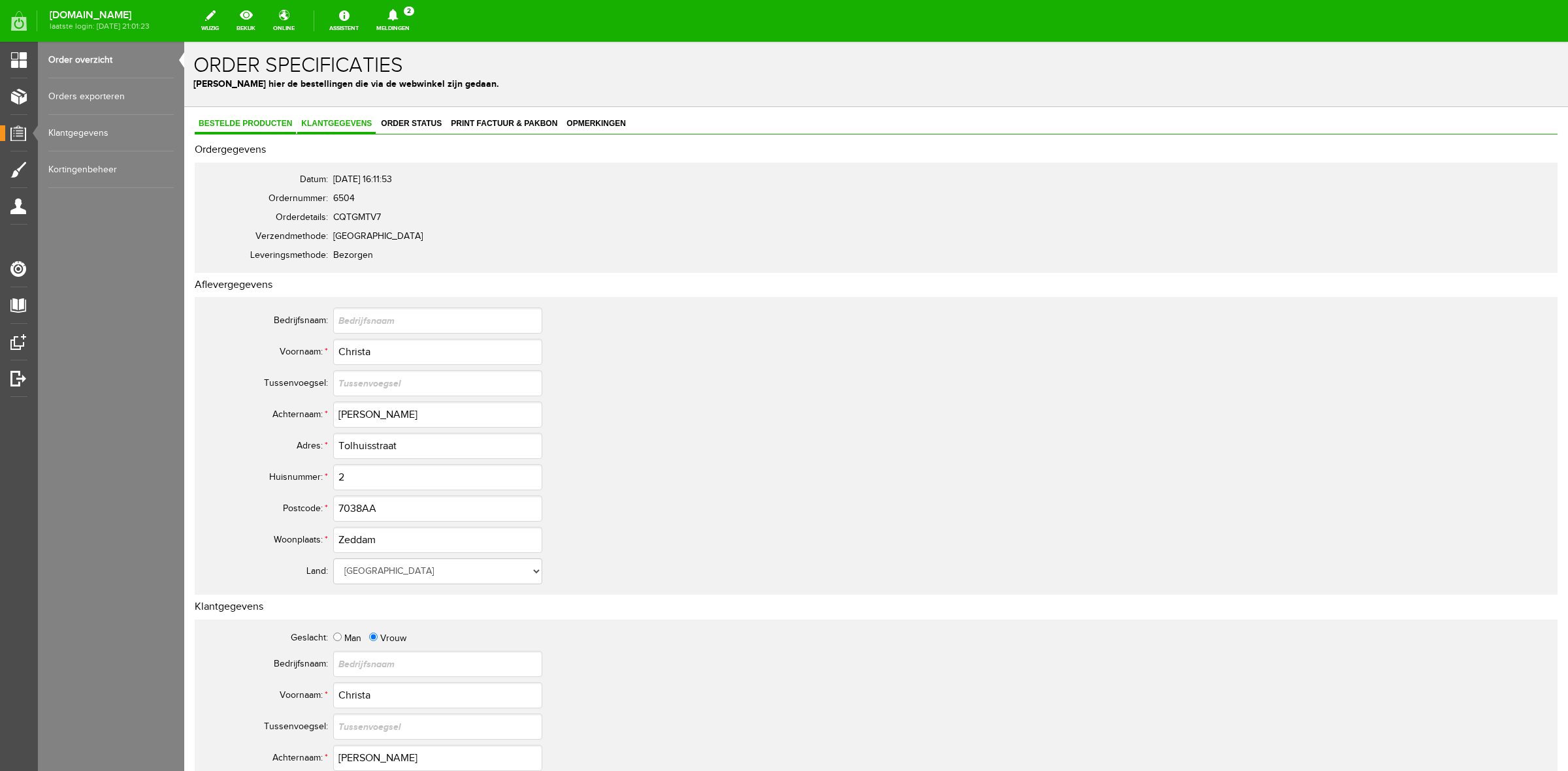
click at [265, 128] on link "Bestelde producten" at bounding box center [245, 124] width 102 height 19
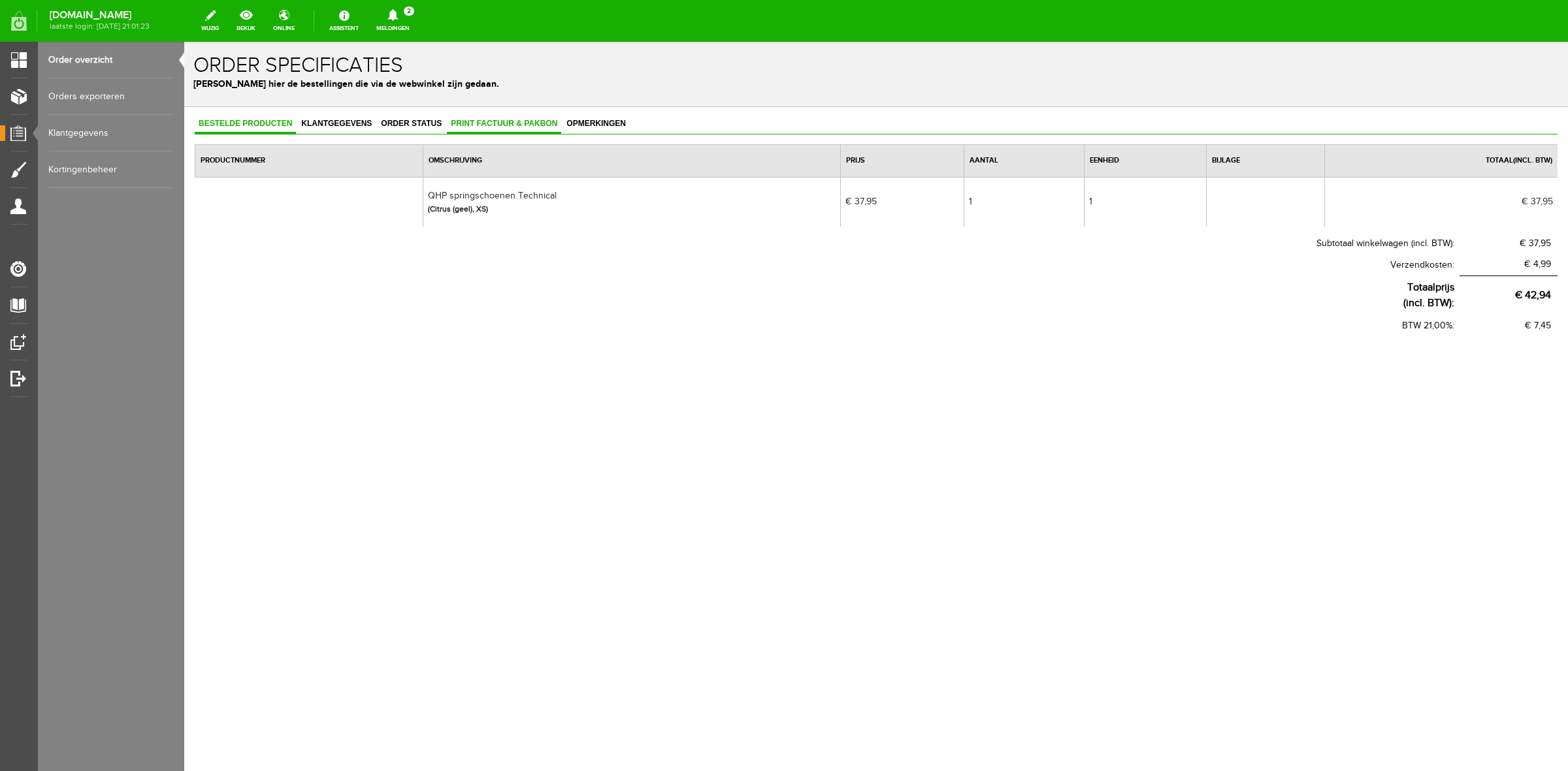
click at [528, 121] on span "Print factuur & pakbon" at bounding box center [504, 123] width 114 height 9
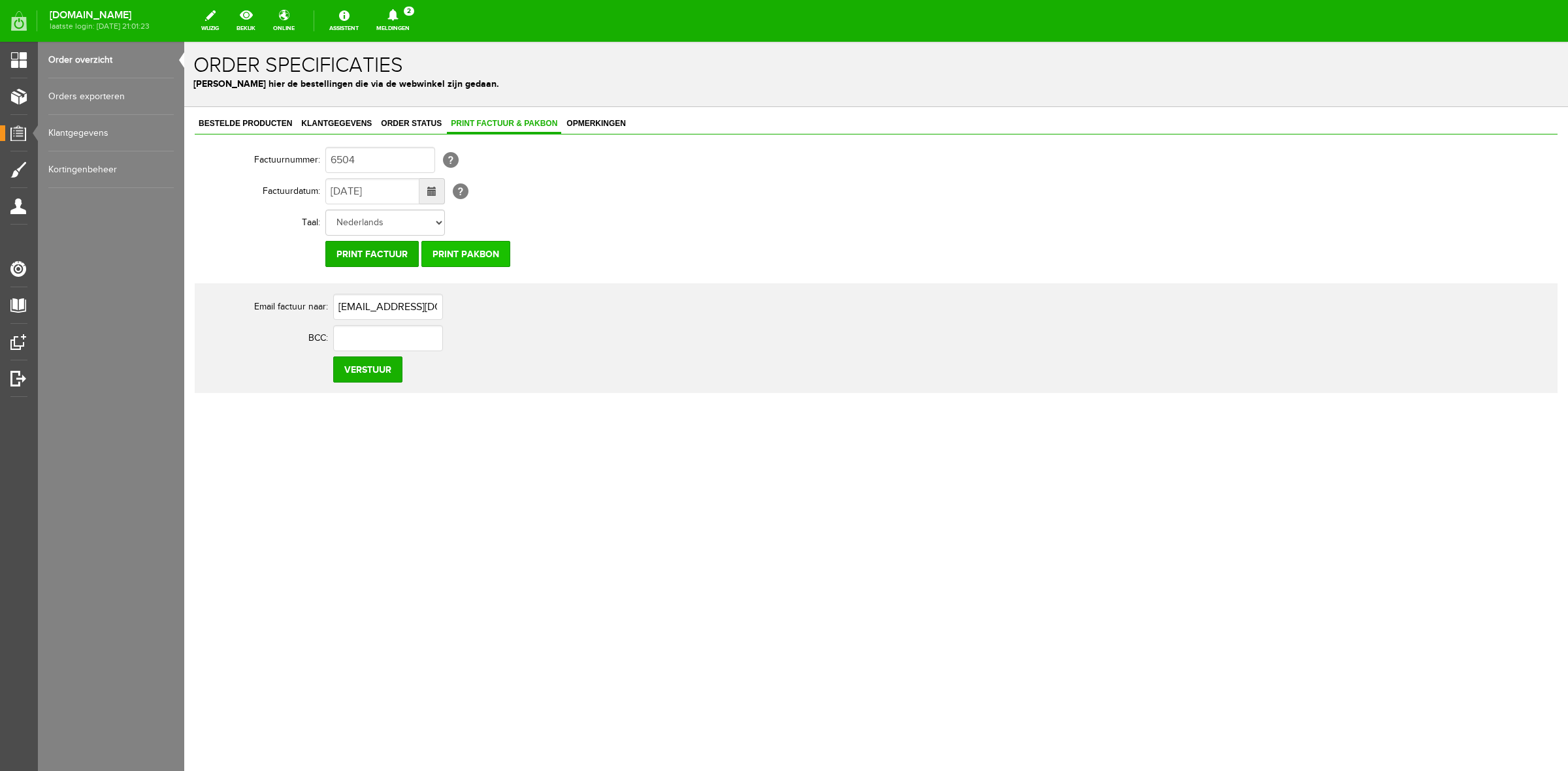
click at [439, 259] on input "Print pakbon" at bounding box center [466, 253] width 89 height 26
click at [379, 125] on span "Order status" at bounding box center [411, 123] width 69 height 9
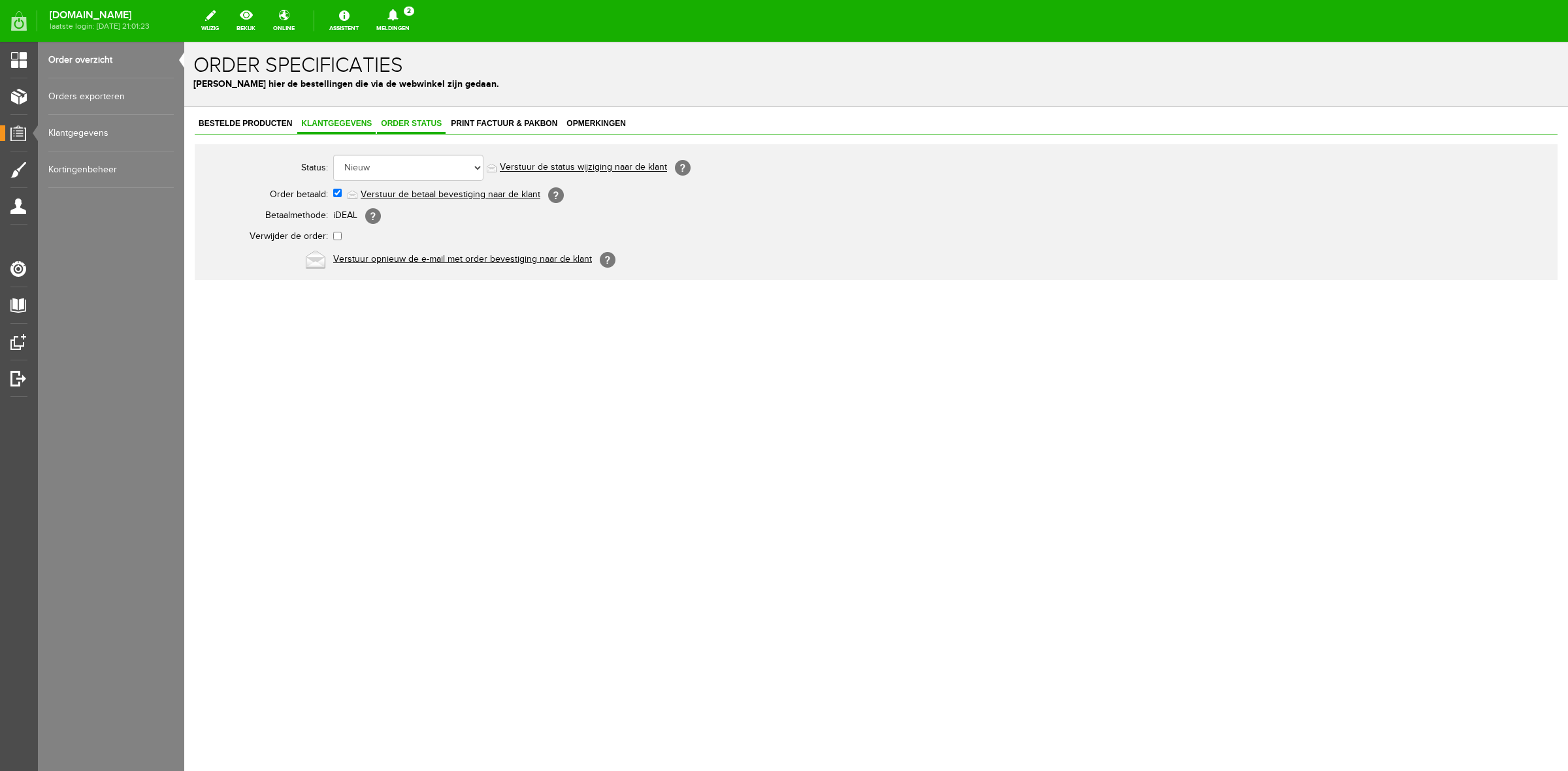
click at [354, 126] on span "Klantgegevens" at bounding box center [336, 123] width 79 height 9
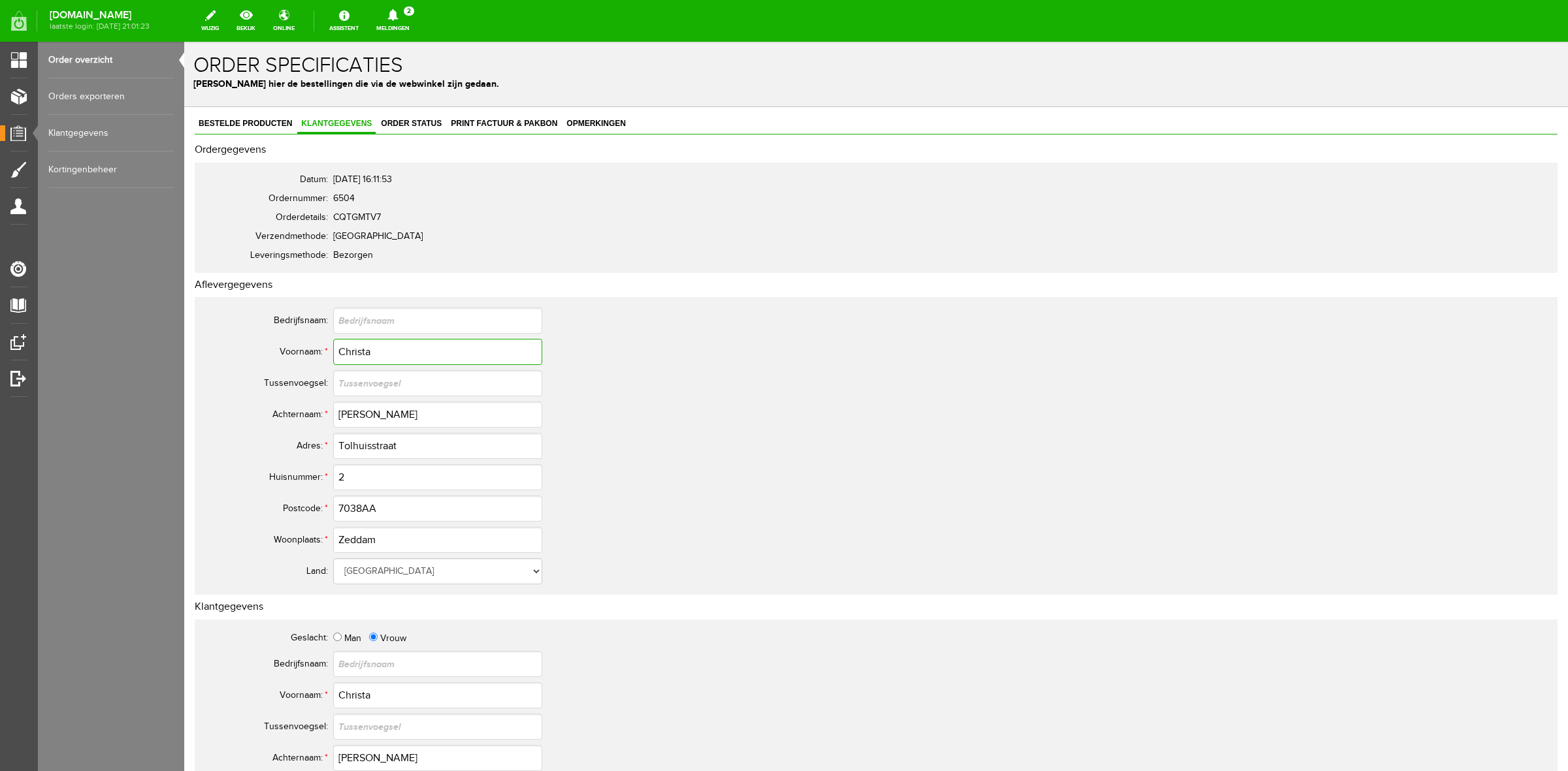
click at [334, 348] on input "Christa" at bounding box center [438, 352] width 209 height 26
click at [348, 347] on input "Christa" at bounding box center [438, 352] width 209 height 26
click at [347, 407] on input "[PERSON_NAME]" at bounding box center [438, 414] width 209 height 26
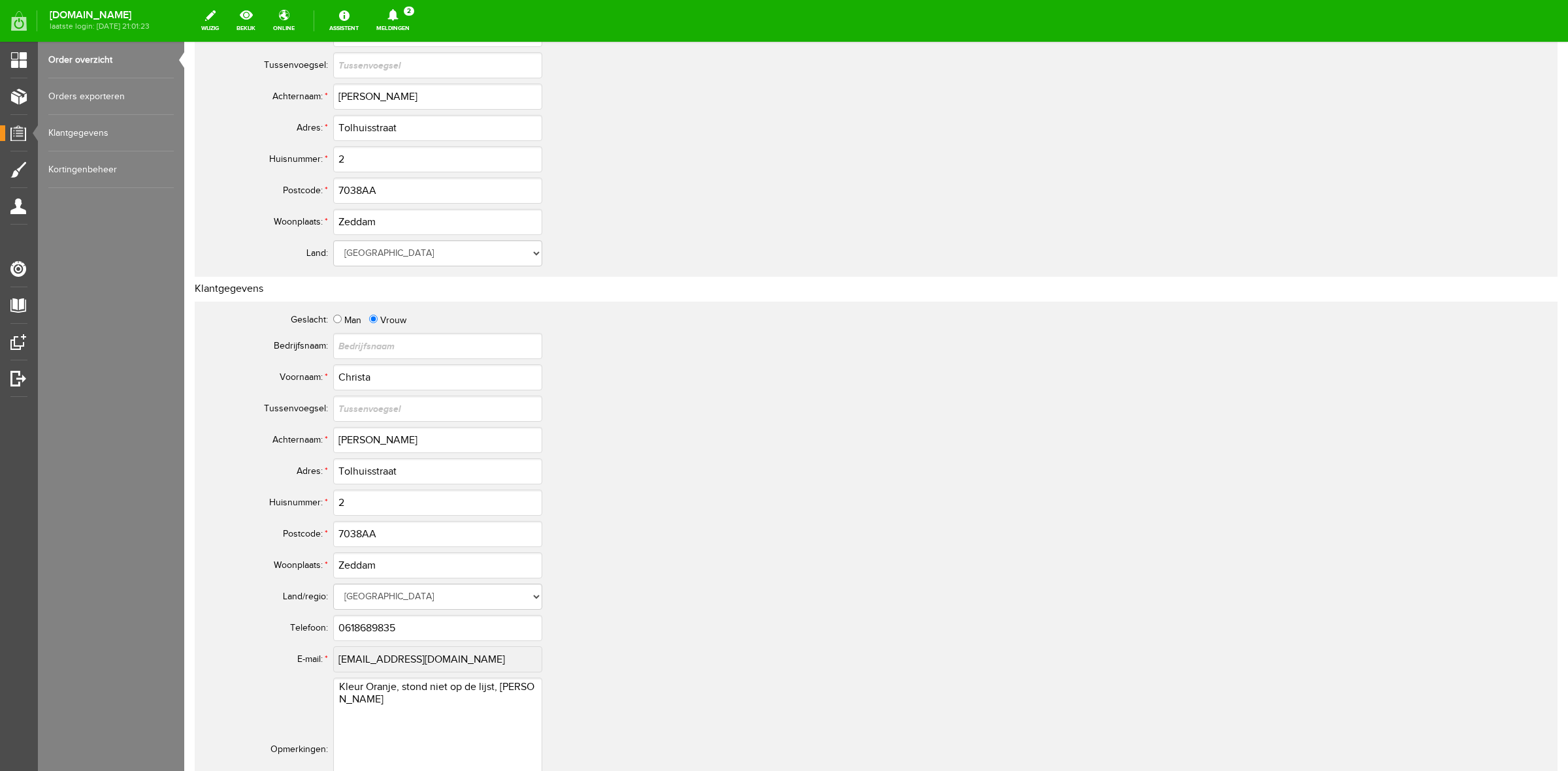
scroll to position [327, 0]
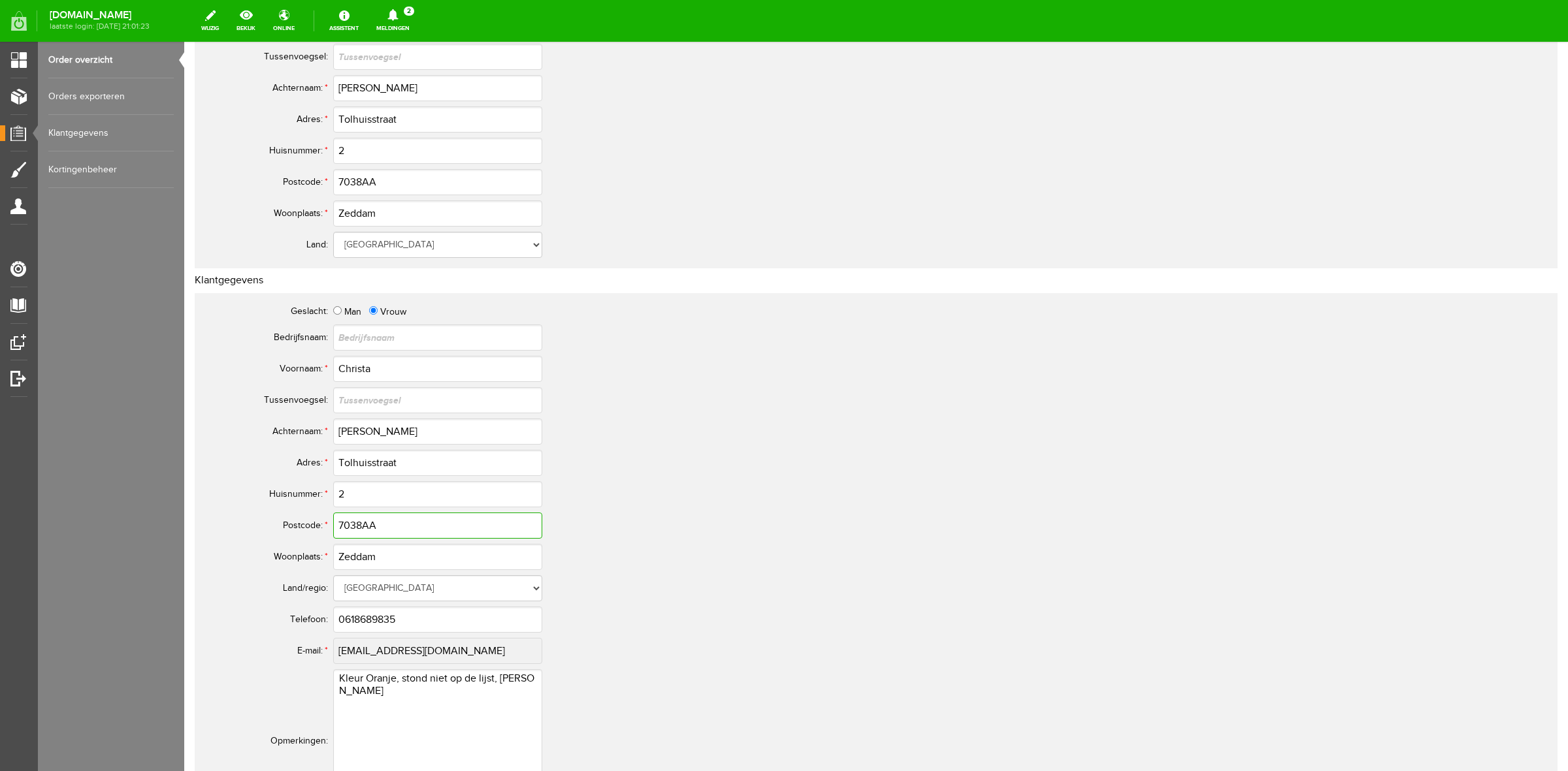
click at [351, 521] on input "7038AA" at bounding box center [438, 525] width 209 height 26
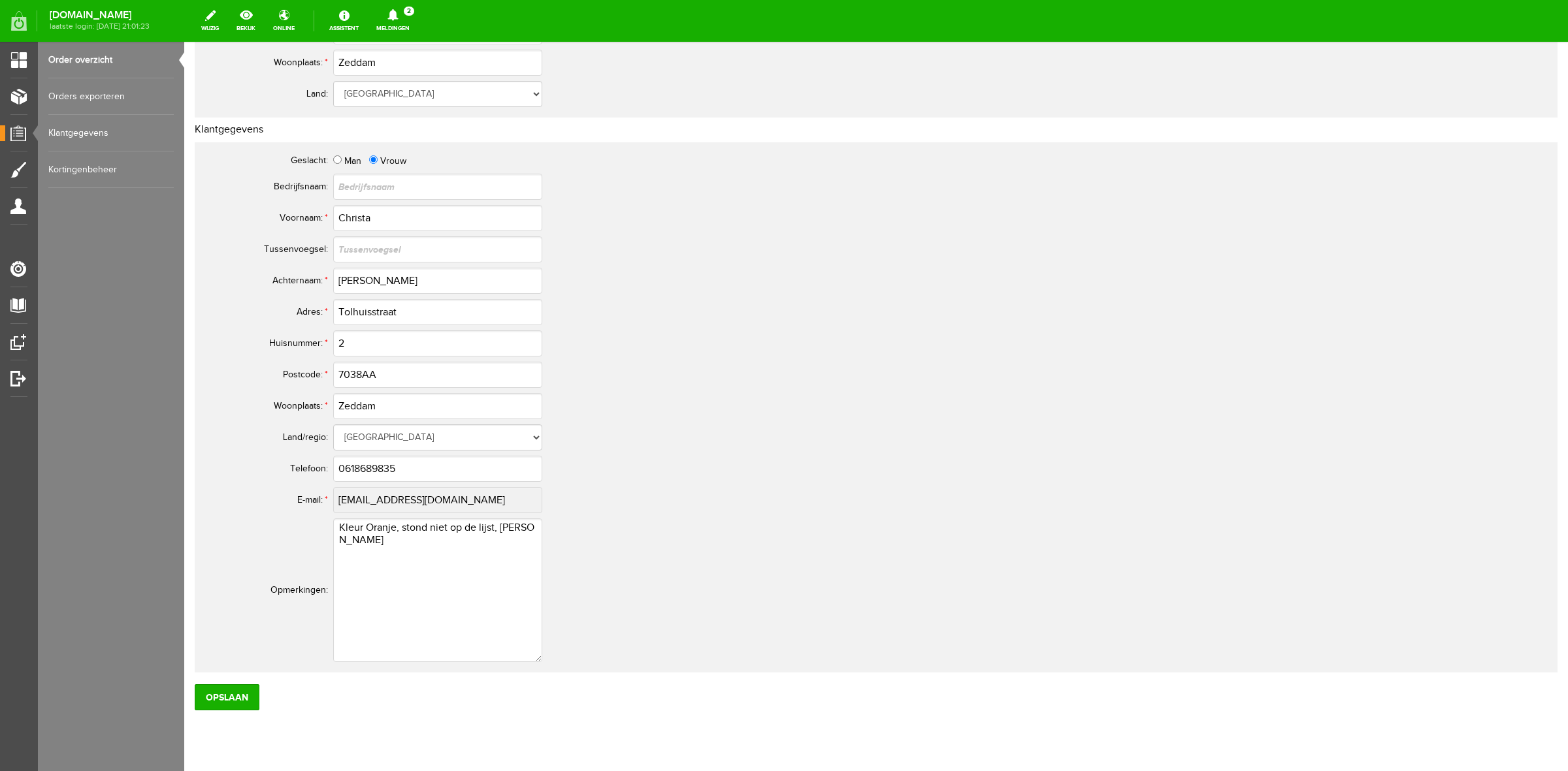
scroll to position [513, 0]
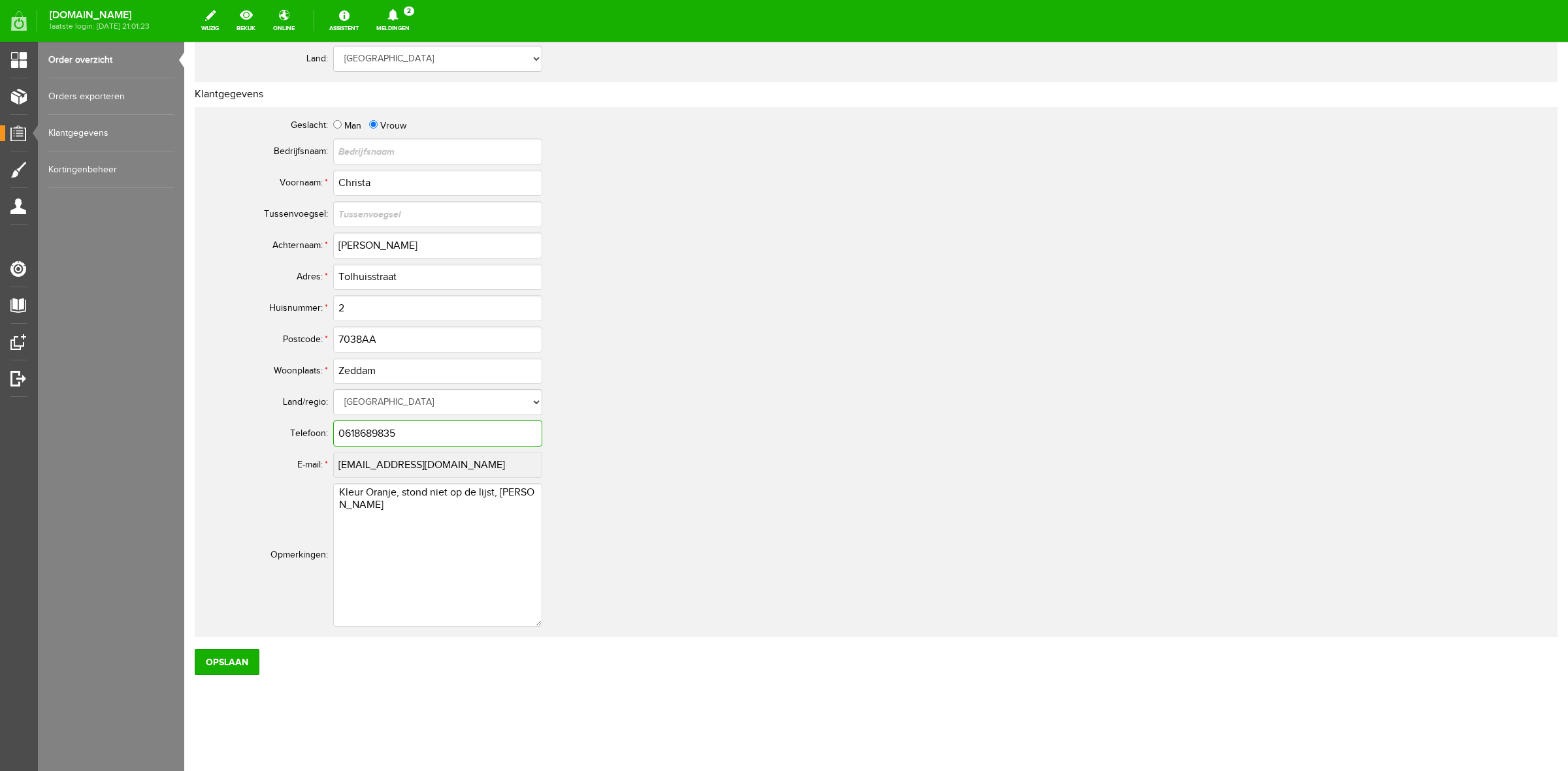
drag, startPoint x: 373, startPoint y: 433, endPoint x: 390, endPoint y: 433, distance: 17.0
click at [390, 433] on input "0618689835" at bounding box center [438, 433] width 209 height 26
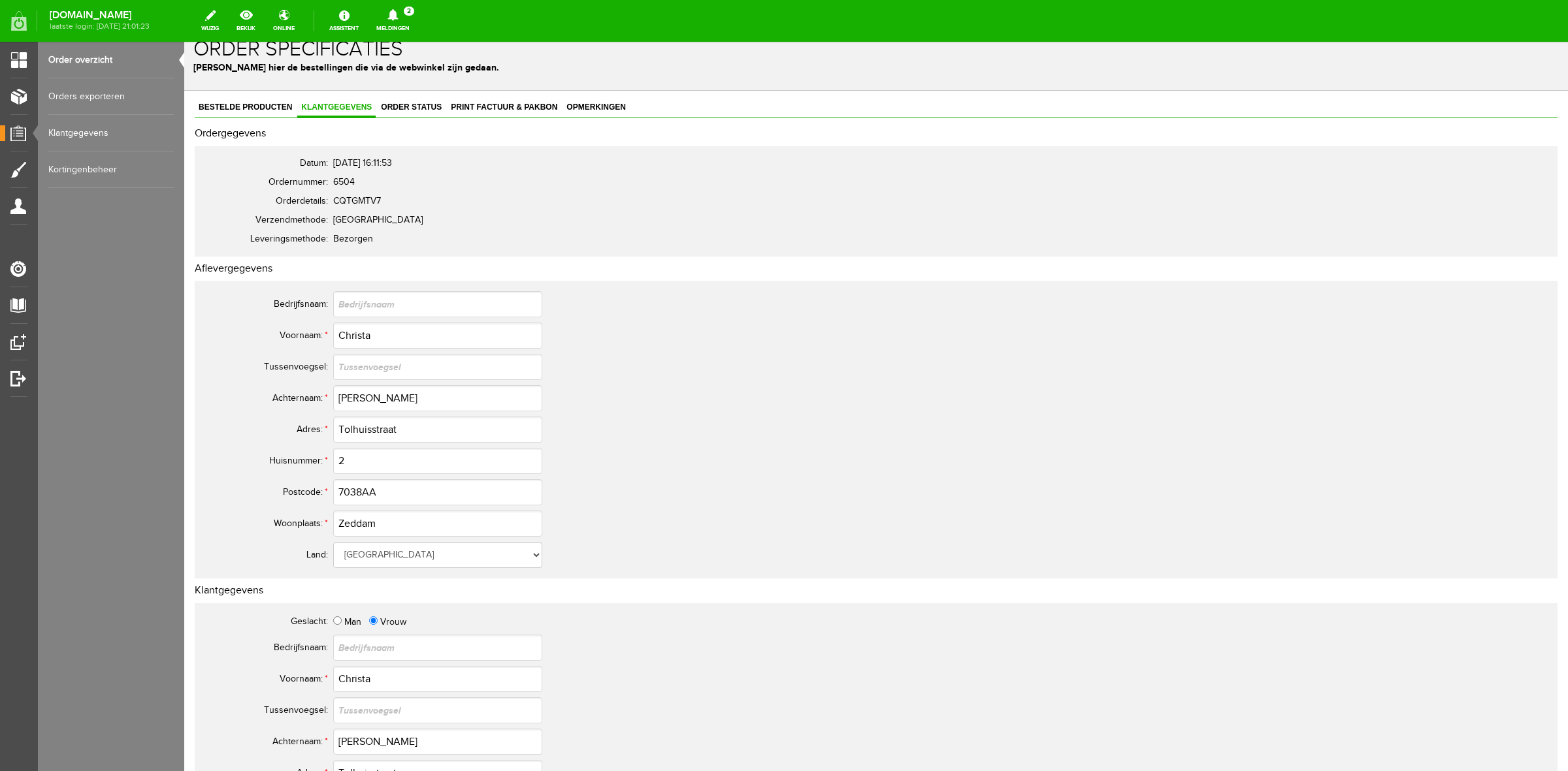
scroll to position [0, 0]
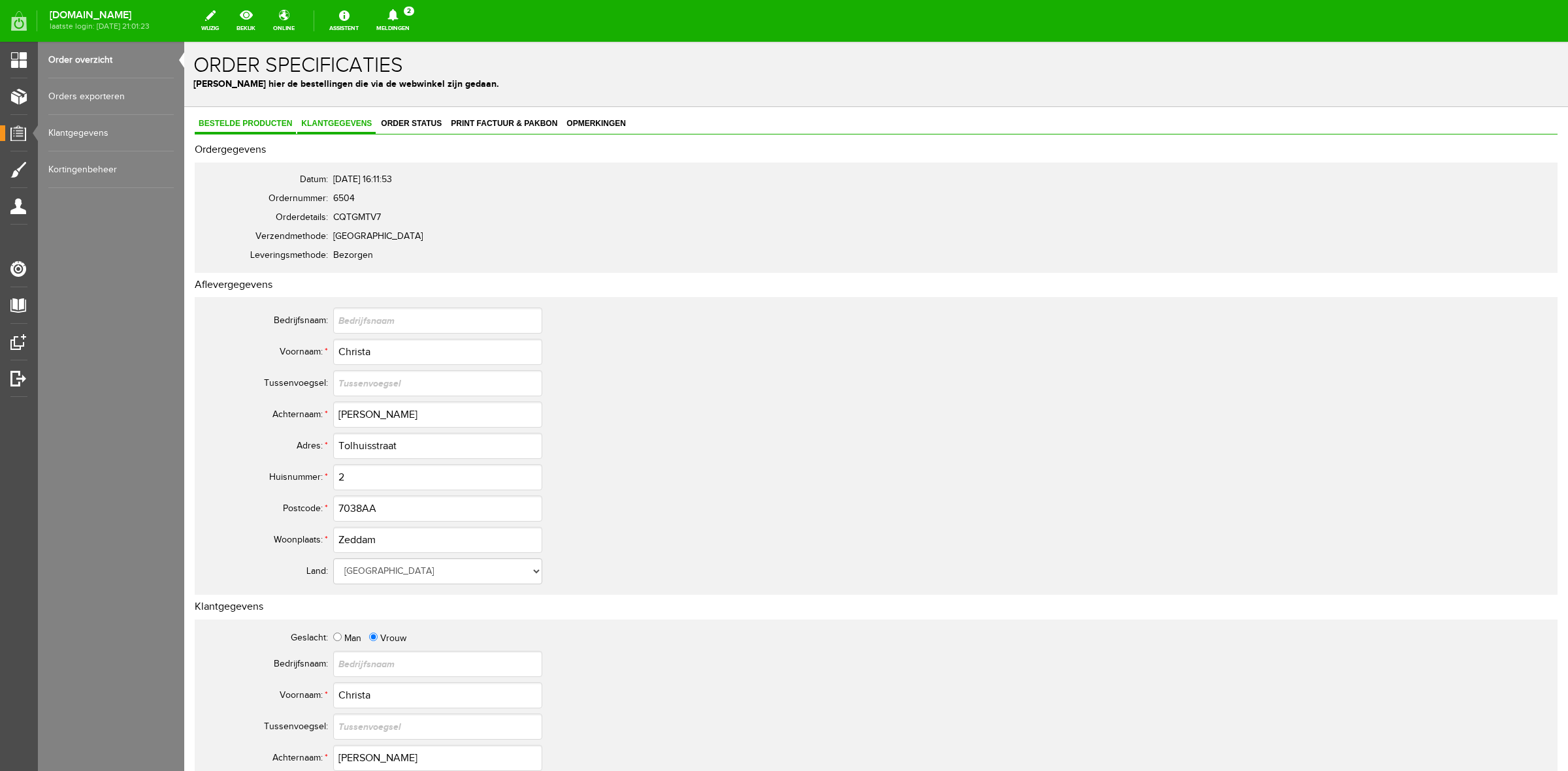
click at [263, 129] on link "Bestelde producten" at bounding box center [245, 124] width 102 height 19
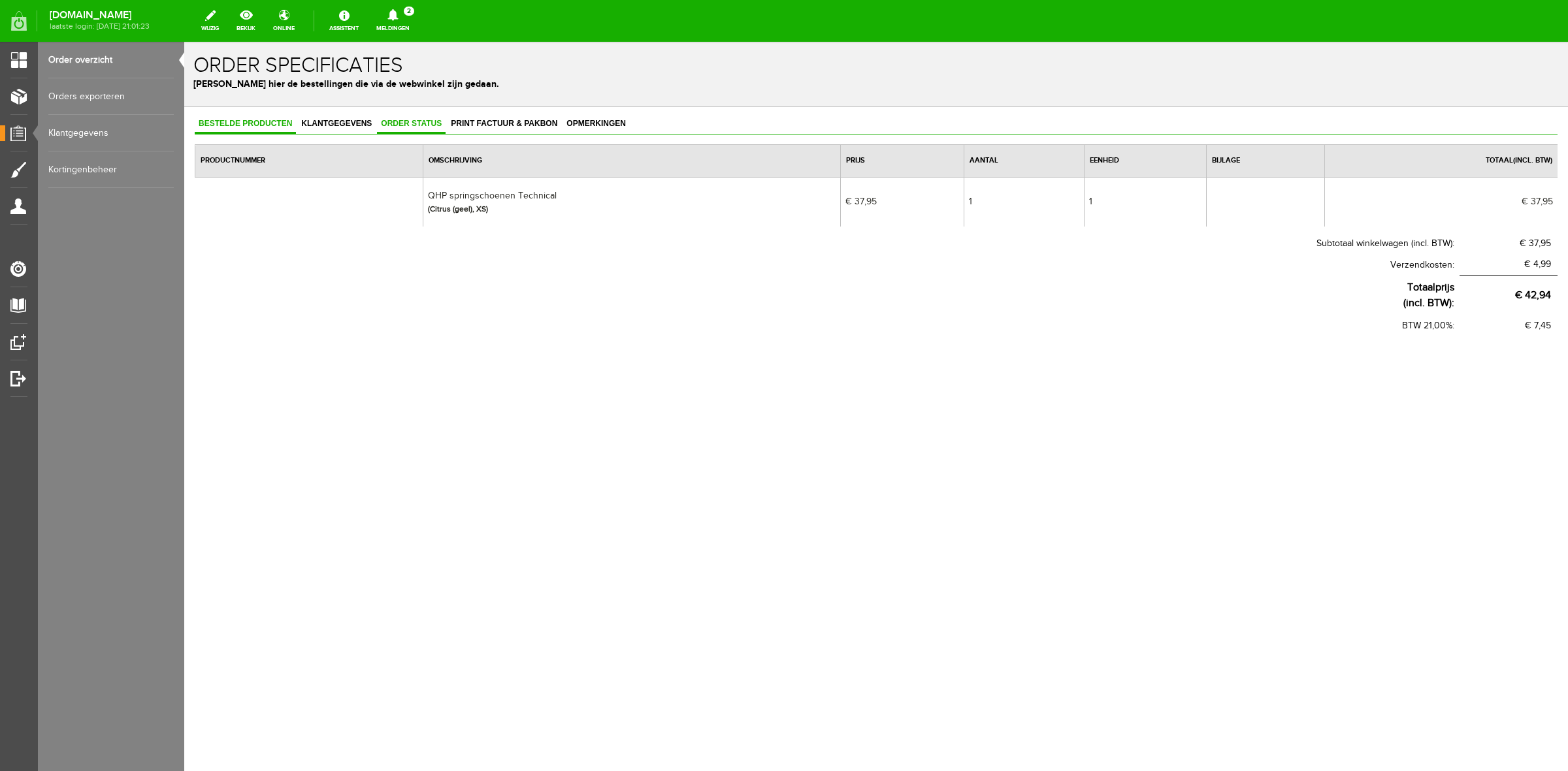
click at [419, 122] on span "Order status" at bounding box center [411, 123] width 69 height 9
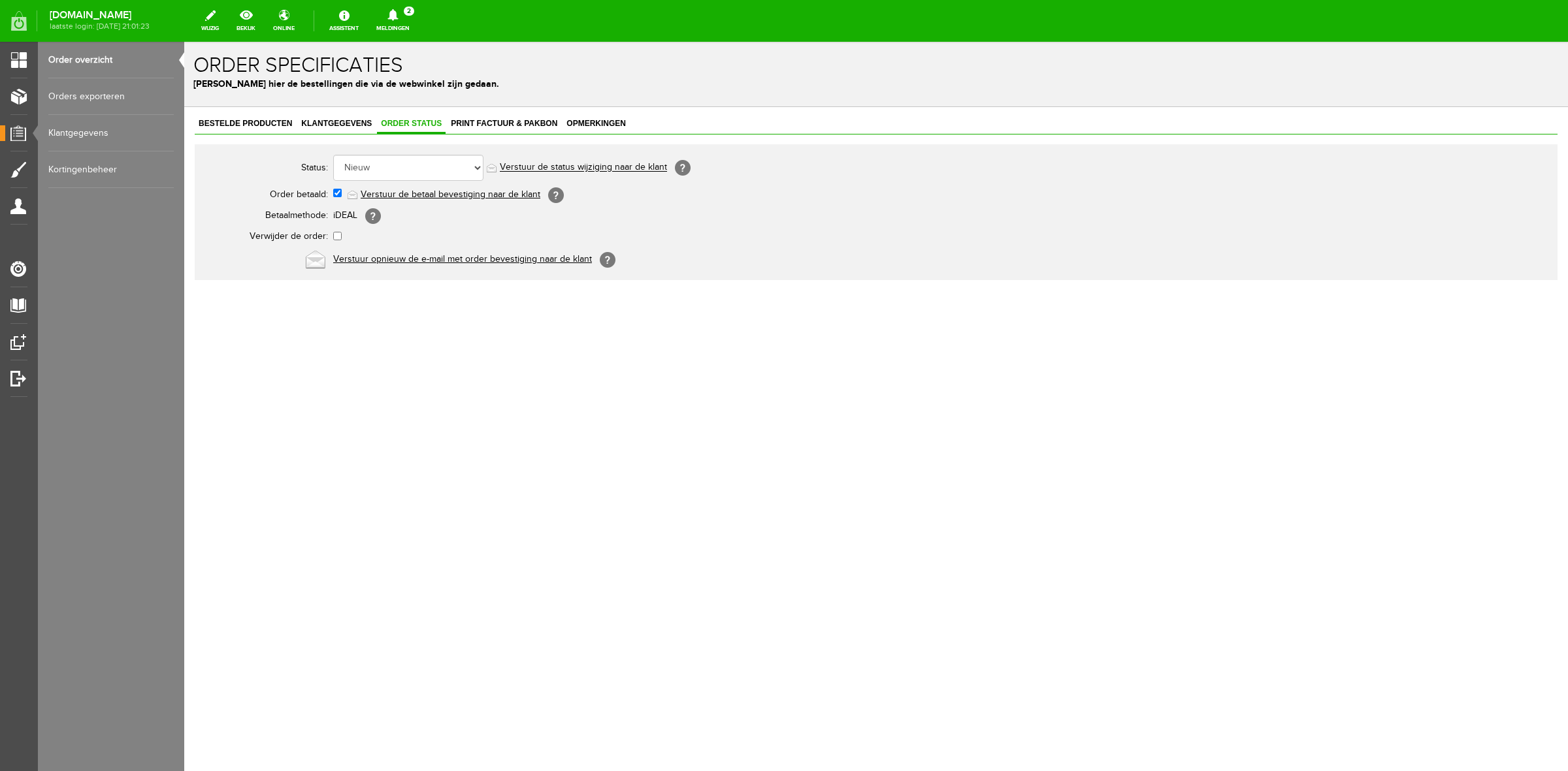
drag, startPoint x: 419, startPoint y: 150, endPoint x: 413, endPoint y: 160, distance: 11.7
click at [418, 152] on div "Status: Order niet afgerond Nieuw Order in behandeling Wacht op leverancier Wac…" at bounding box center [876, 212] width 1363 height 136
click at [417, 171] on select "Order niet afgerond Nieuw Order in behandeling Wacht op leverancier Wacht op be…" at bounding box center [408, 167] width 150 height 26
select select "5"
click at [333, 155] on select "Order niet afgerond Nieuw Order in behandeling Wacht op leverancier Wacht op be…" at bounding box center [408, 167] width 150 height 26
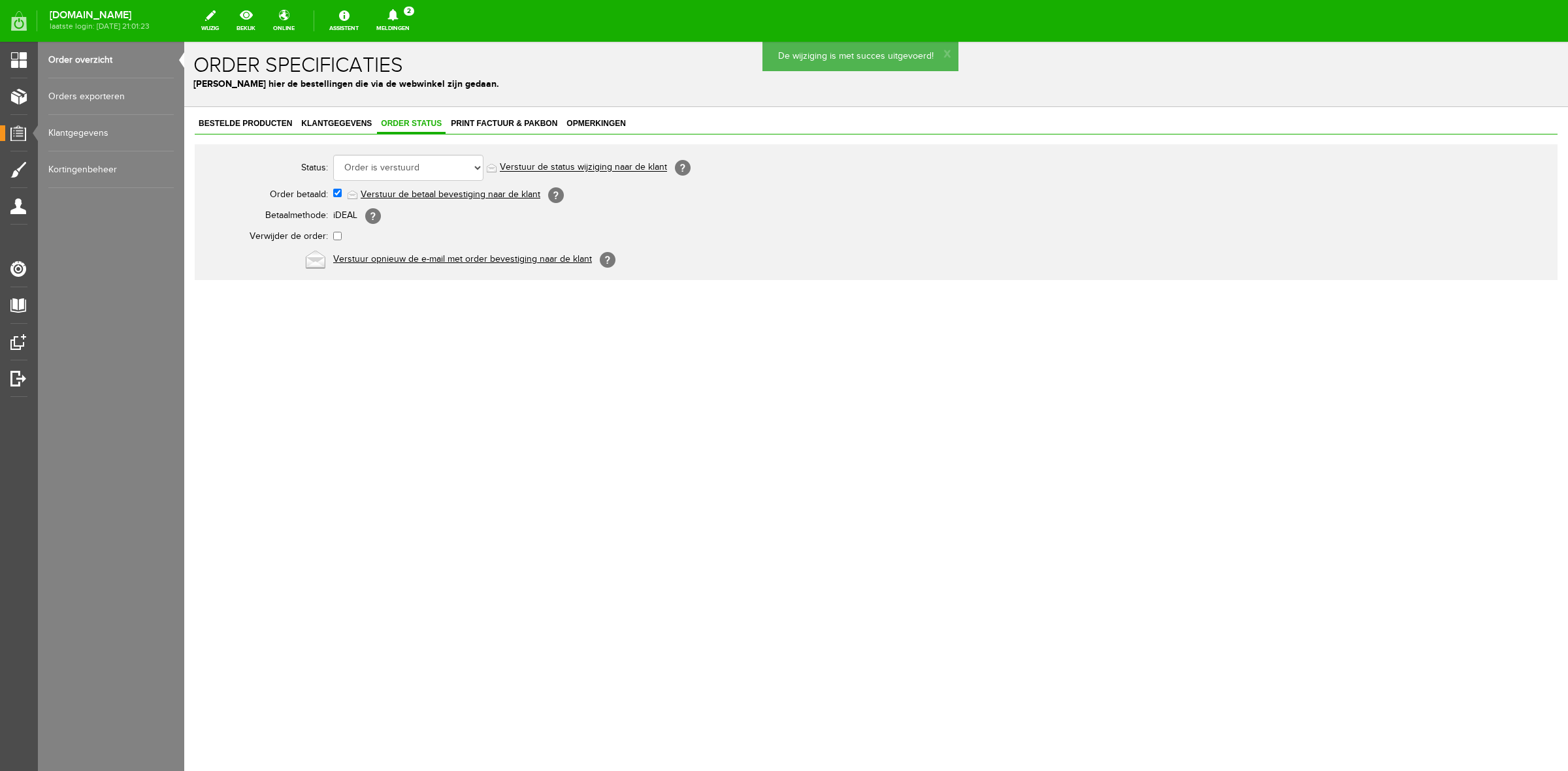
click at [536, 169] on link "Verstuur de status wijziging naar de klant" at bounding box center [584, 168] width 167 height 10
click at [343, 124] on span "Klantgegevens" at bounding box center [336, 123] width 79 height 9
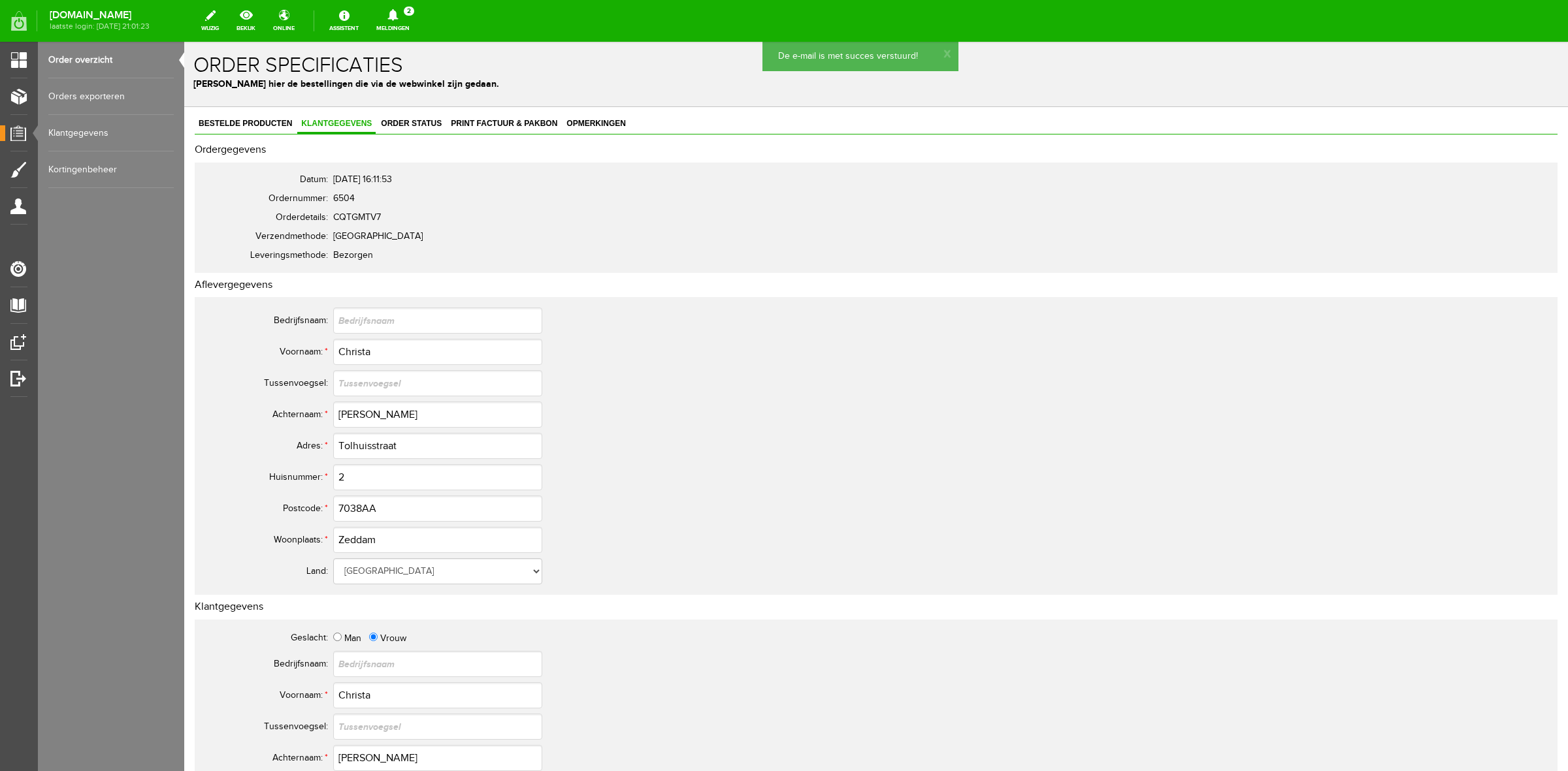
click at [412, 25] on link "Meldingen 2 Nieuwe orders Er is een nieuwe order( #6503 ) geplaatst door [PERSO…" at bounding box center [393, 21] width 49 height 29
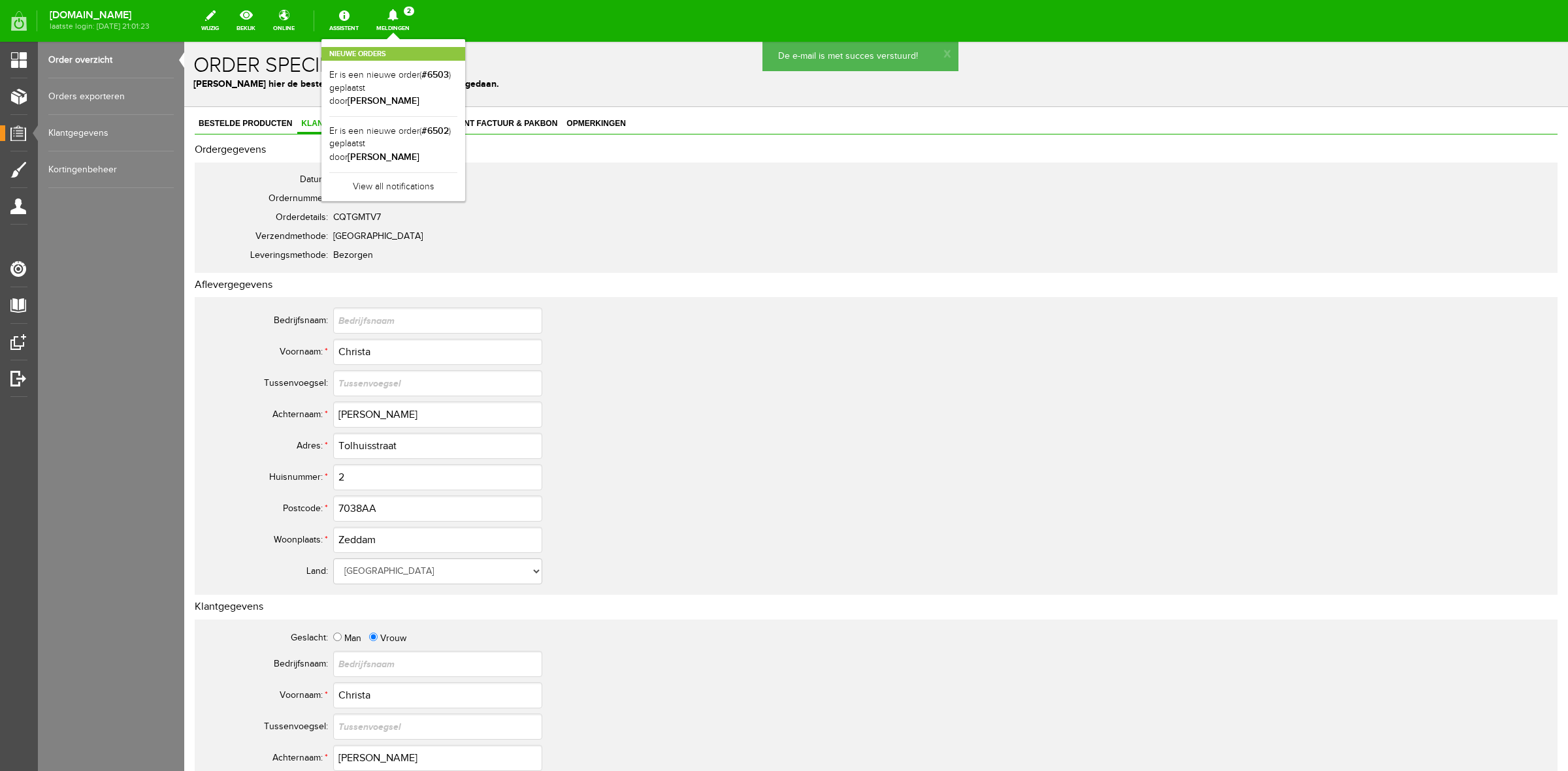
click at [583, 81] on p "[PERSON_NAME] hier de bestellingen die via de webwinkel zijn gedaan." at bounding box center [876, 84] width 1366 height 14
click at [1229, 281] on h2 "Aflevergegevens" at bounding box center [876, 285] width 1363 height 12
click at [857, 175] on div "Datum: [DATE] 16:11:53 Ordernummer: 6504 Orderdetails: CQTGMTV7 Verzendmethode:…" at bounding box center [876, 218] width 1363 height 110
click at [495, 90] on p "[PERSON_NAME] hier de bestellingen die via de webwinkel zijn gedaan." at bounding box center [876, 84] width 1366 height 14
click at [413, 21] on link "Meldingen 2 Nieuwe orders Er is een nieuwe order( #6503 ) geplaatst door [PERSO…" at bounding box center [393, 21] width 49 height 29
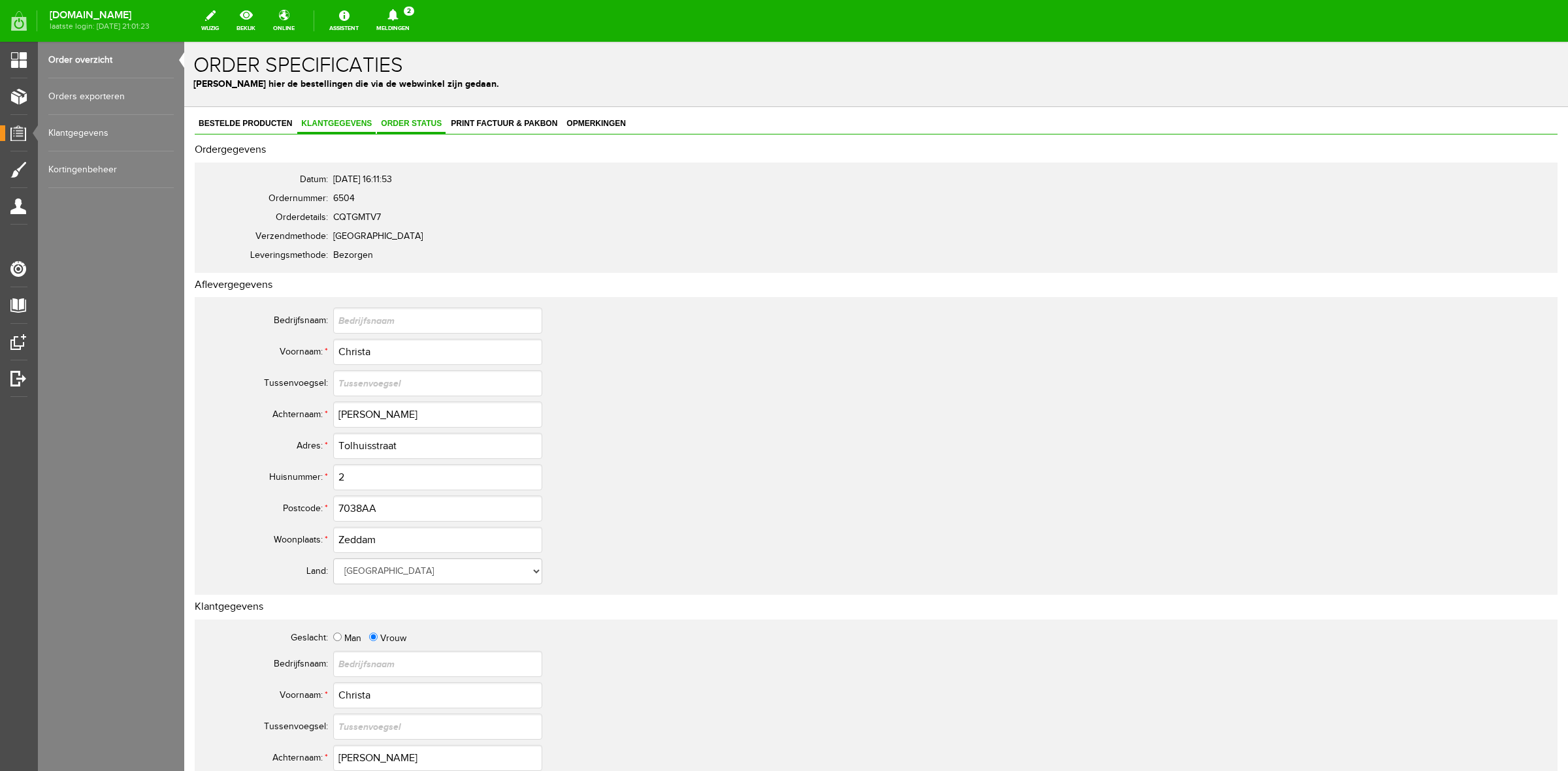
click at [405, 121] on span "Order status" at bounding box center [411, 123] width 69 height 9
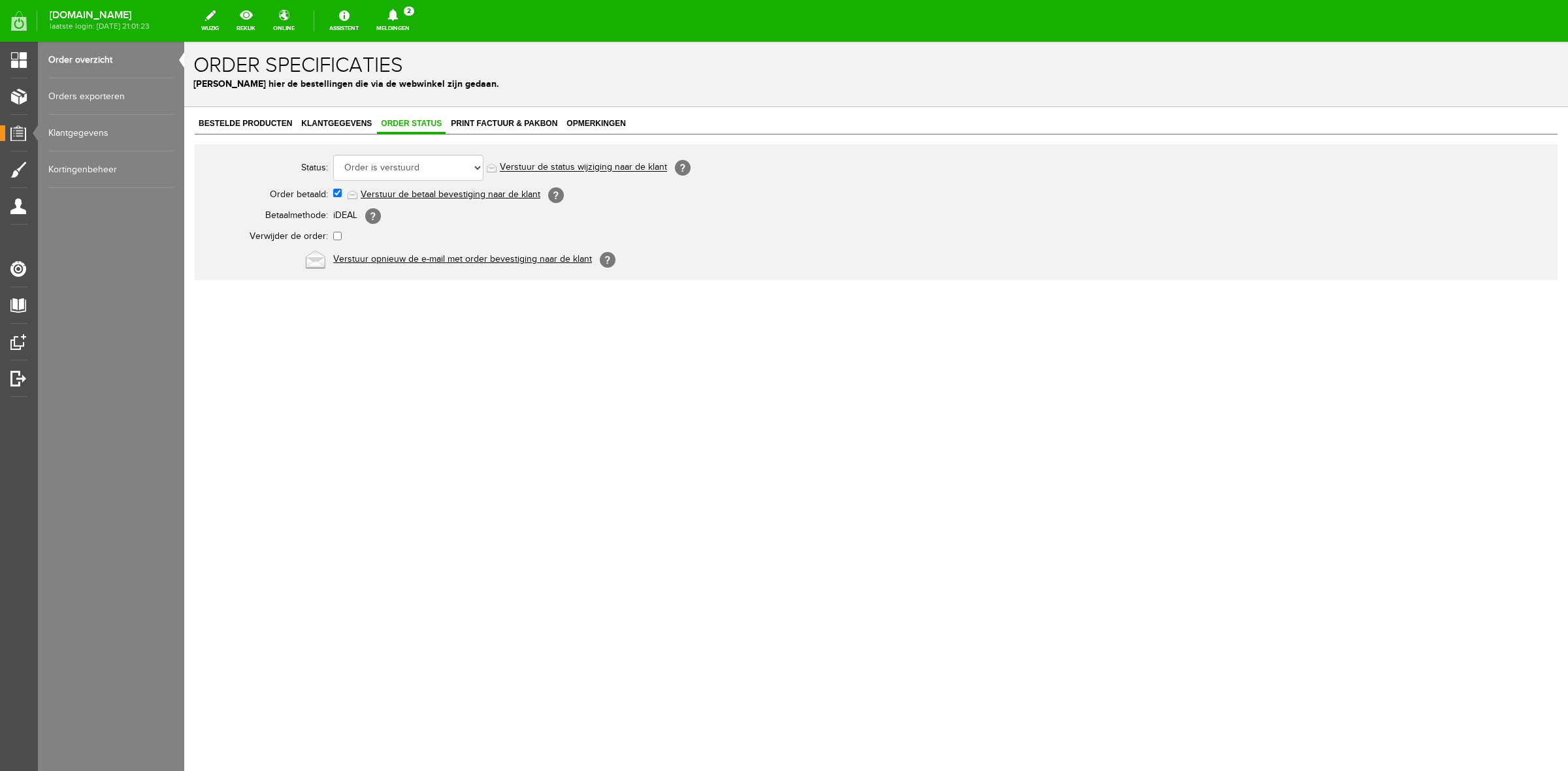
click at [113, 58] on link "Order overzicht" at bounding box center [110, 59] width 125 height 36
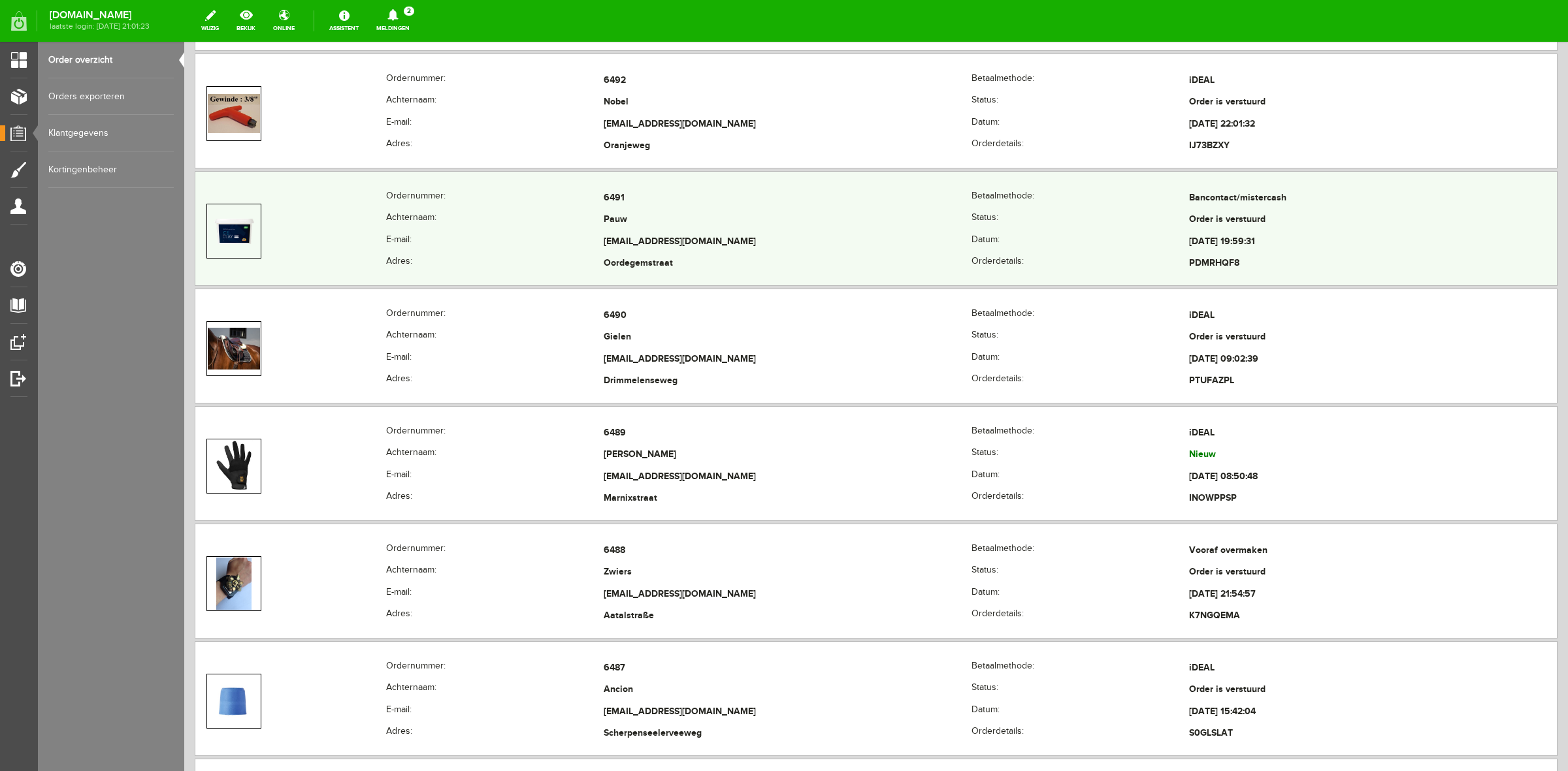
scroll to position [1878, 0]
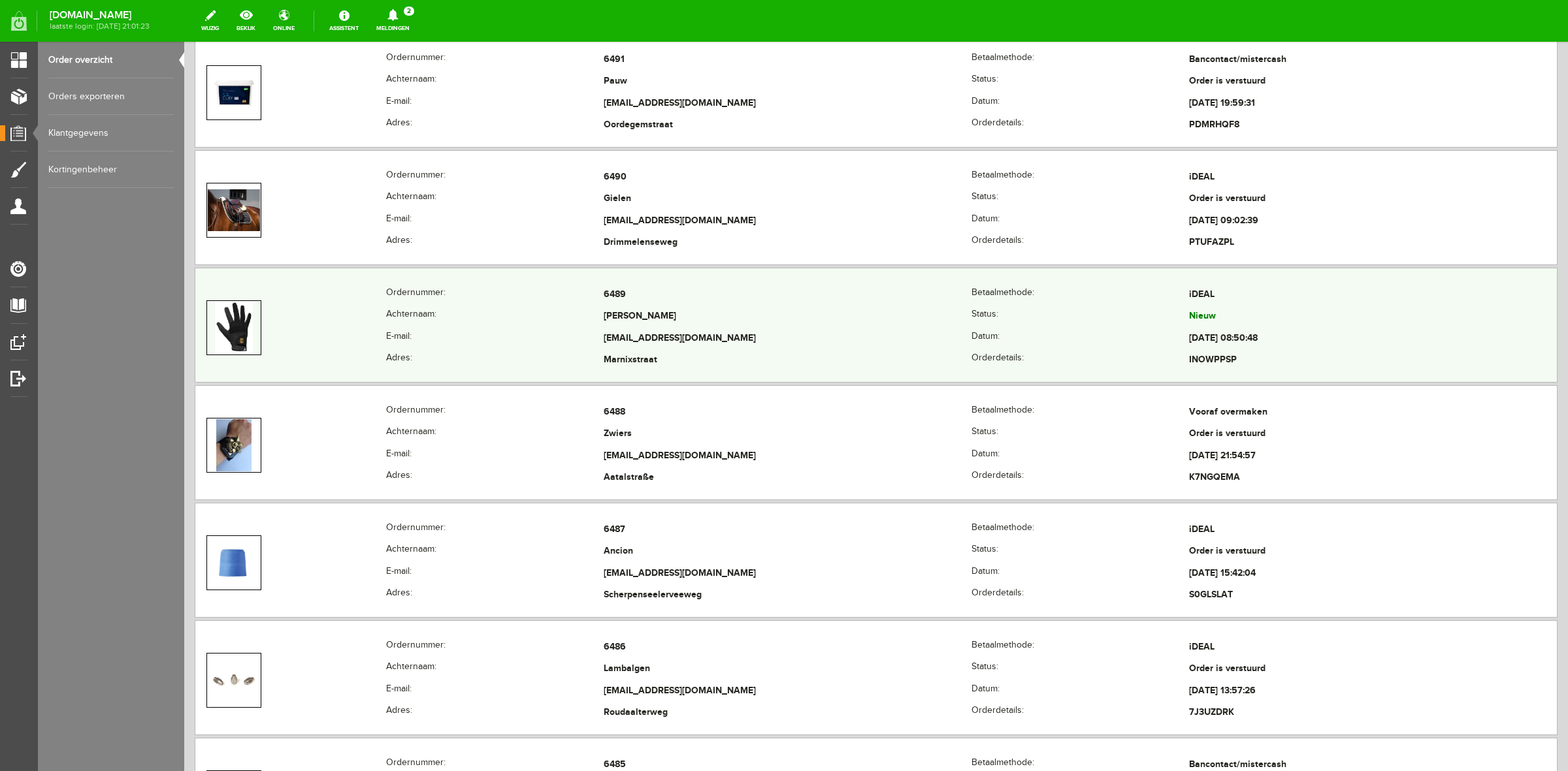
click at [545, 340] on th "E-mail:" at bounding box center [495, 339] width 218 height 22
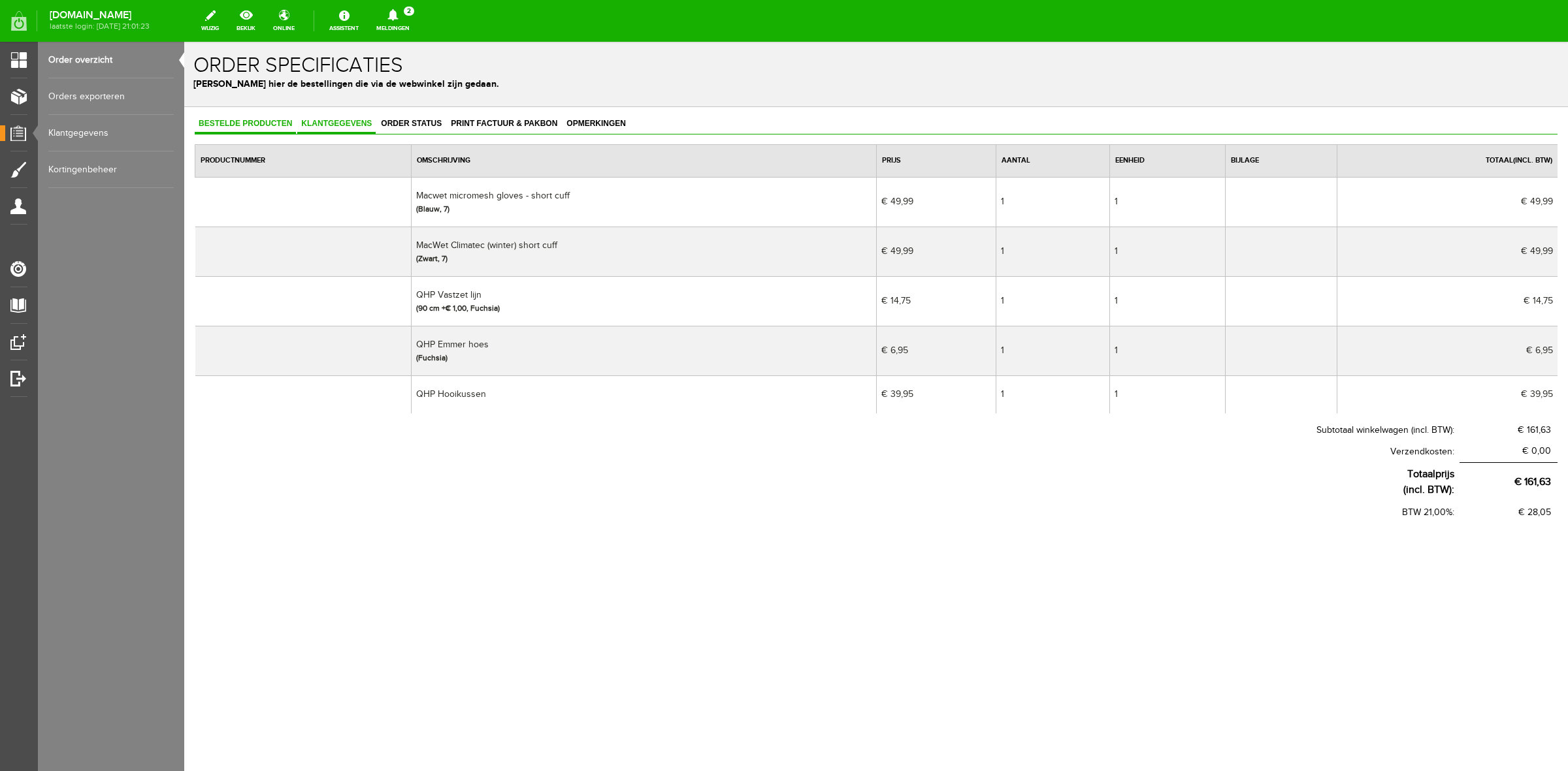
click at [356, 122] on span "Klantgegevens" at bounding box center [336, 123] width 79 height 9
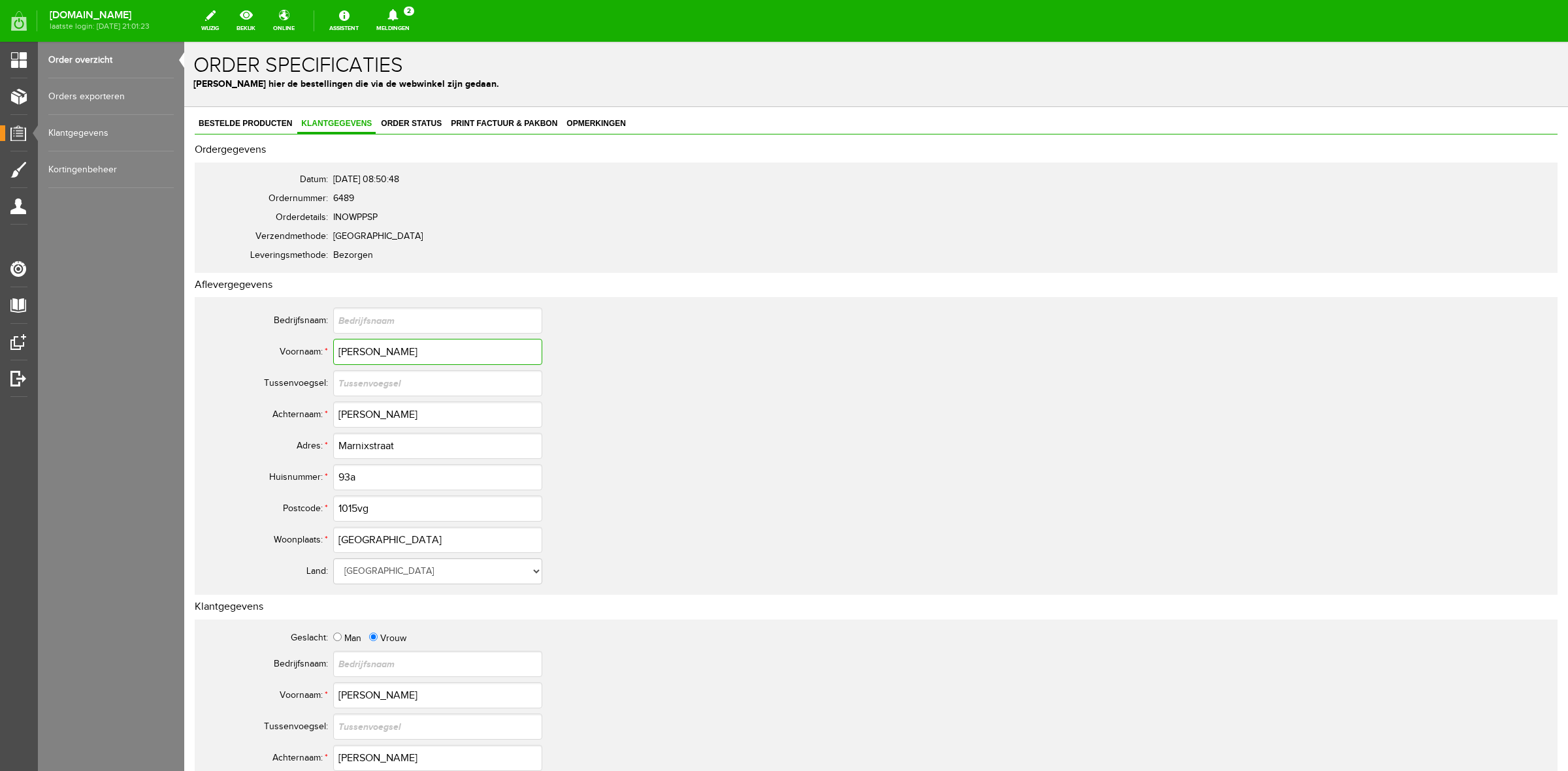
click at [360, 347] on input "[PERSON_NAME]" at bounding box center [438, 352] width 209 height 26
click at [370, 415] on input "[PERSON_NAME]" at bounding box center [438, 414] width 209 height 26
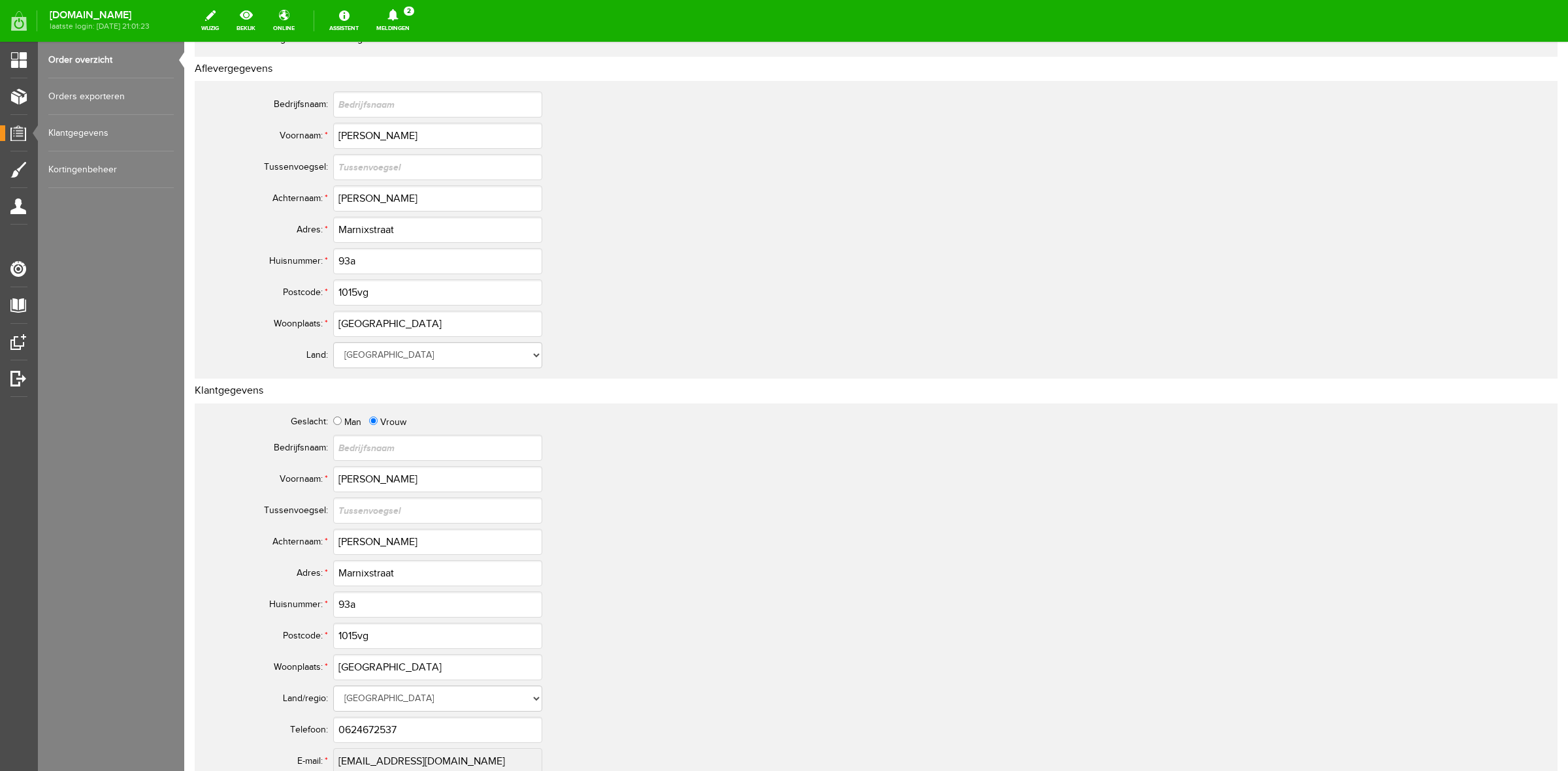
scroll to position [327, 0]
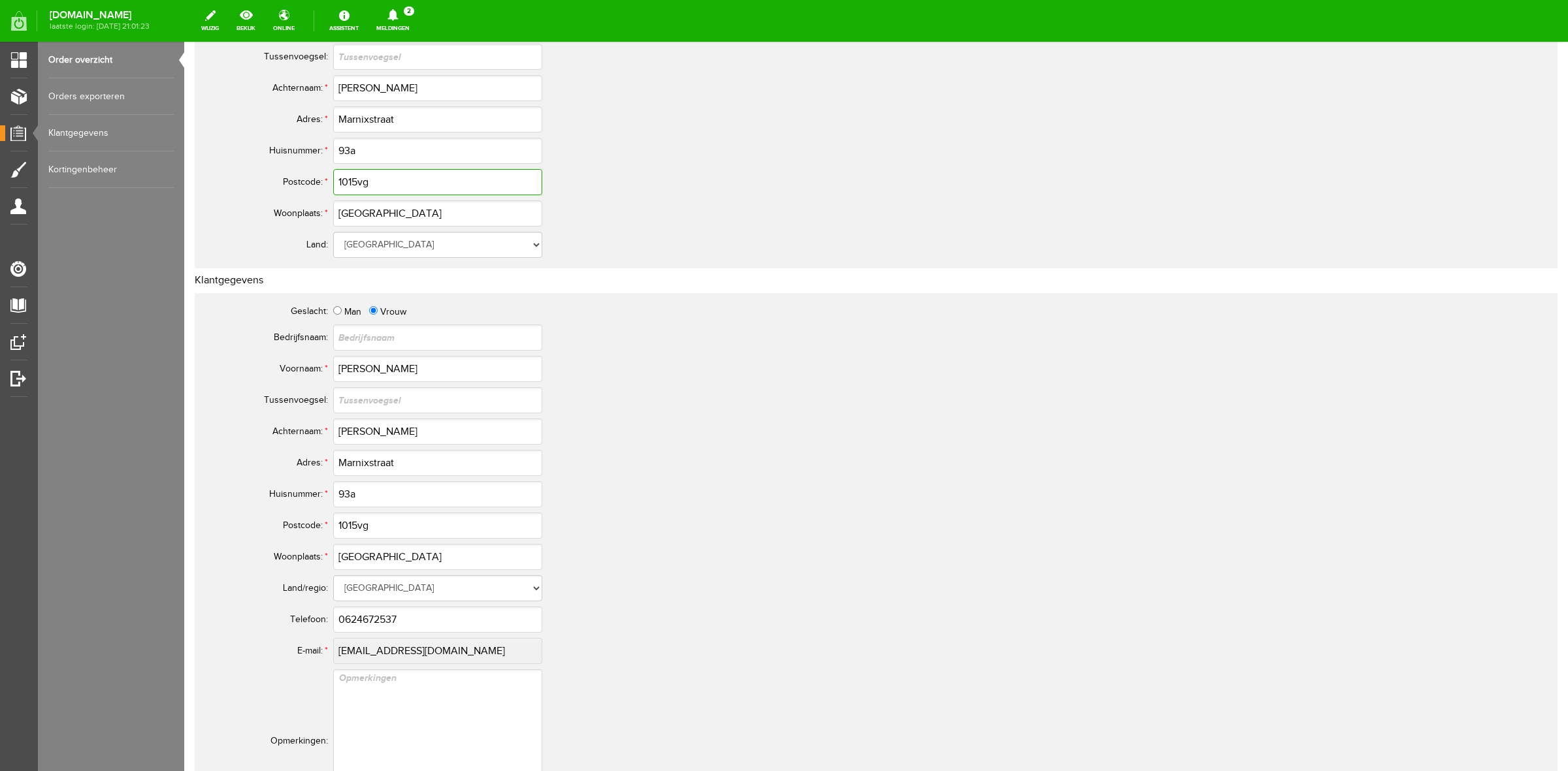
click at [356, 178] on input "1015vg" at bounding box center [438, 181] width 209 height 26
click at [373, 615] on input "0624672537" at bounding box center [438, 619] width 209 height 26
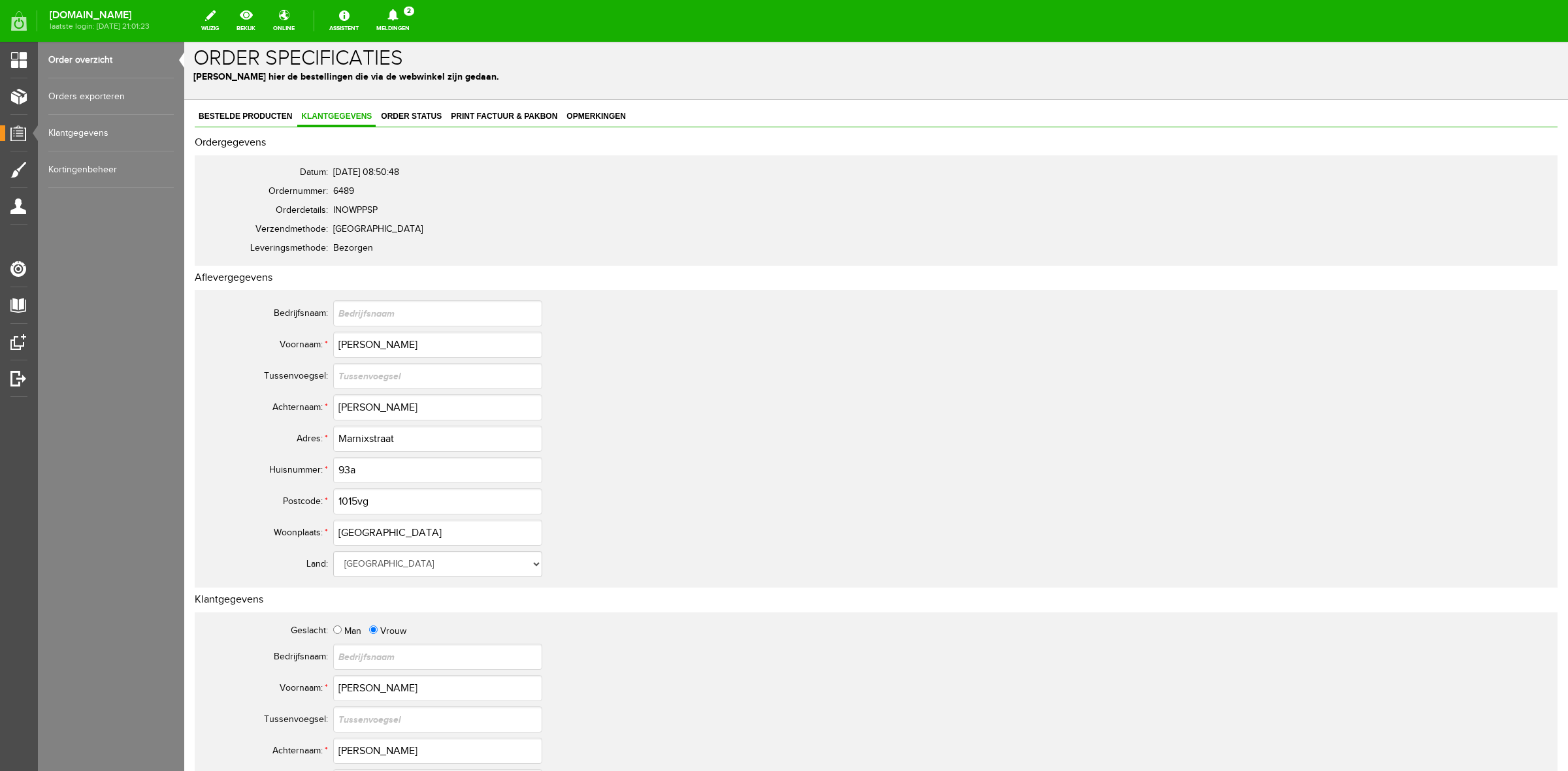
scroll to position [0, 0]
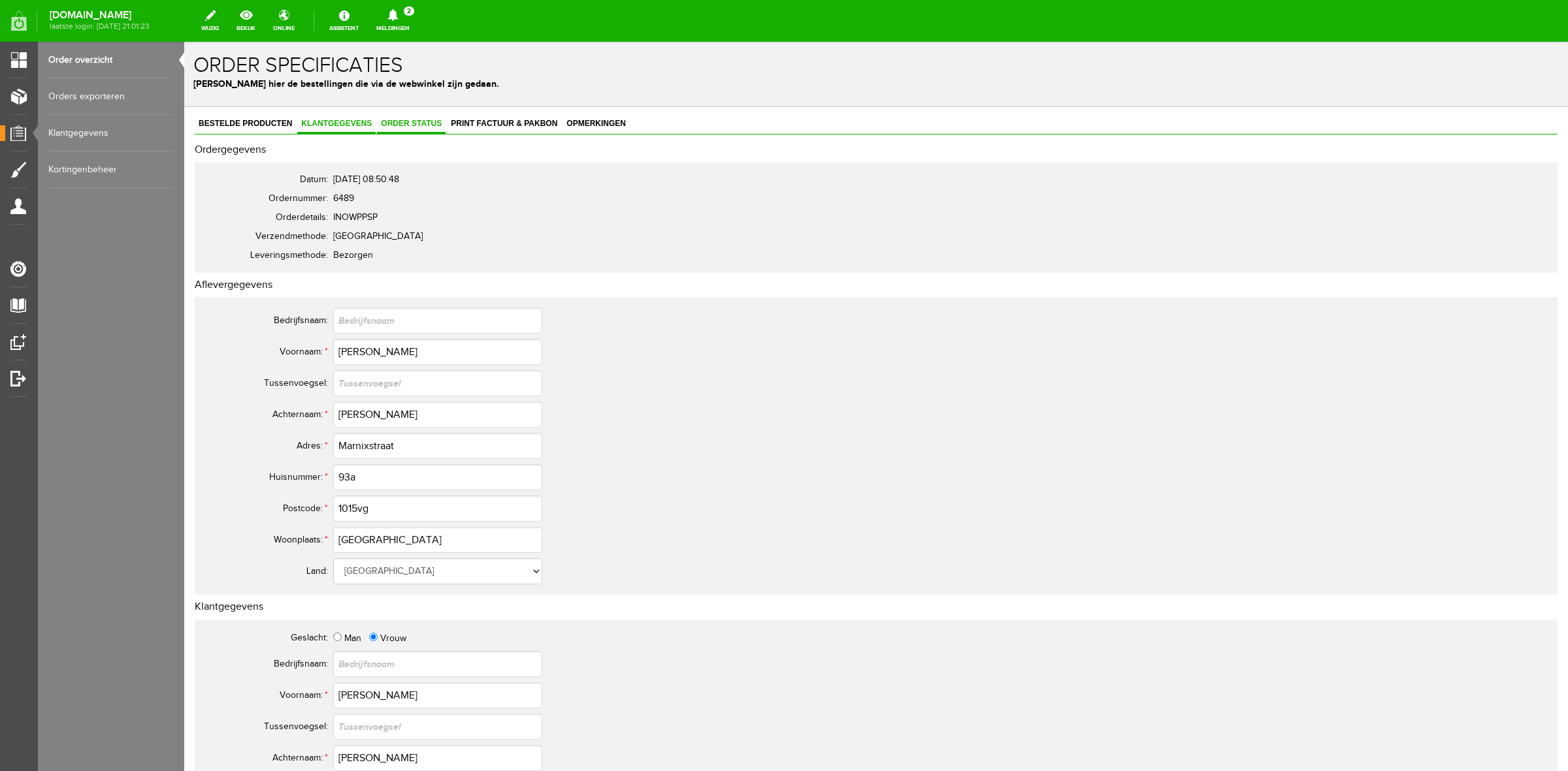
click at [403, 123] on span "Order status" at bounding box center [411, 123] width 69 height 9
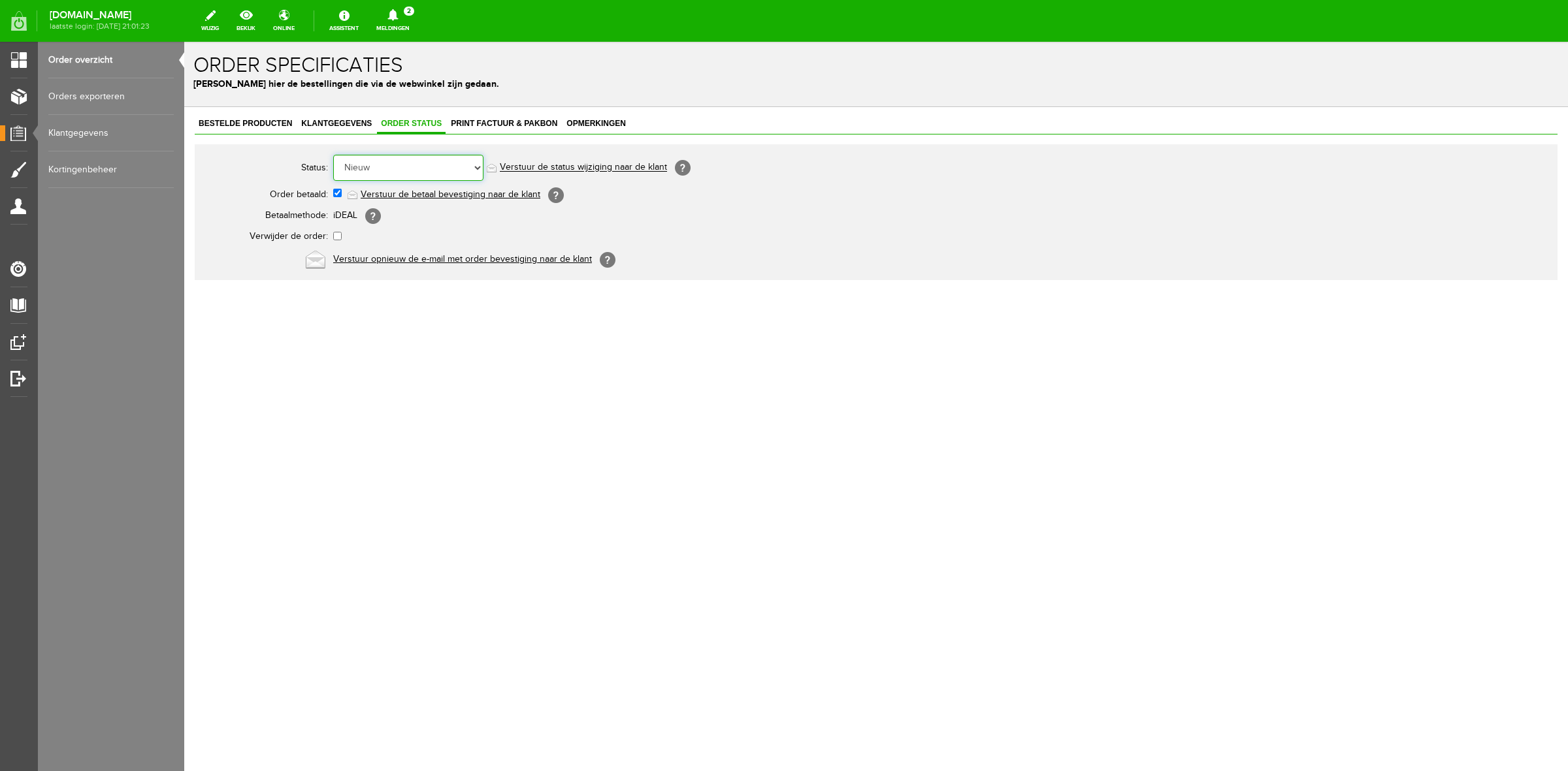
click at [402, 164] on select "Order niet afgerond Nieuw Order in behandeling Wacht op leverancier Wacht op be…" at bounding box center [408, 167] width 150 height 26
select select "5"
click at [333, 155] on select "Order niet afgerond Nieuw Order in behandeling Wacht op leverancier Wacht op be…" at bounding box center [408, 167] width 150 height 26
click at [527, 172] on link "Verstuur de status wijziging naar de klant" at bounding box center [584, 168] width 167 height 10
click at [83, 56] on link "Order overzicht" at bounding box center [110, 59] width 125 height 36
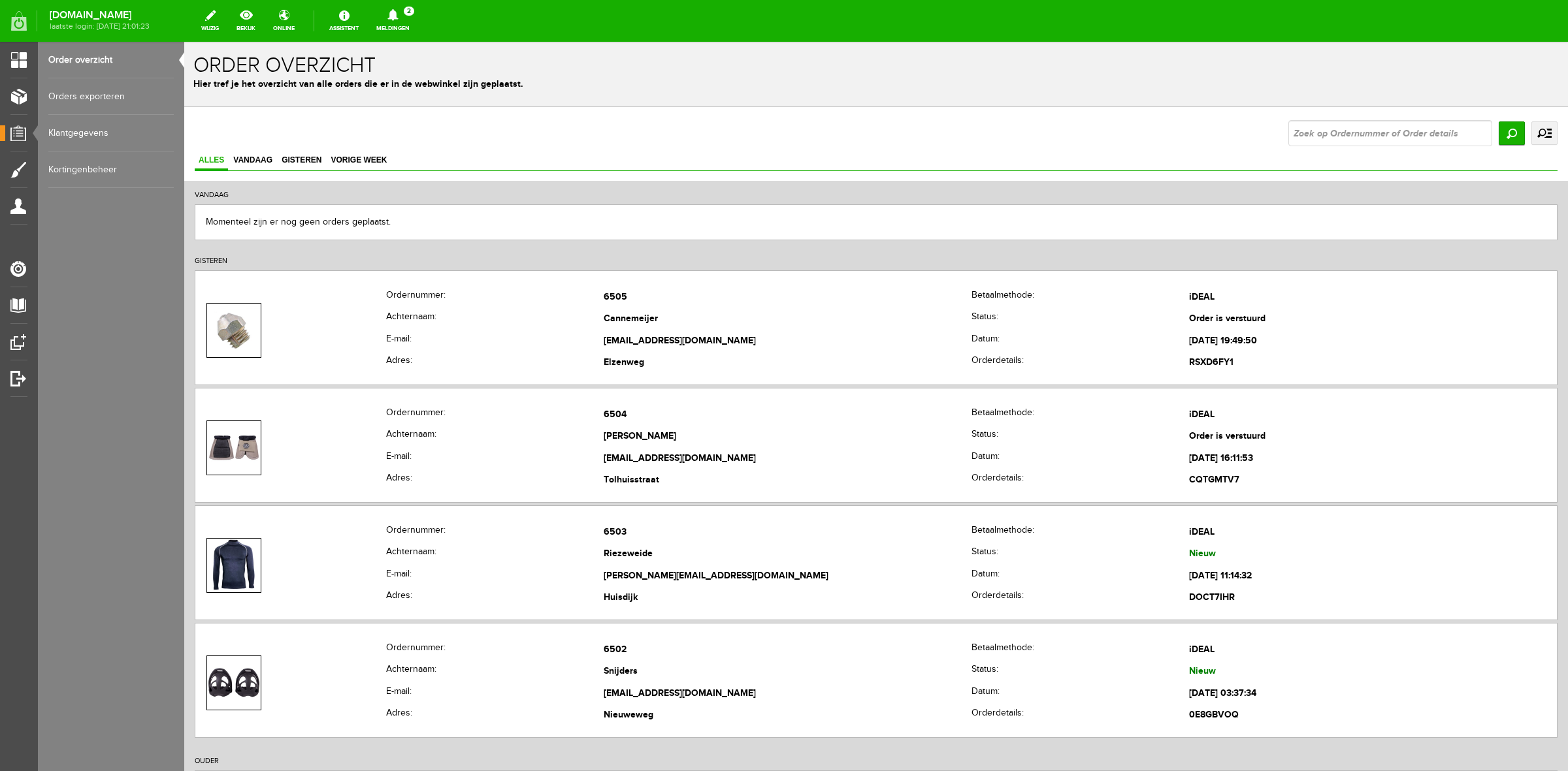
click at [401, 28] on link "Meldingen 2 Nieuwe orders Er is een nieuwe order( #6503 ) geplaatst door [PERSO…" at bounding box center [393, 21] width 49 height 29
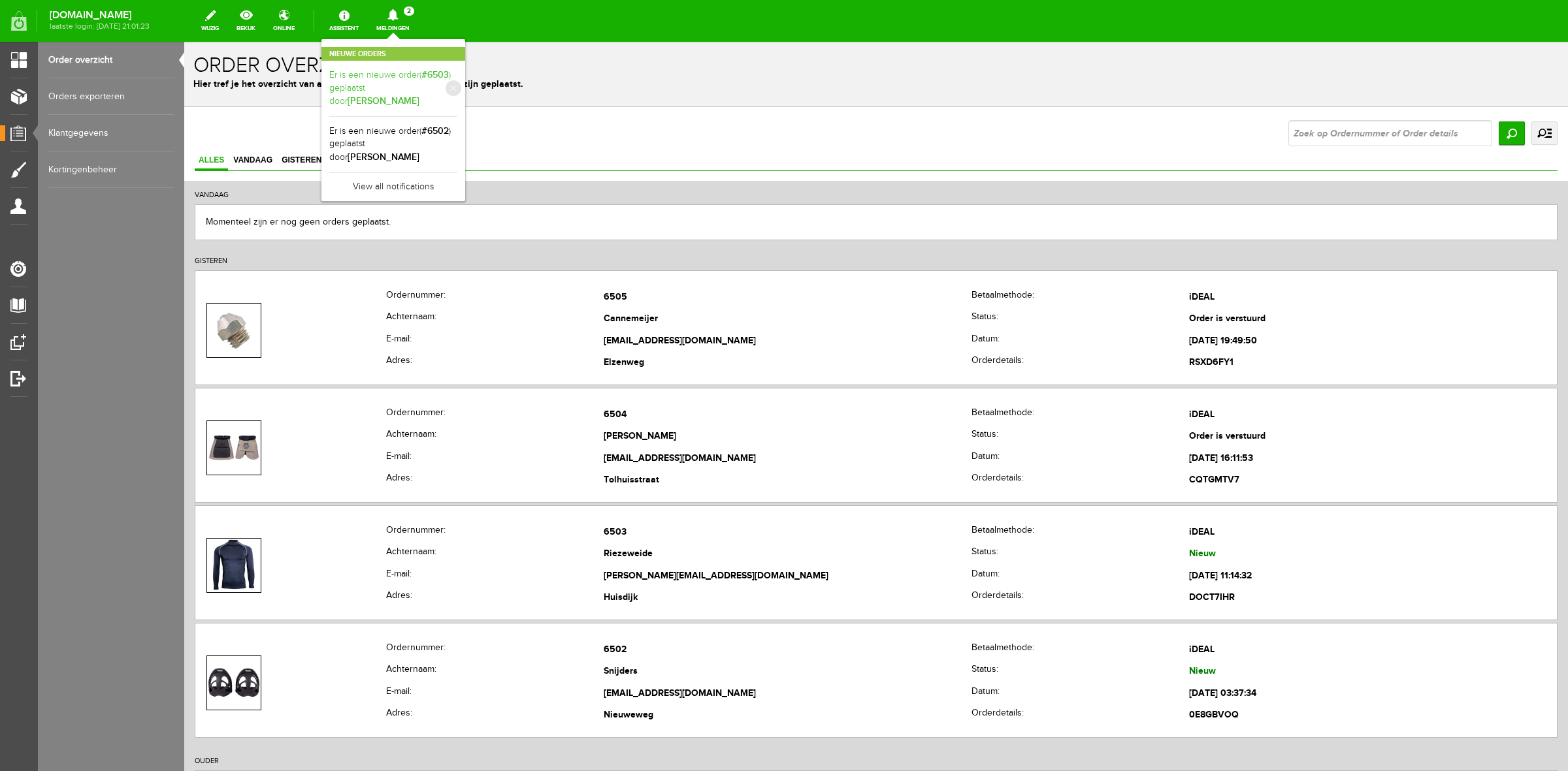
click at [419, 96] on b "[PERSON_NAME]" at bounding box center [383, 101] width 72 height 11
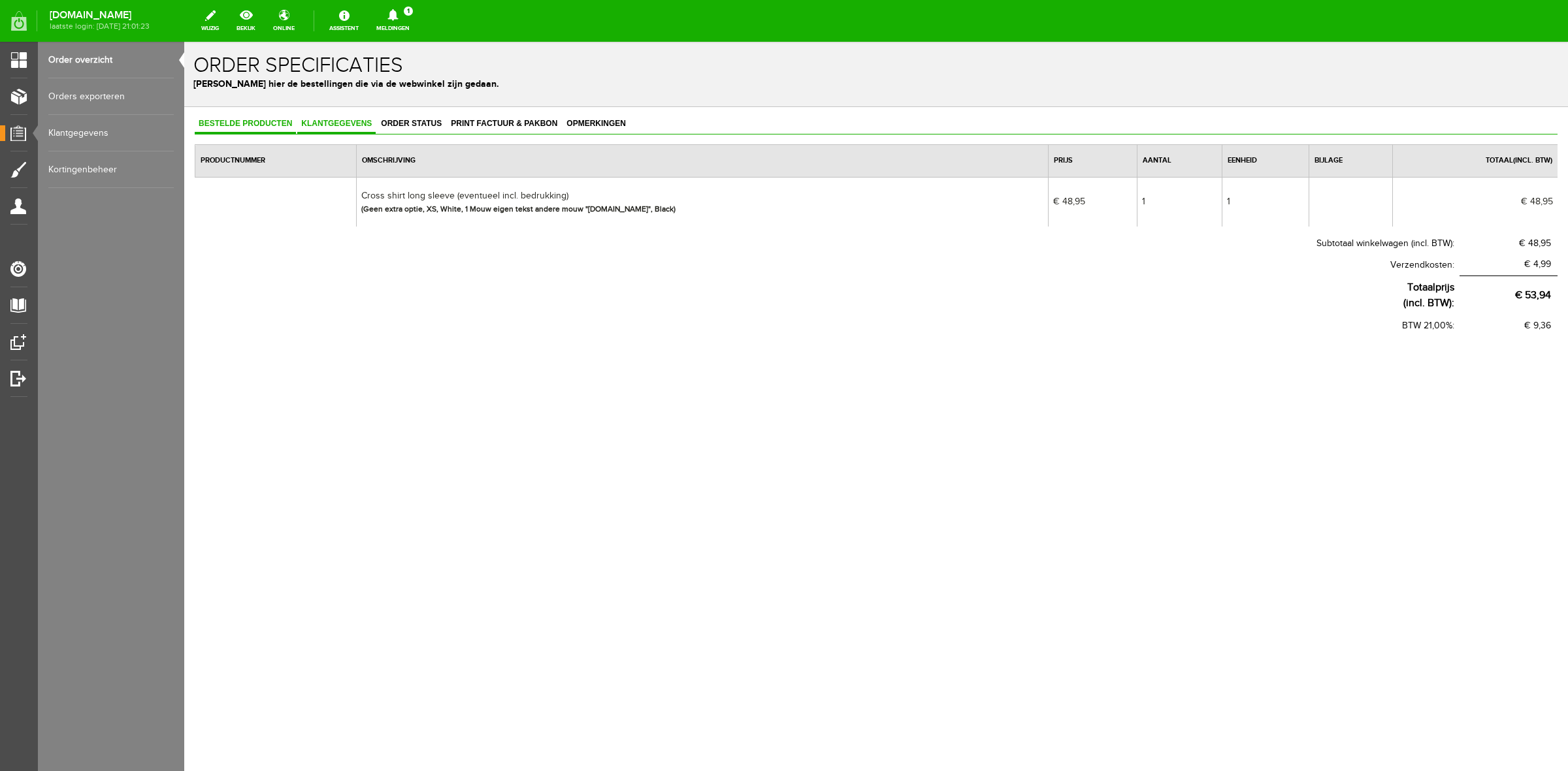
click at [342, 130] on link "Klantgegevens" at bounding box center [336, 124] width 79 height 19
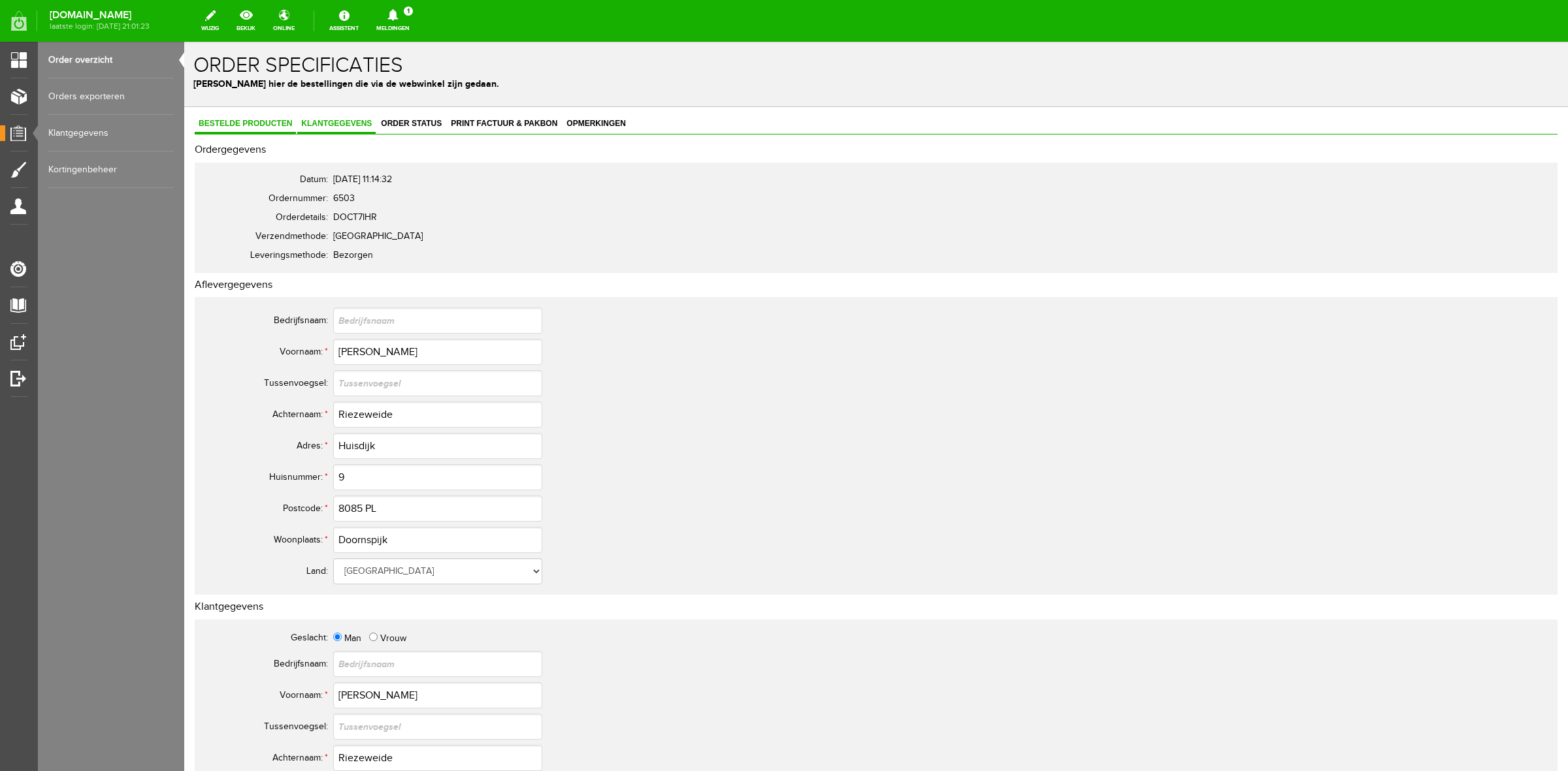
click at [268, 116] on link "Bestelde producten" at bounding box center [245, 124] width 102 height 19
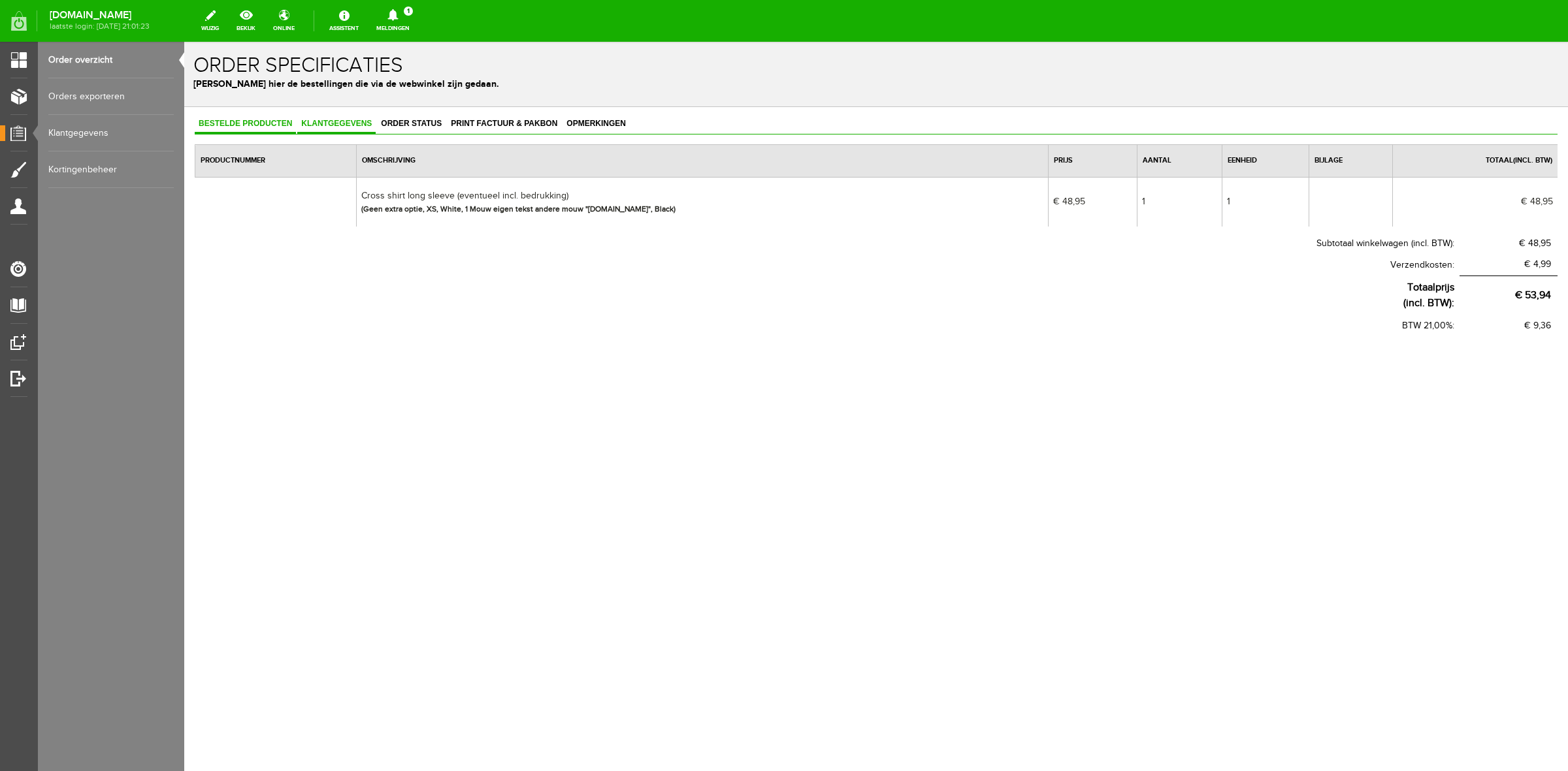
click at [347, 131] on link "Klantgegevens" at bounding box center [336, 124] width 79 height 19
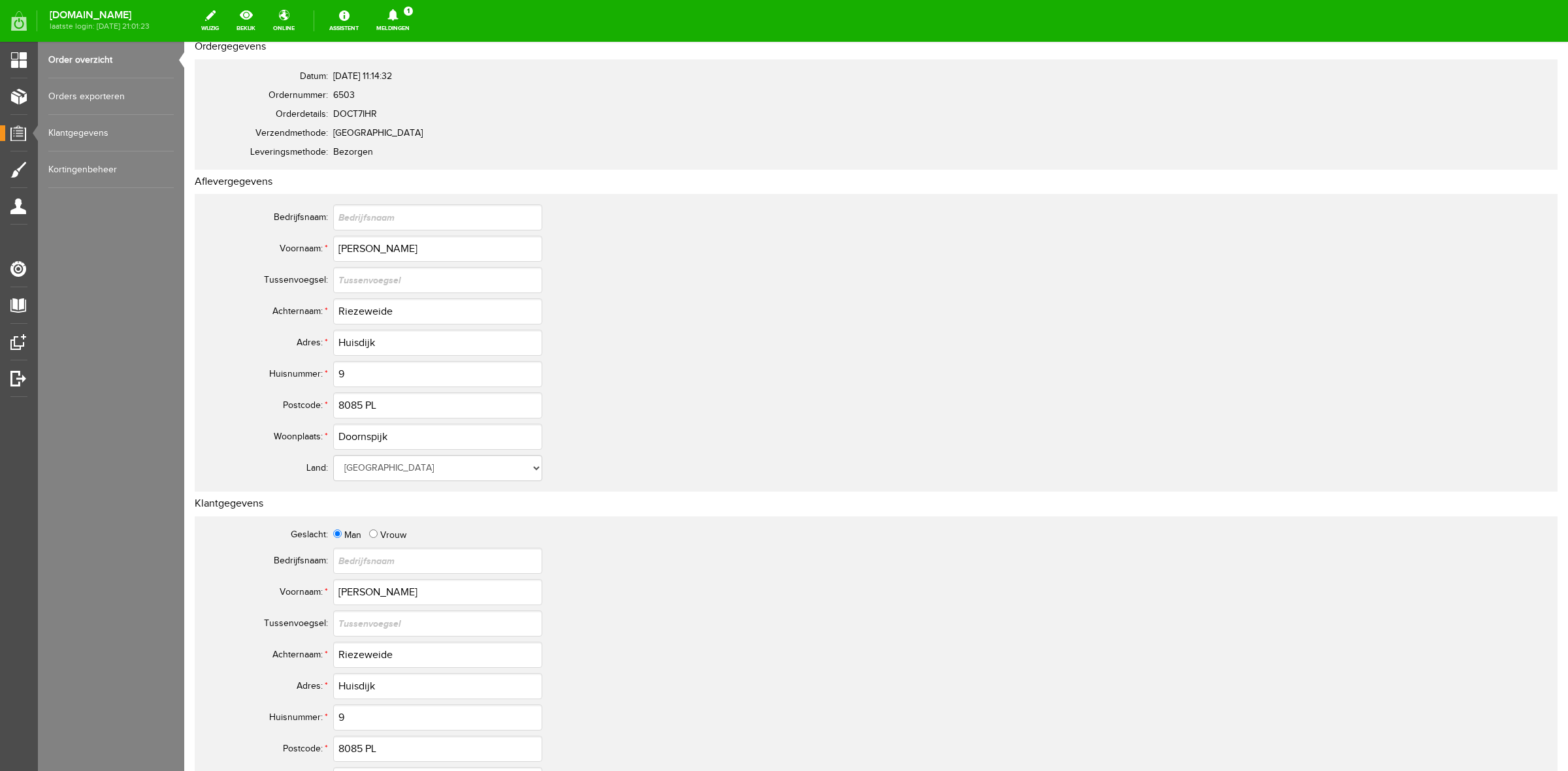
scroll to position [490, 0]
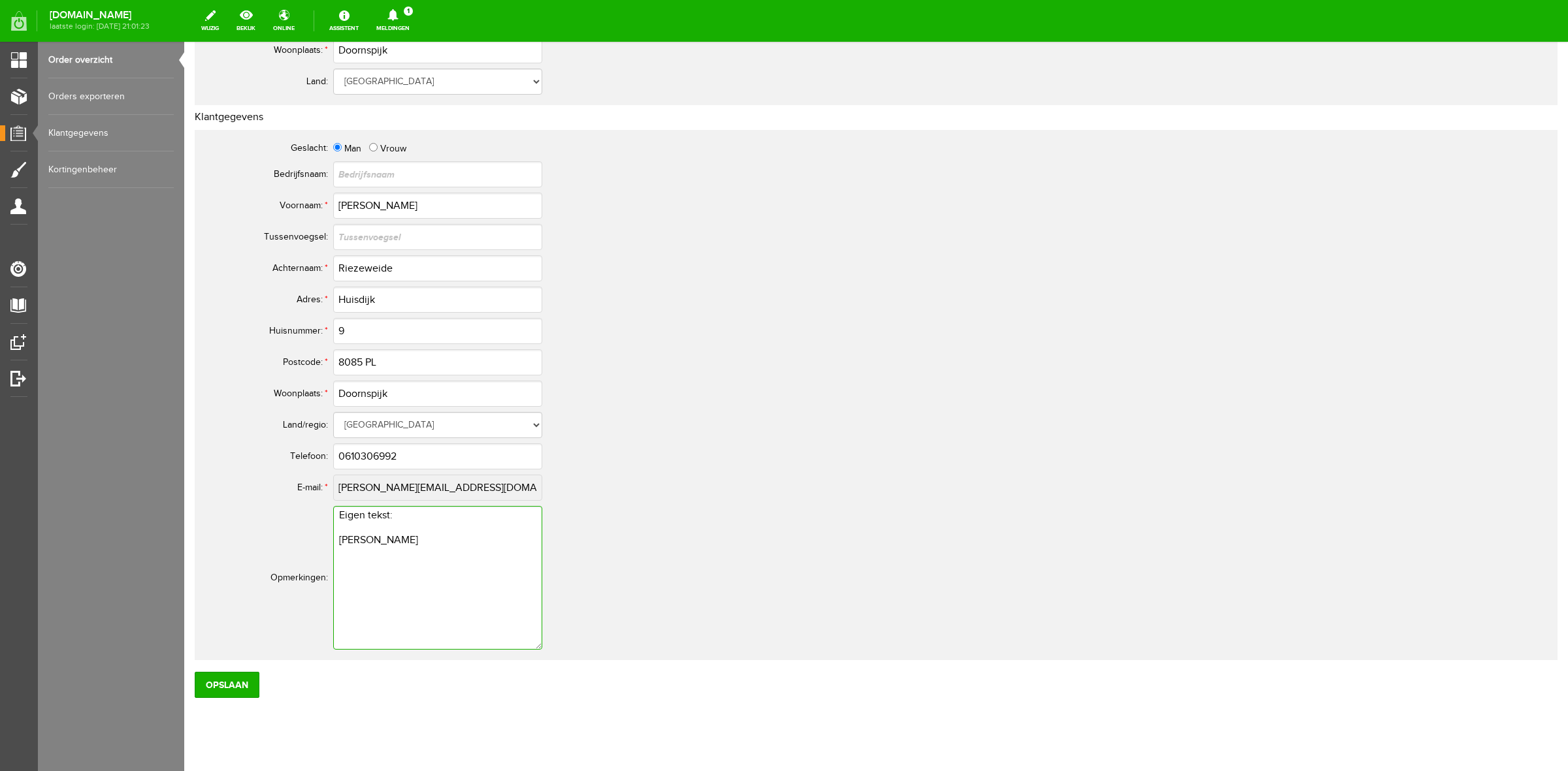
drag, startPoint x: 457, startPoint y: 545, endPoint x: 335, endPoint y: 549, distance: 122.1
click at [335, 549] on textarea "Eigen tekst: [PERSON_NAME]" at bounding box center [438, 578] width 209 height 144
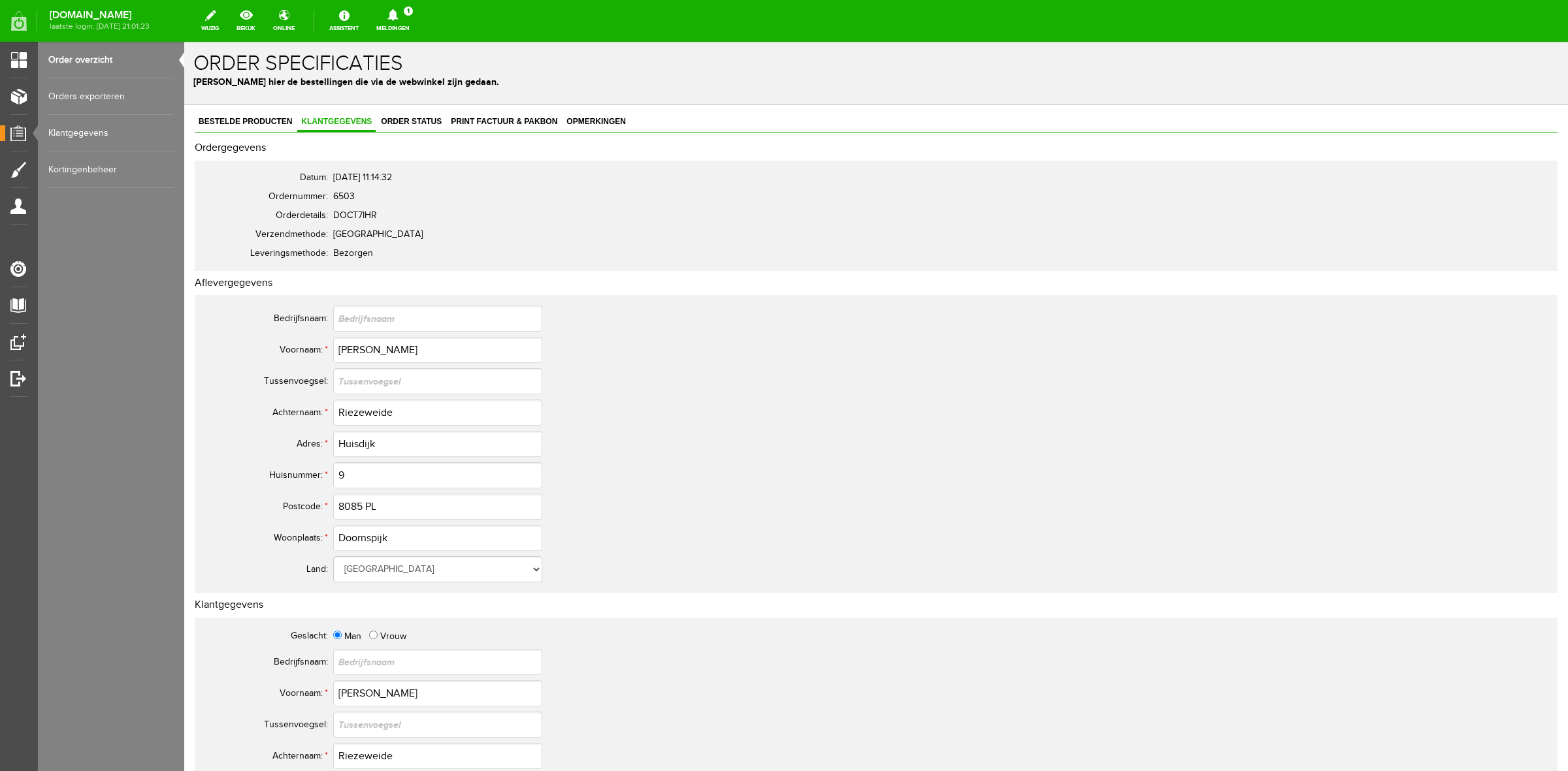
scroll to position [0, 0]
click at [271, 127] on span "Bestelde producten" at bounding box center [245, 123] width 102 height 9
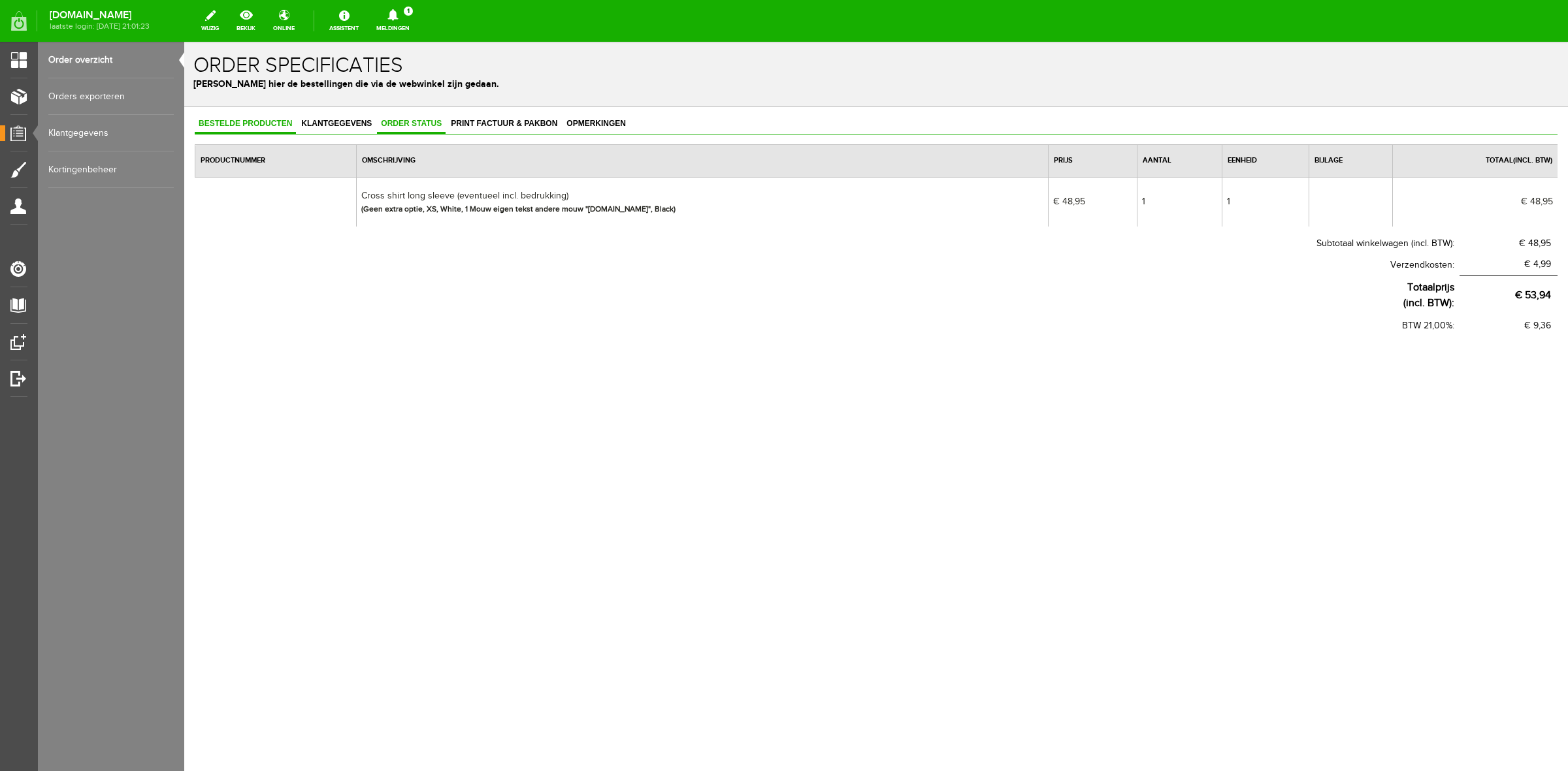
click at [422, 128] on link "Order status" at bounding box center [411, 124] width 69 height 19
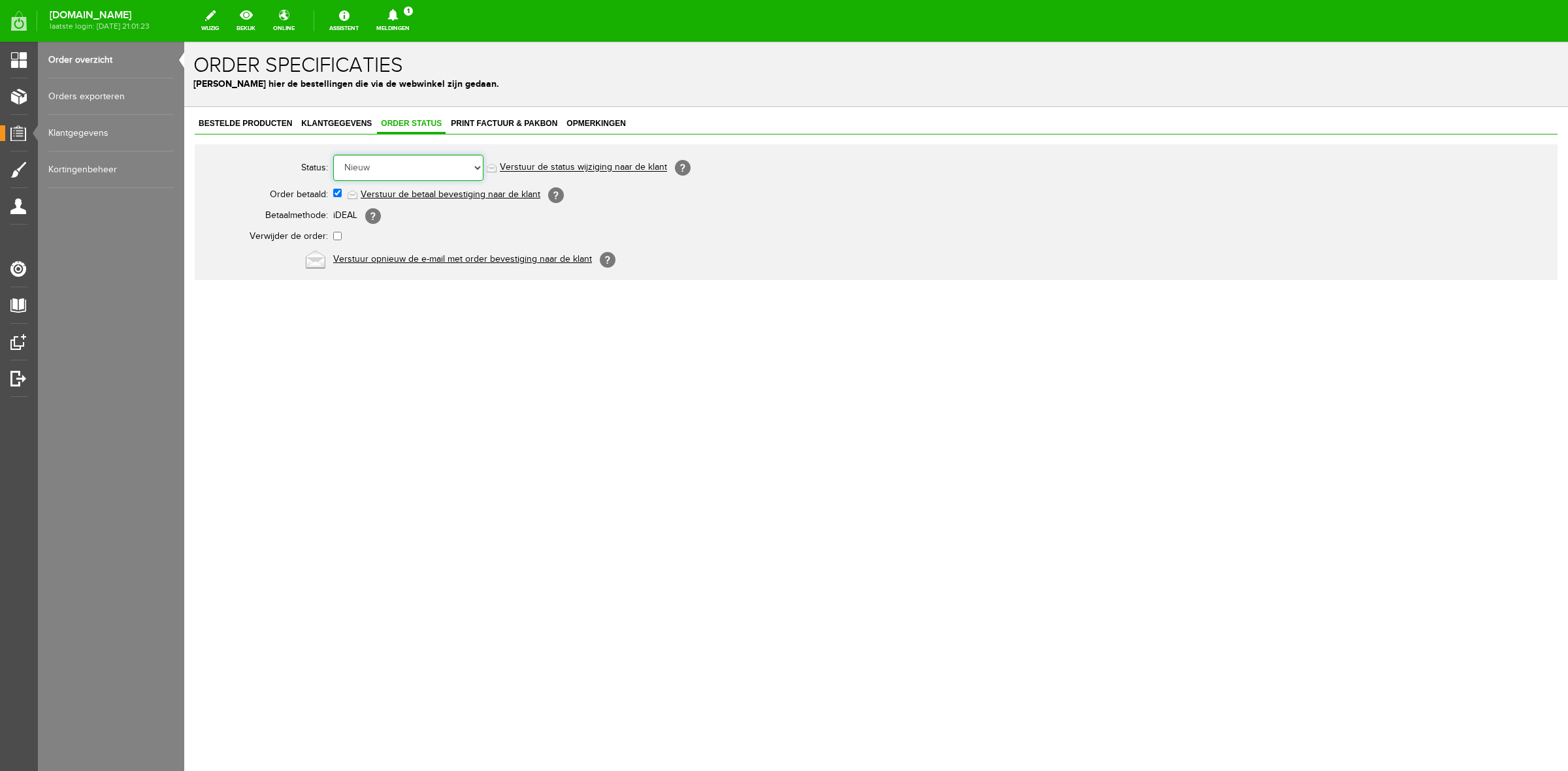
click at [408, 161] on select "Order niet afgerond Nieuw Order in behandeling Wacht op leverancier Wacht op be…" at bounding box center [408, 167] width 150 height 26
select select "3"
click at [333, 155] on select "Order niet afgerond Nieuw Order in behandeling Wacht op leverancier Wacht op be…" at bounding box center [408, 167] width 150 height 26
click at [536, 172] on link "Verstuur de status wijziging naar de klant" at bounding box center [584, 168] width 167 height 10
click at [416, 31] on link "Meldingen 1 Nieuwe orders Er is een nieuwe order( #6502 ) geplaatst door [PERSO…" at bounding box center [393, 21] width 49 height 29
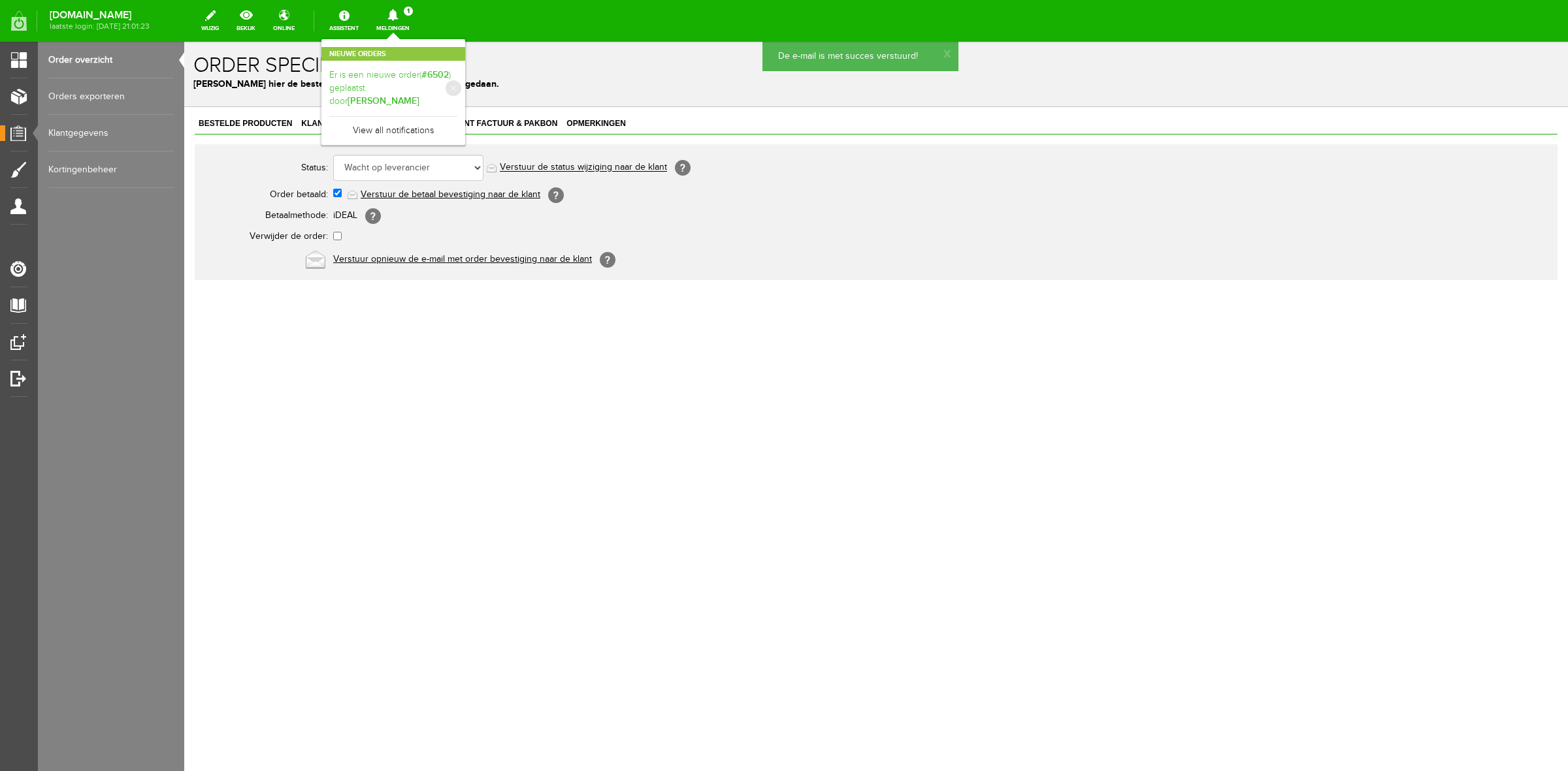
click at [423, 73] on link "Er is een nieuwe order( #6502 ) geplaatst door [PERSON_NAME]" at bounding box center [393, 89] width 128 height 40
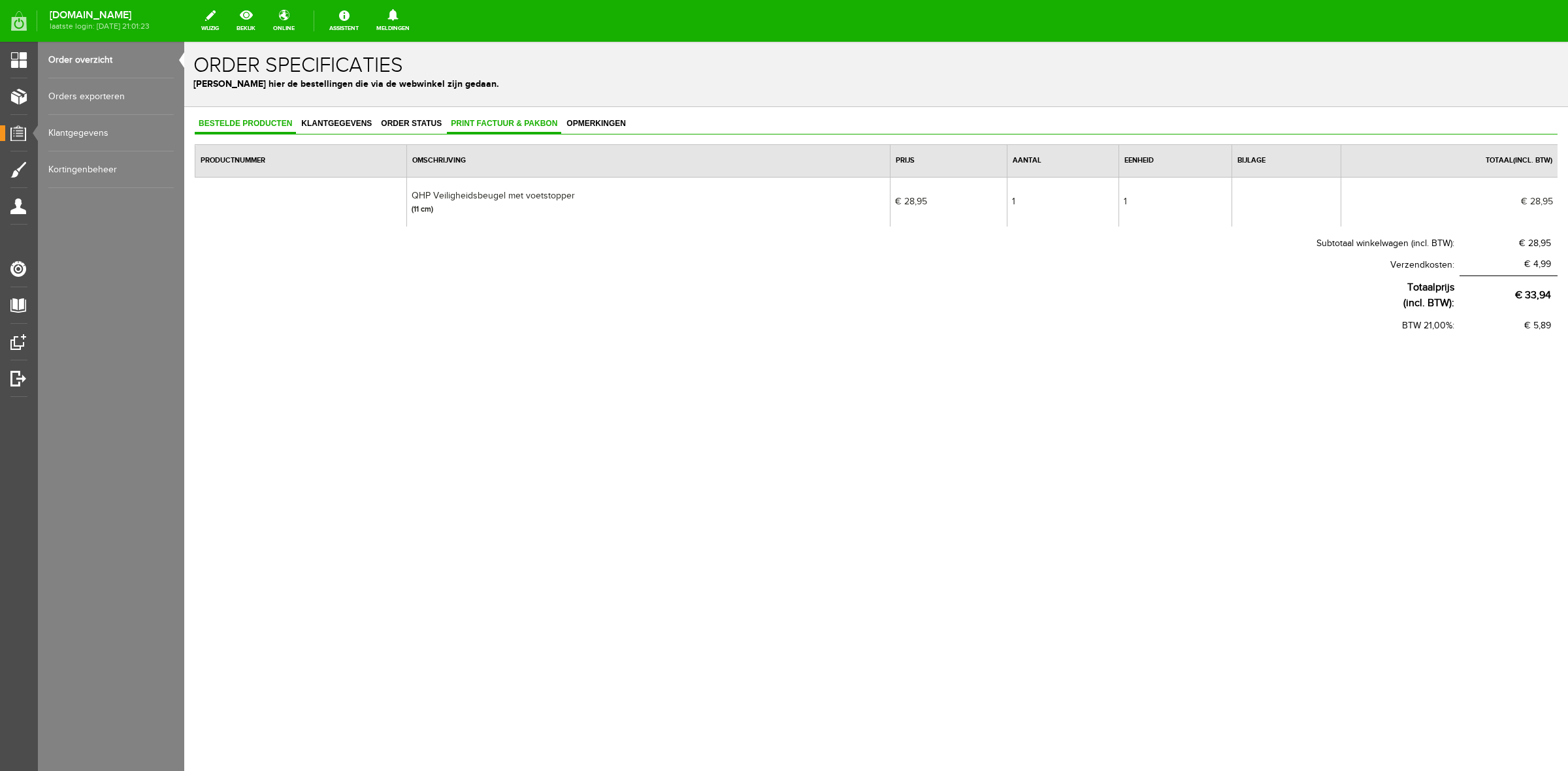
click at [495, 119] on span "Print factuur & pakbon" at bounding box center [504, 123] width 114 height 9
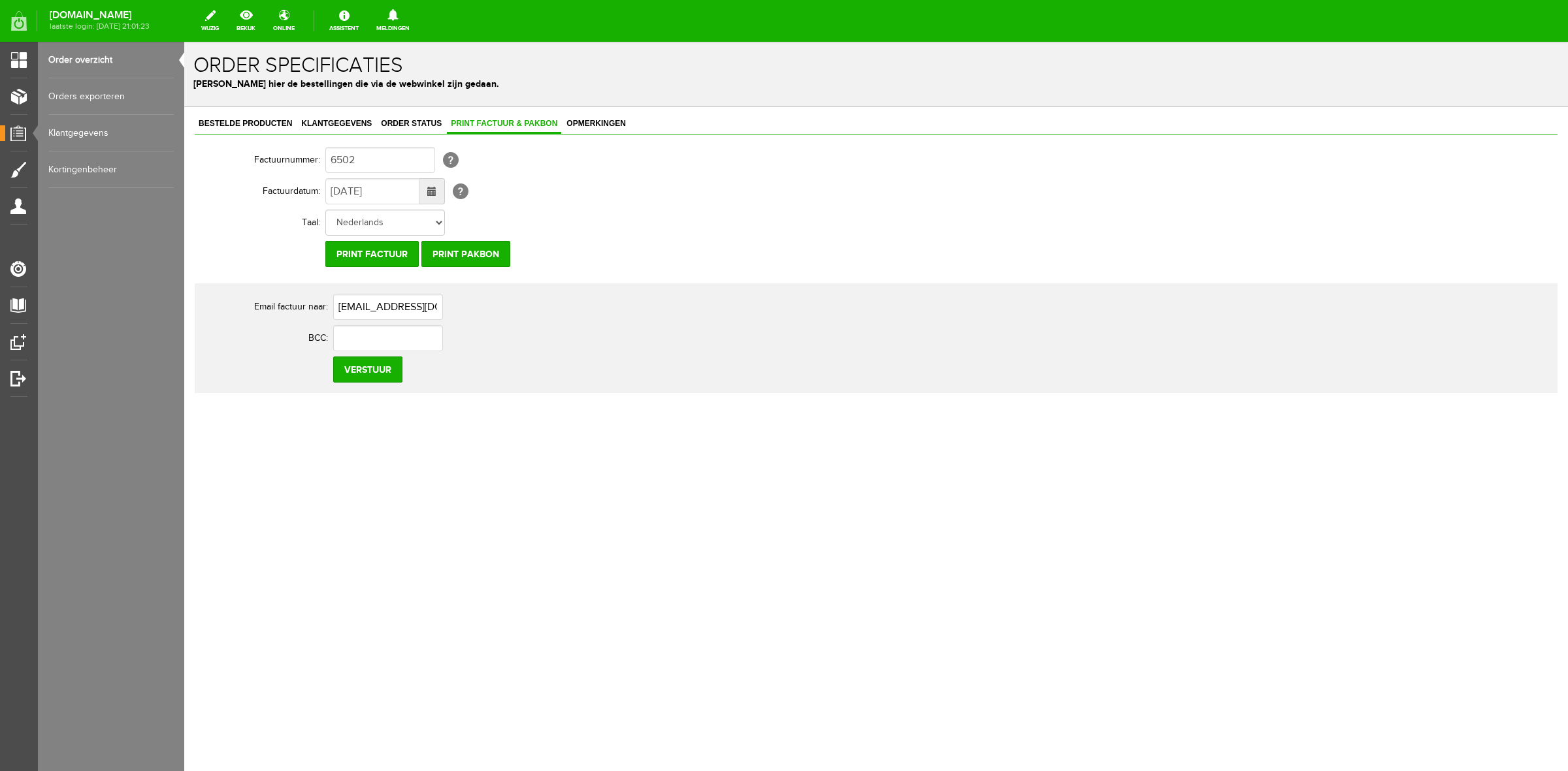
click at [86, 59] on link "Order overzicht" at bounding box center [110, 59] width 125 height 36
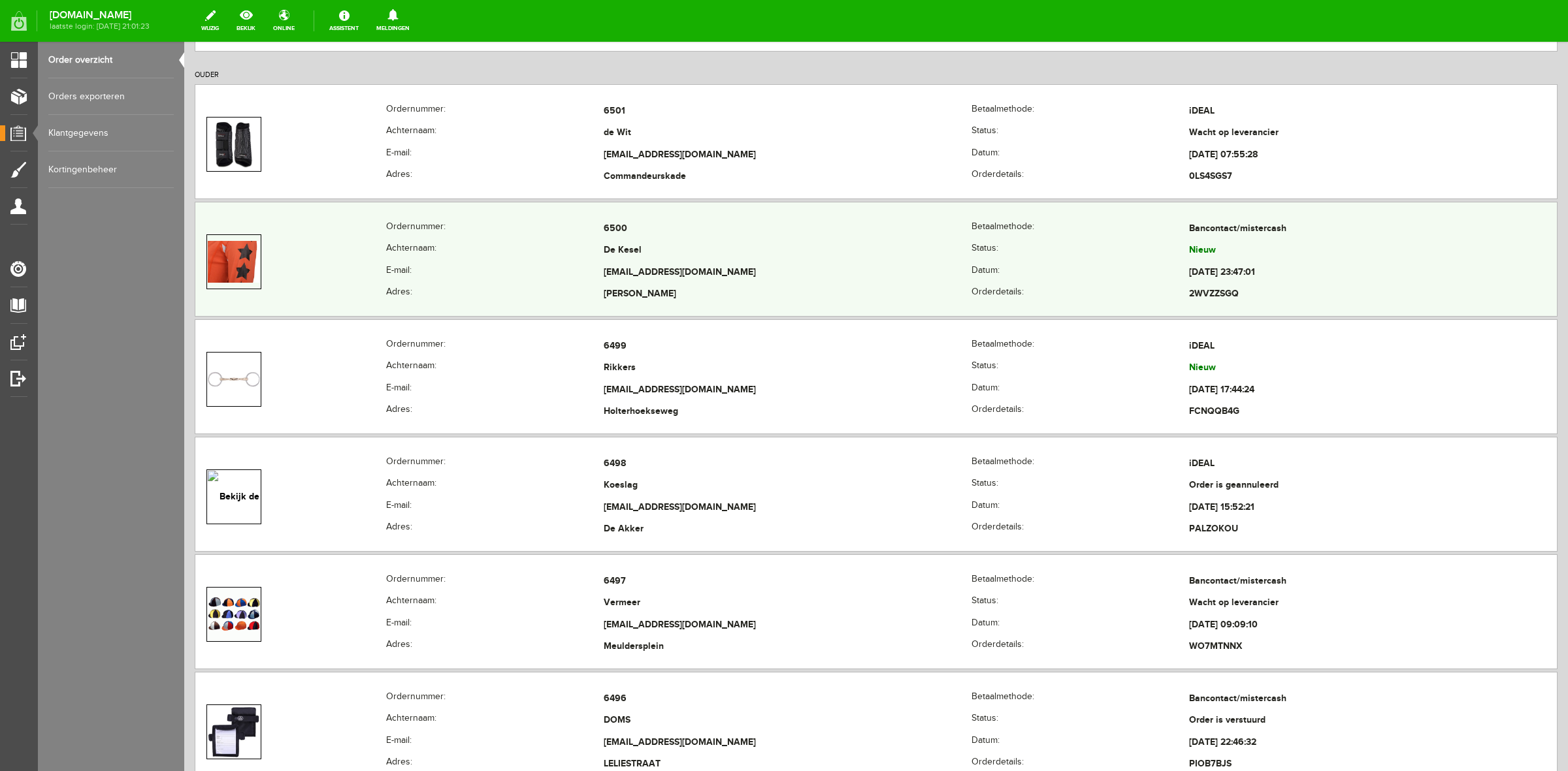
scroll to position [898, 0]
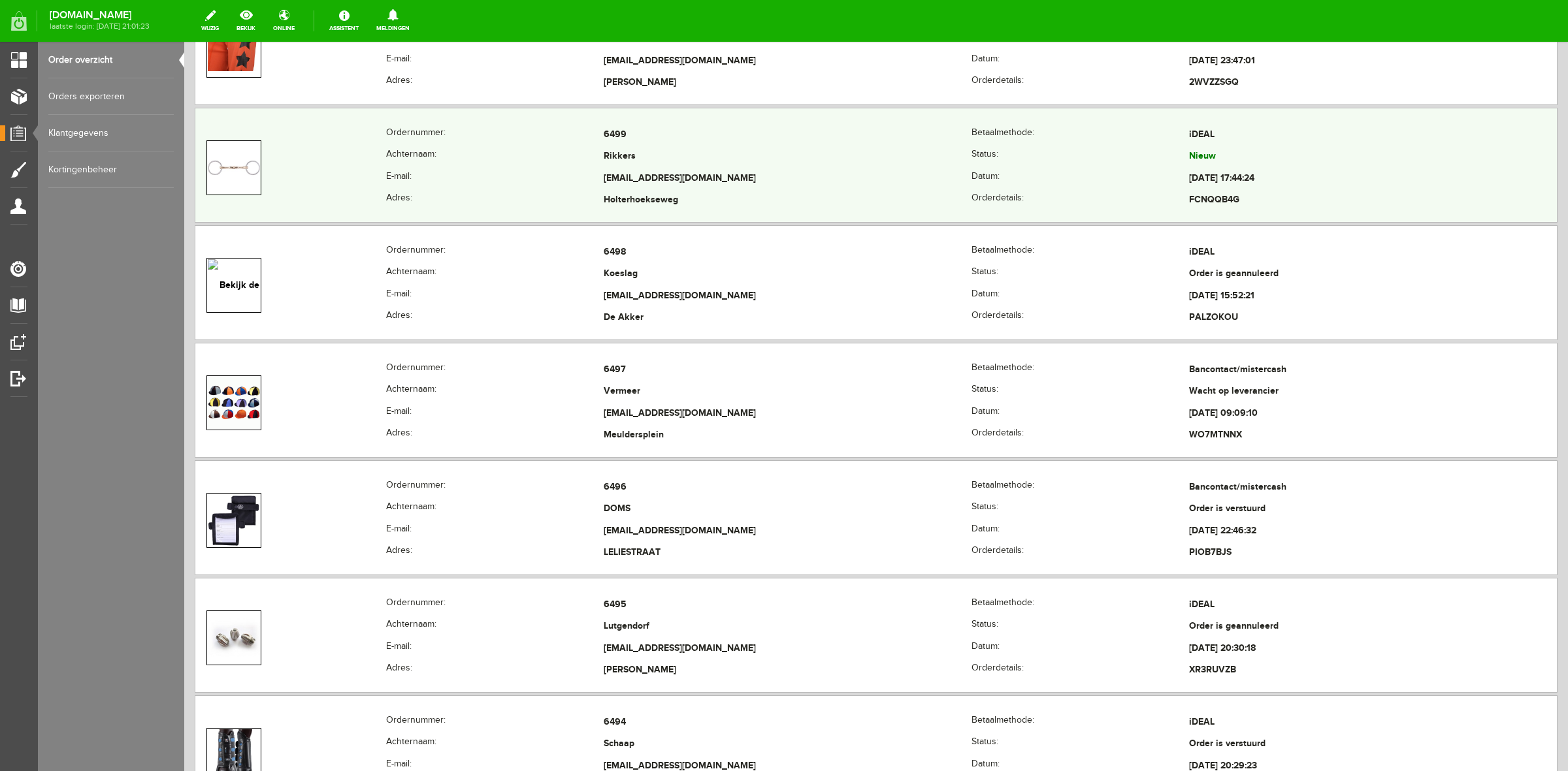
click at [495, 180] on th "E-mail:" at bounding box center [495, 179] width 218 height 22
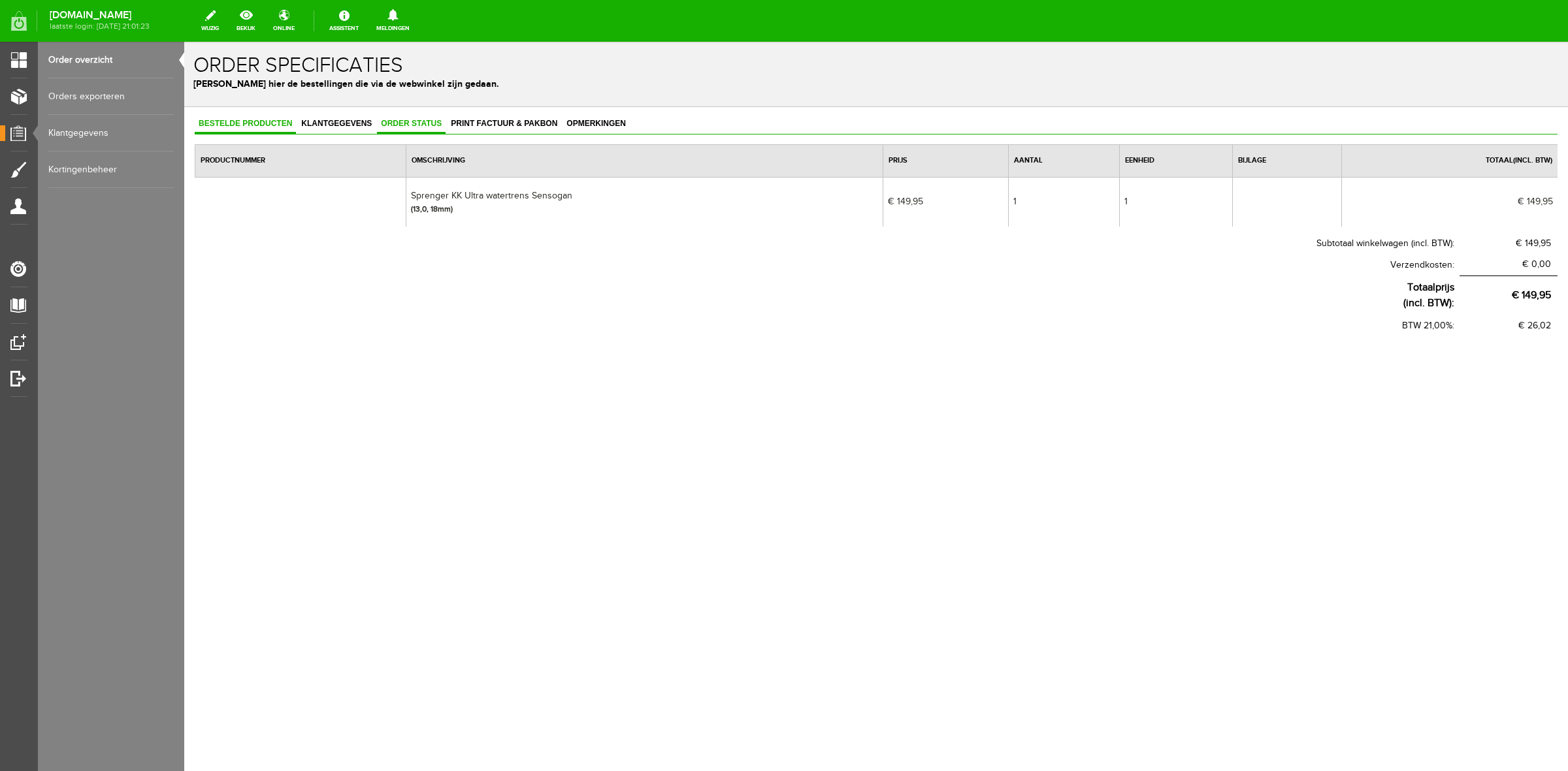
click at [433, 122] on span "Order status" at bounding box center [411, 123] width 69 height 9
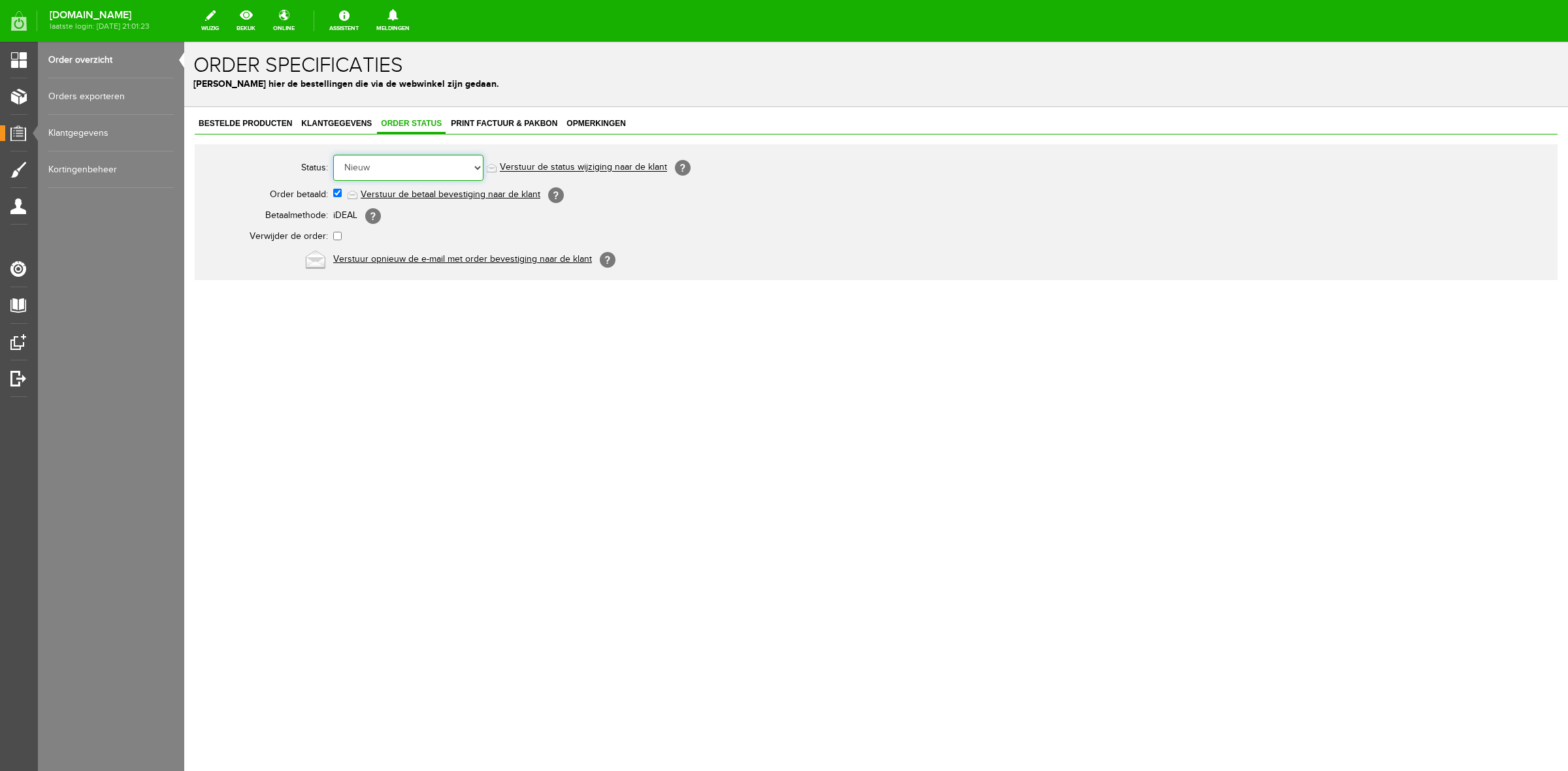
click at [419, 168] on select "Order niet afgerond Nieuw Order in behandeling Wacht op leverancier Wacht op be…" at bounding box center [408, 167] width 150 height 26
select select "3"
click at [333, 155] on select "Order niet afgerond Nieuw Order in behandeling Wacht op leverancier Wacht op be…" at bounding box center [408, 167] width 150 height 26
click at [556, 161] on td "Order niet afgerond Nieuw Order in behandeling Wacht op leverancier Wacht op be…" at bounding box center [582, 167] width 496 height 31
click at [554, 169] on link "Verstuur de status wijziging naar de klant" at bounding box center [584, 168] width 167 height 10
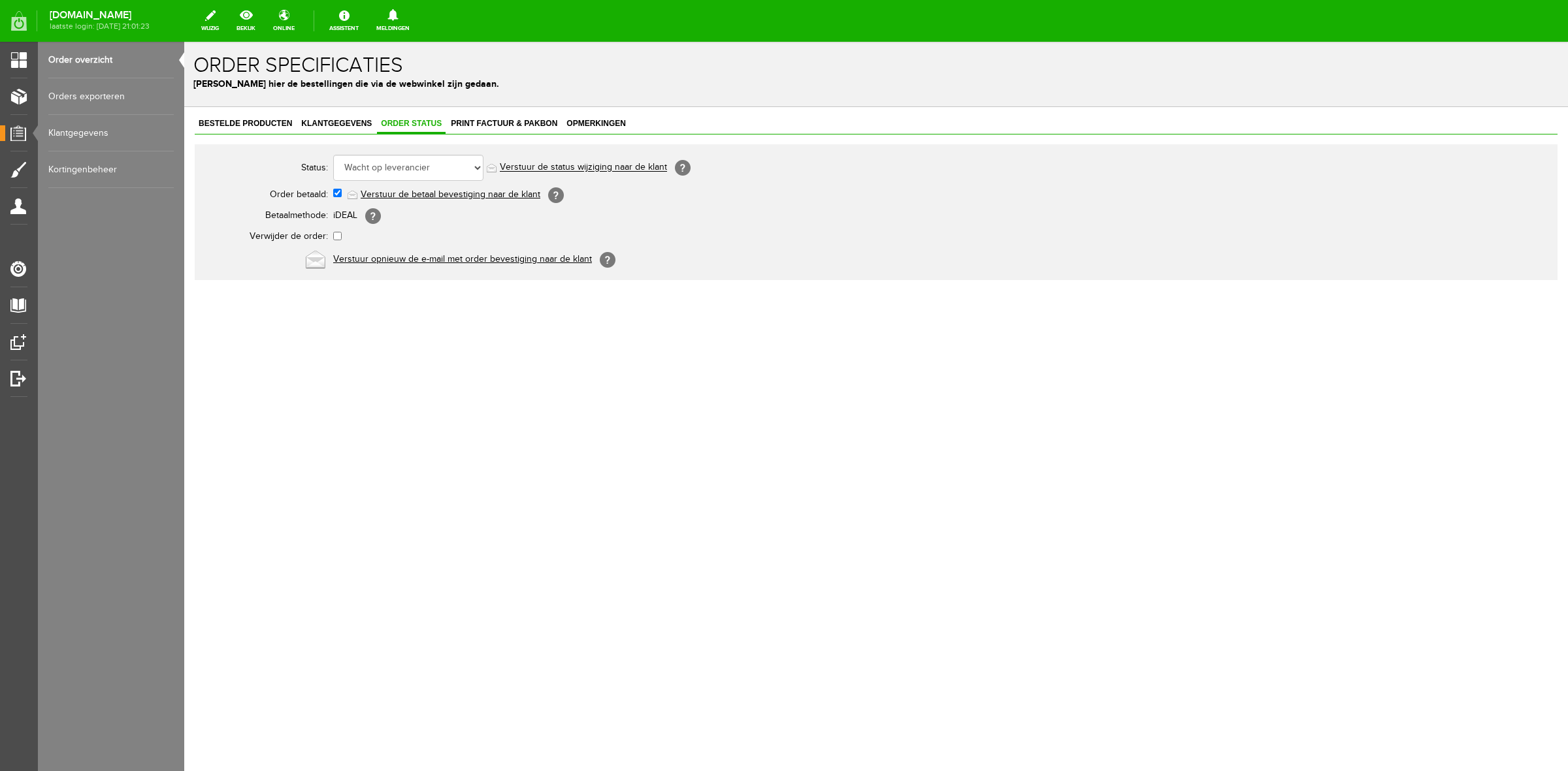
drag, startPoint x: 0, startPoint y: 38, endPoint x: 93, endPoint y: 75, distance: 100.1
click at [93, 76] on link "Order overzicht" at bounding box center [110, 59] width 125 height 36
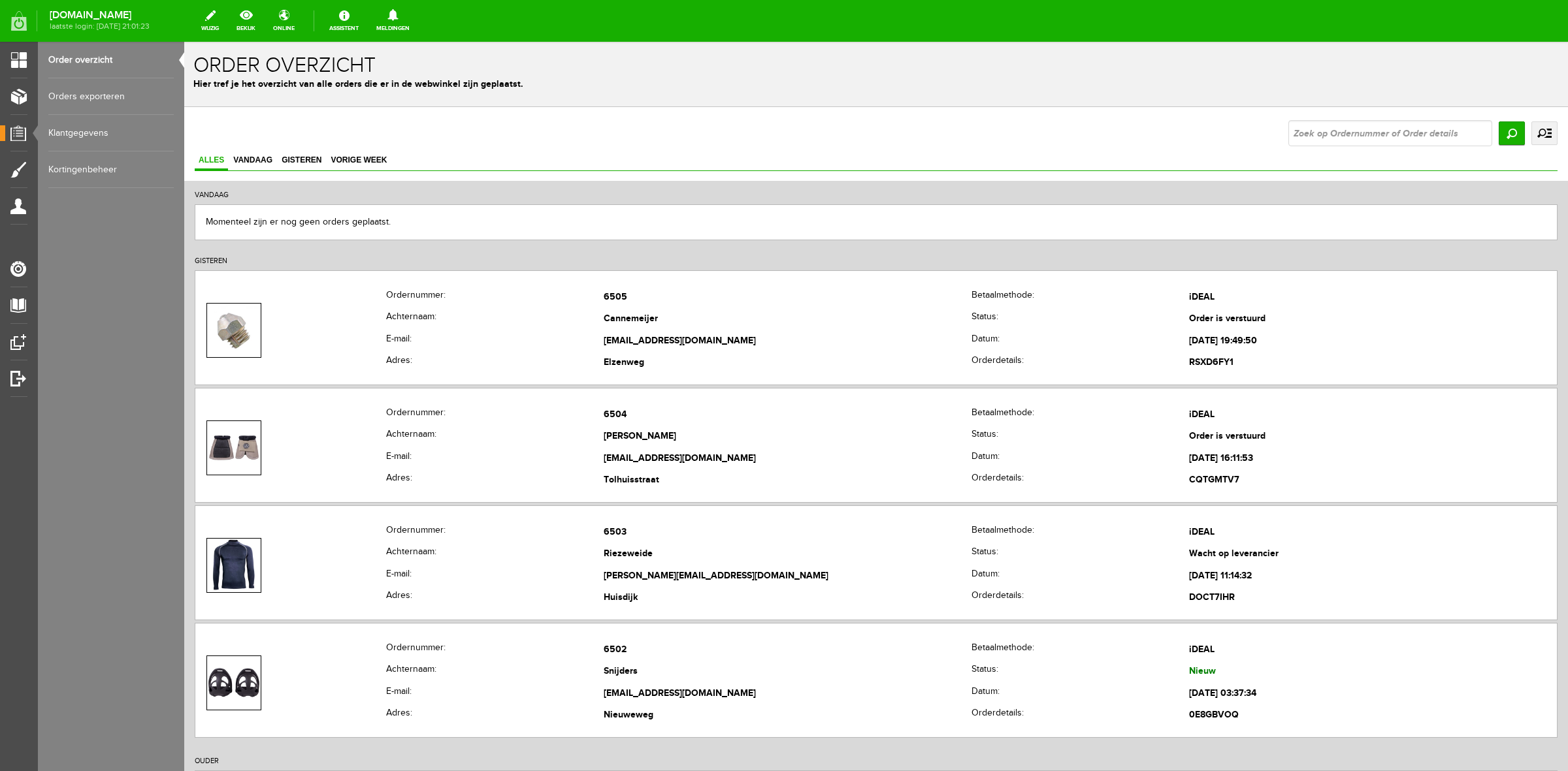
click at [1536, 127] on link "uitgebreid zoeken" at bounding box center [1544, 133] width 26 height 24
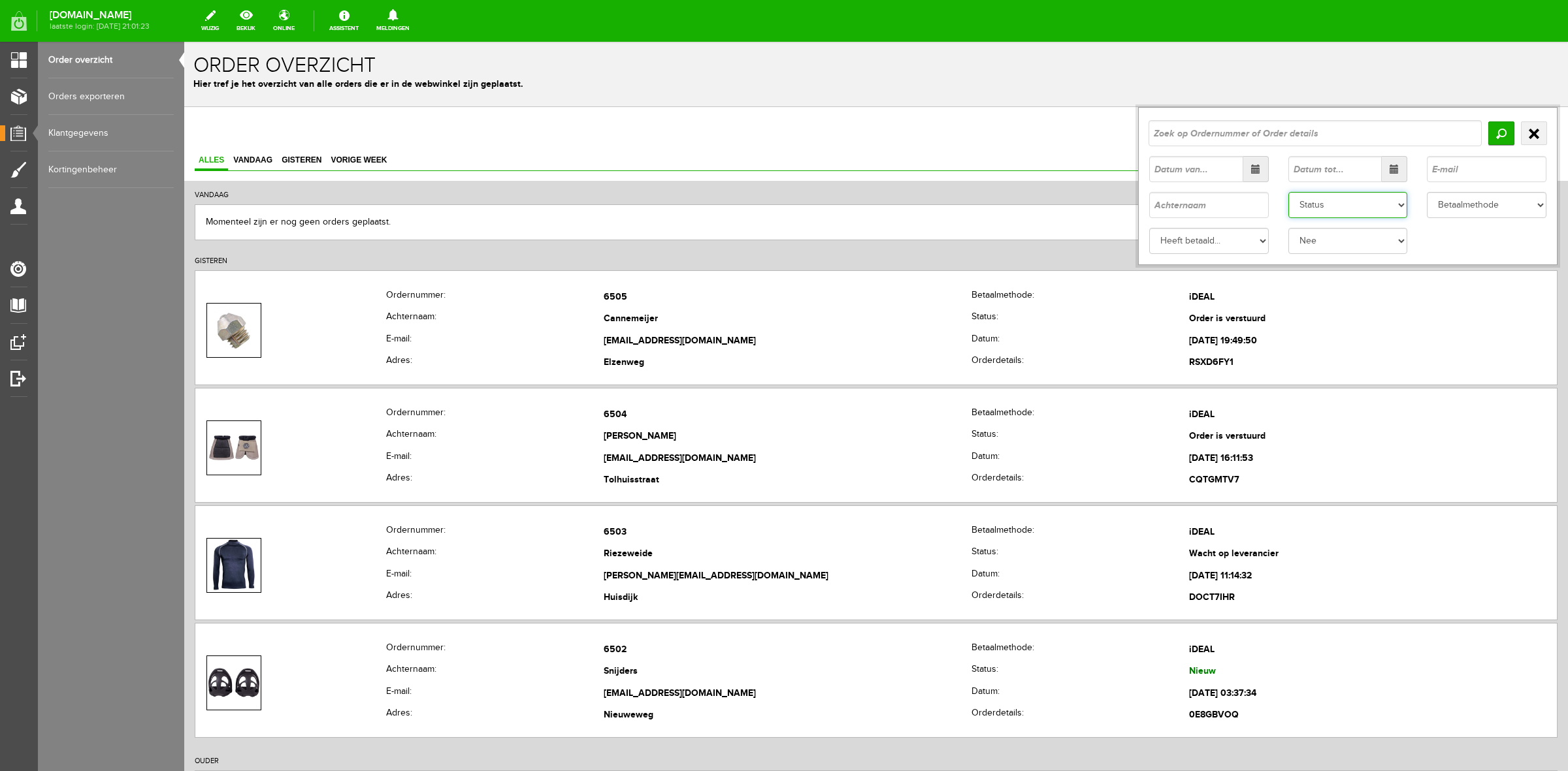
click at [1341, 207] on select "Status Order niet afgerond Nieuw Order in behandeling Wacht op leverancier Wach…" at bounding box center [1348, 204] width 119 height 26
click at [1289, 192] on select "Status Order niet afgerond Nieuw Order in behandeling Wacht op leverancier Wach…" at bounding box center [1348, 204] width 119 height 26
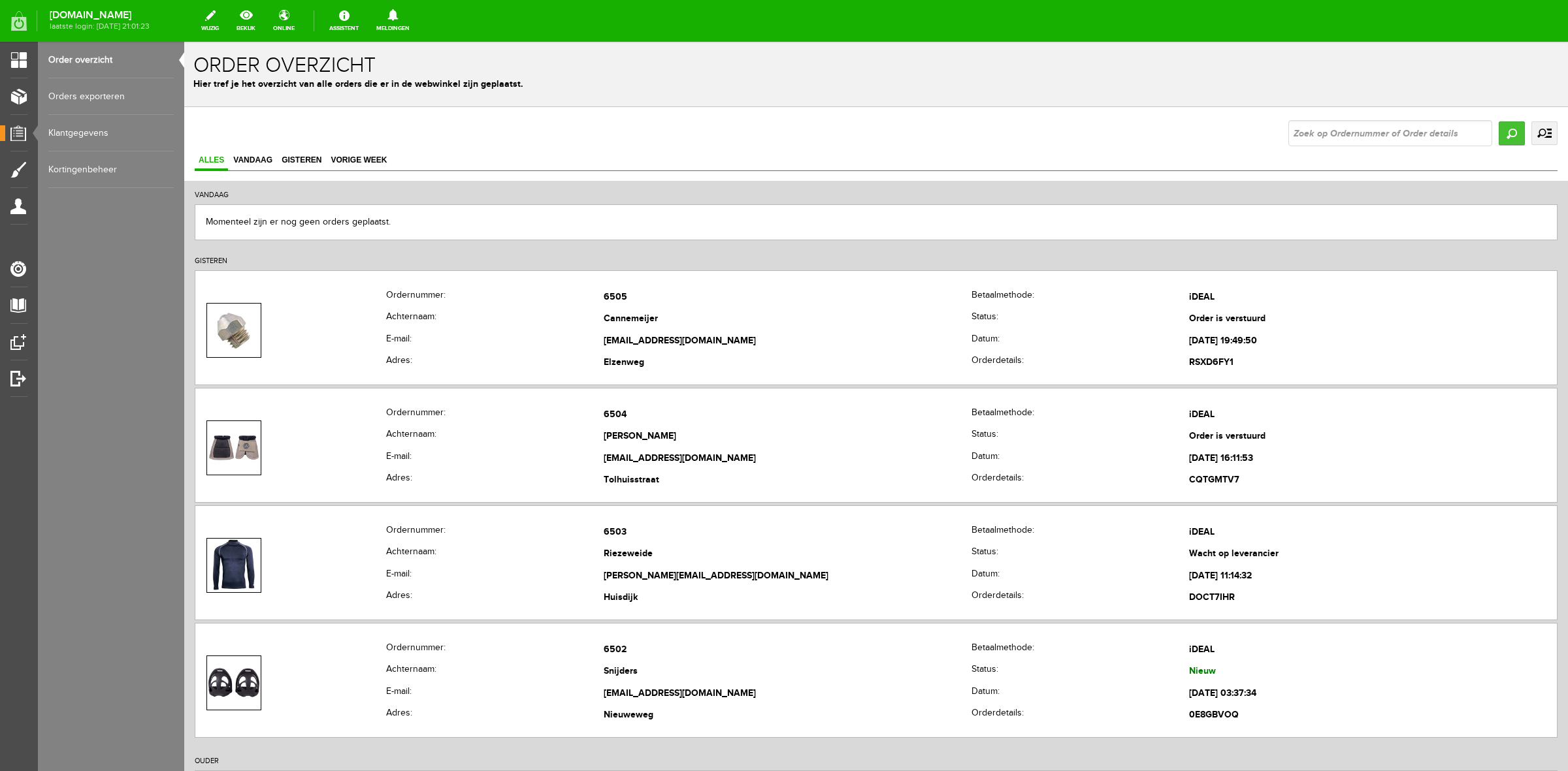
click at [1507, 141] on input "Zoeken" at bounding box center [1512, 133] width 26 height 24
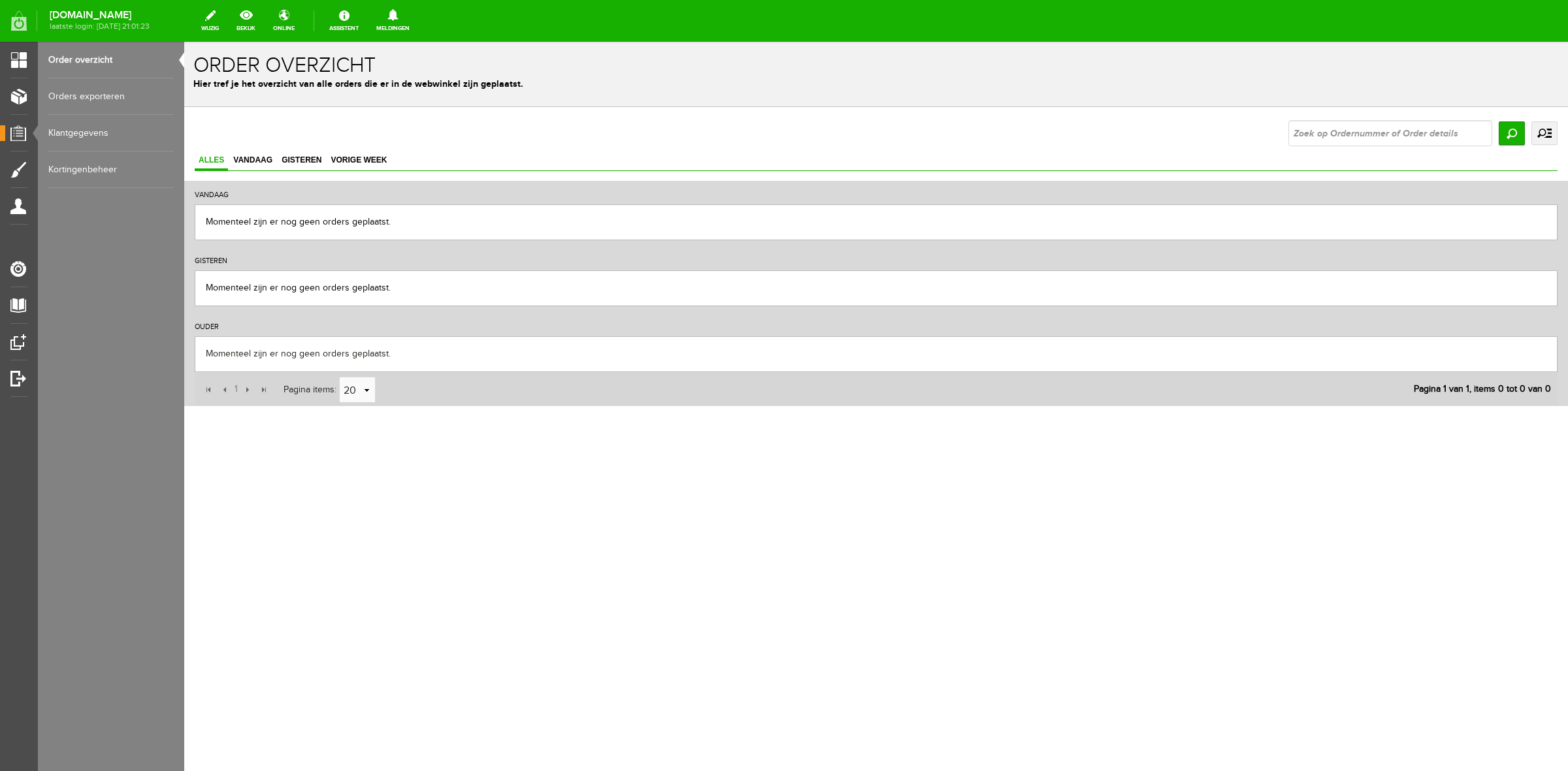
click at [1556, 135] on link "uitgebreid zoeken" at bounding box center [1544, 133] width 26 height 24
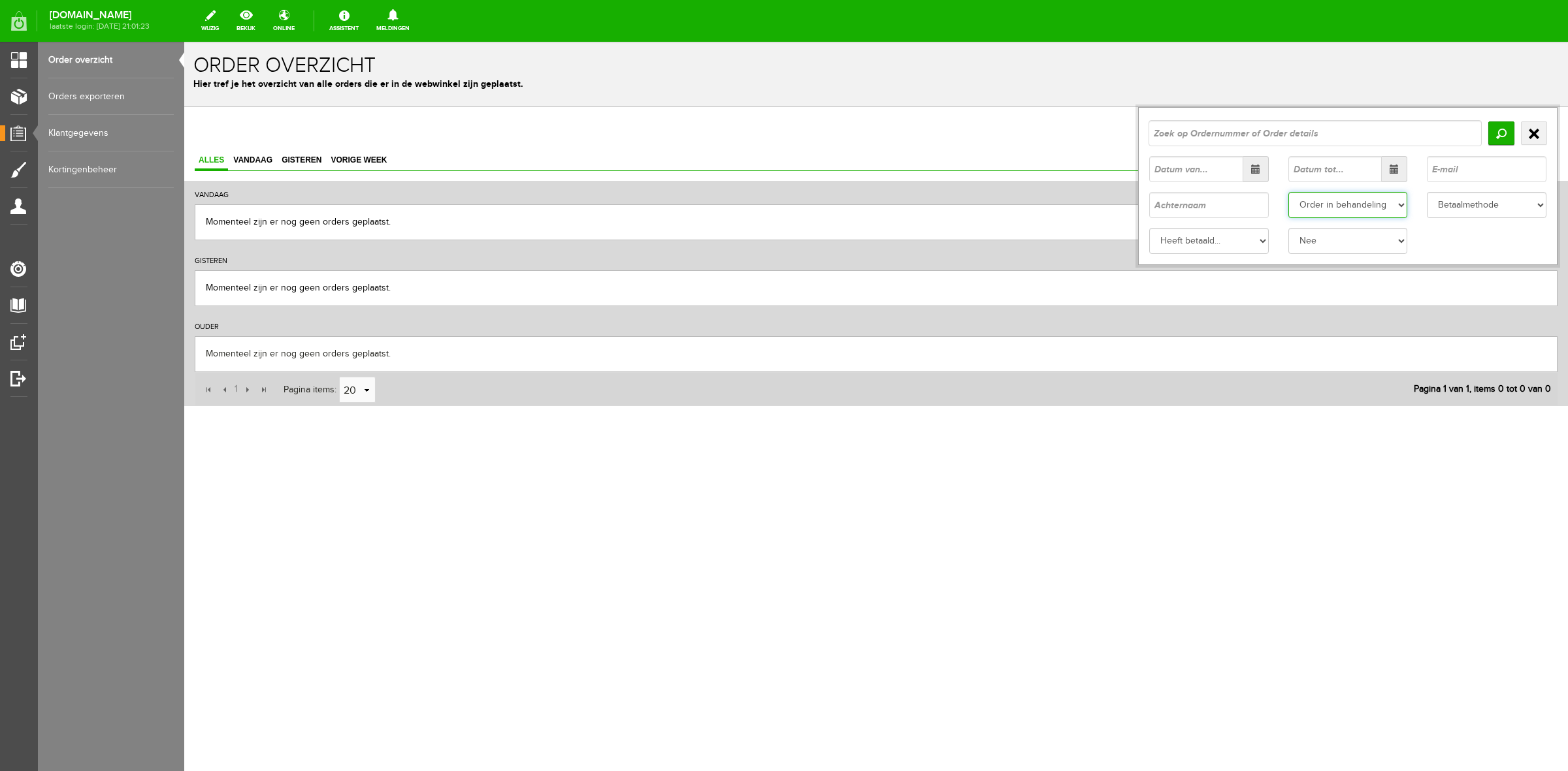
click at [1355, 217] on select "Status Order niet afgerond Nieuw Order in behandeling Wacht op leverancier Wach…" at bounding box center [1348, 204] width 119 height 26
click at [1289, 192] on select "Status Order niet afgerond Nieuw Order in behandeling Wacht op leverancier Wach…" at bounding box center [1348, 204] width 119 height 26
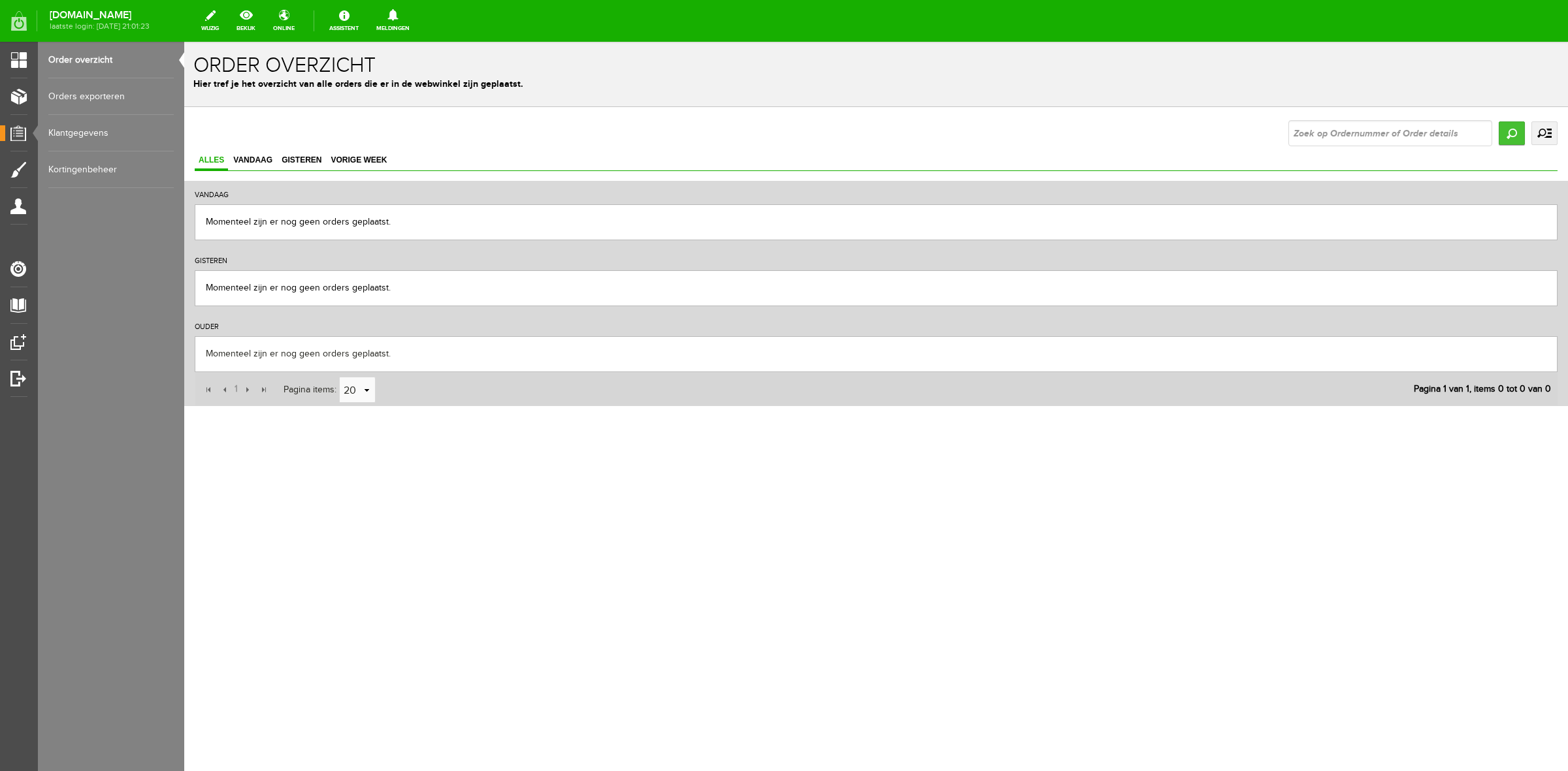
click at [1505, 138] on input "Zoeken" at bounding box center [1512, 133] width 26 height 24
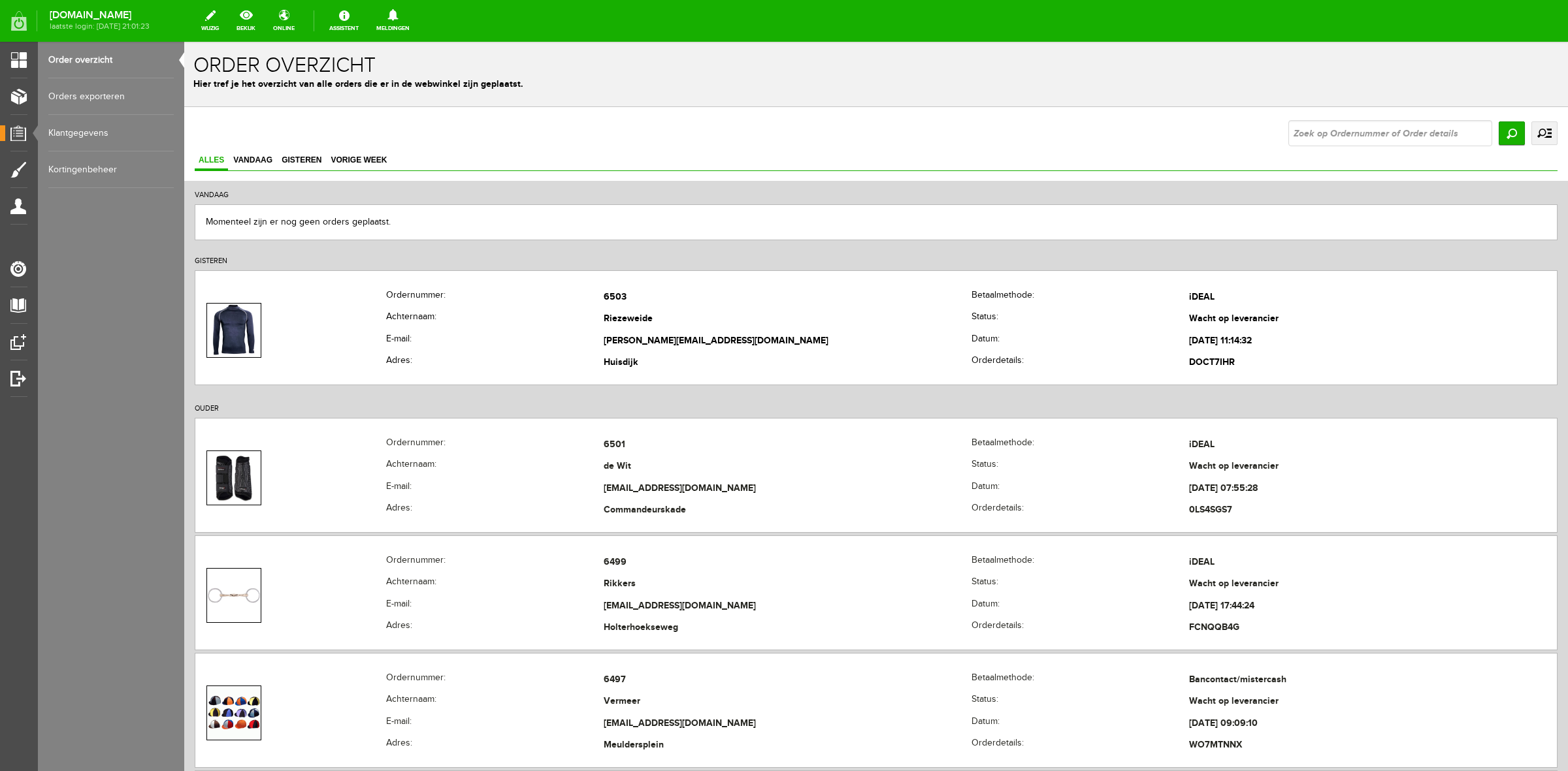
click at [1540, 138] on link "uitgebreid zoeken" at bounding box center [1544, 133] width 26 height 24
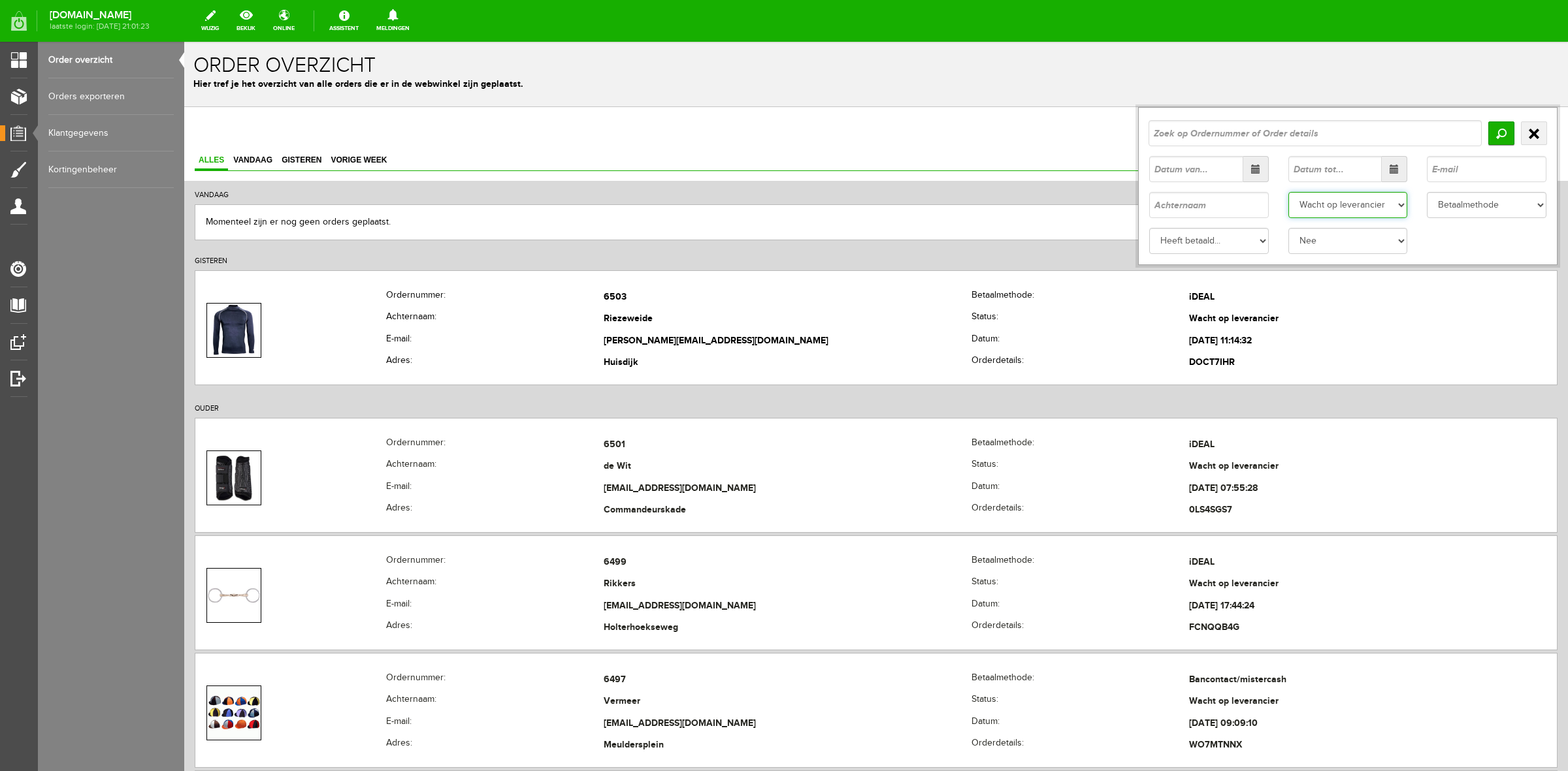
click at [1373, 201] on select "Status Order niet afgerond Nieuw Order in behandeling Wacht op leverancier Wach…" at bounding box center [1348, 204] width 119 height 26
click at [1289, 192] on select "Status Order niet afgerond Nieuw Order in behandeling Wacht op leverancier Wach…" at bounding box center [1348, 204] width 119 height 26
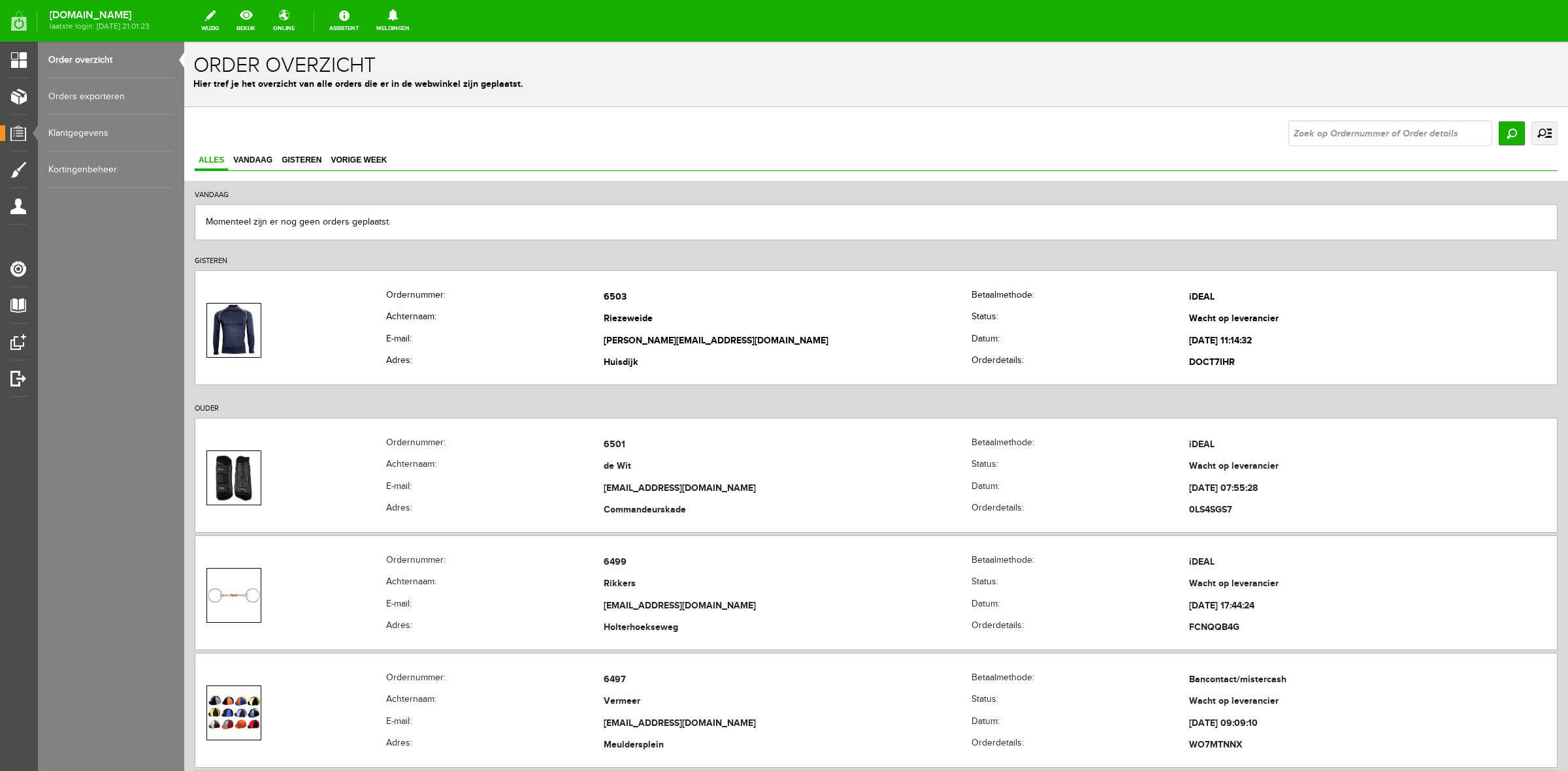
click at [1539, 138] on link "uitgebreid zoeken" at bounding box center [1544, 133] width 26 height 24
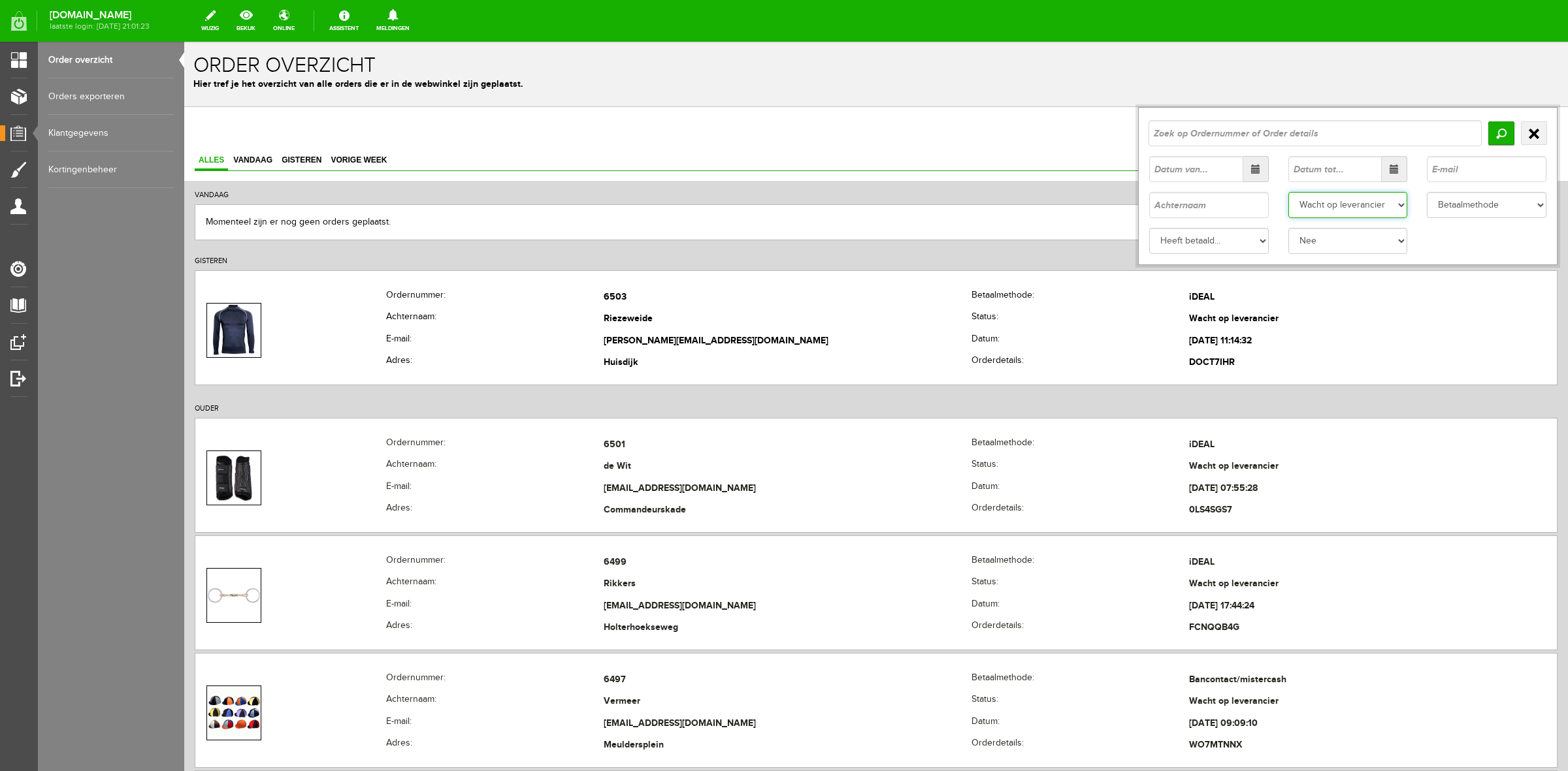
click at [1368, 202] on select "Status Order niet afgerond Nieuw Order in behandeling Wacht op leverancier Wach…" at bounding box center [1348, 204] width 119 height 26
